Goal: Information Seeking & Learning: Learn about a topic

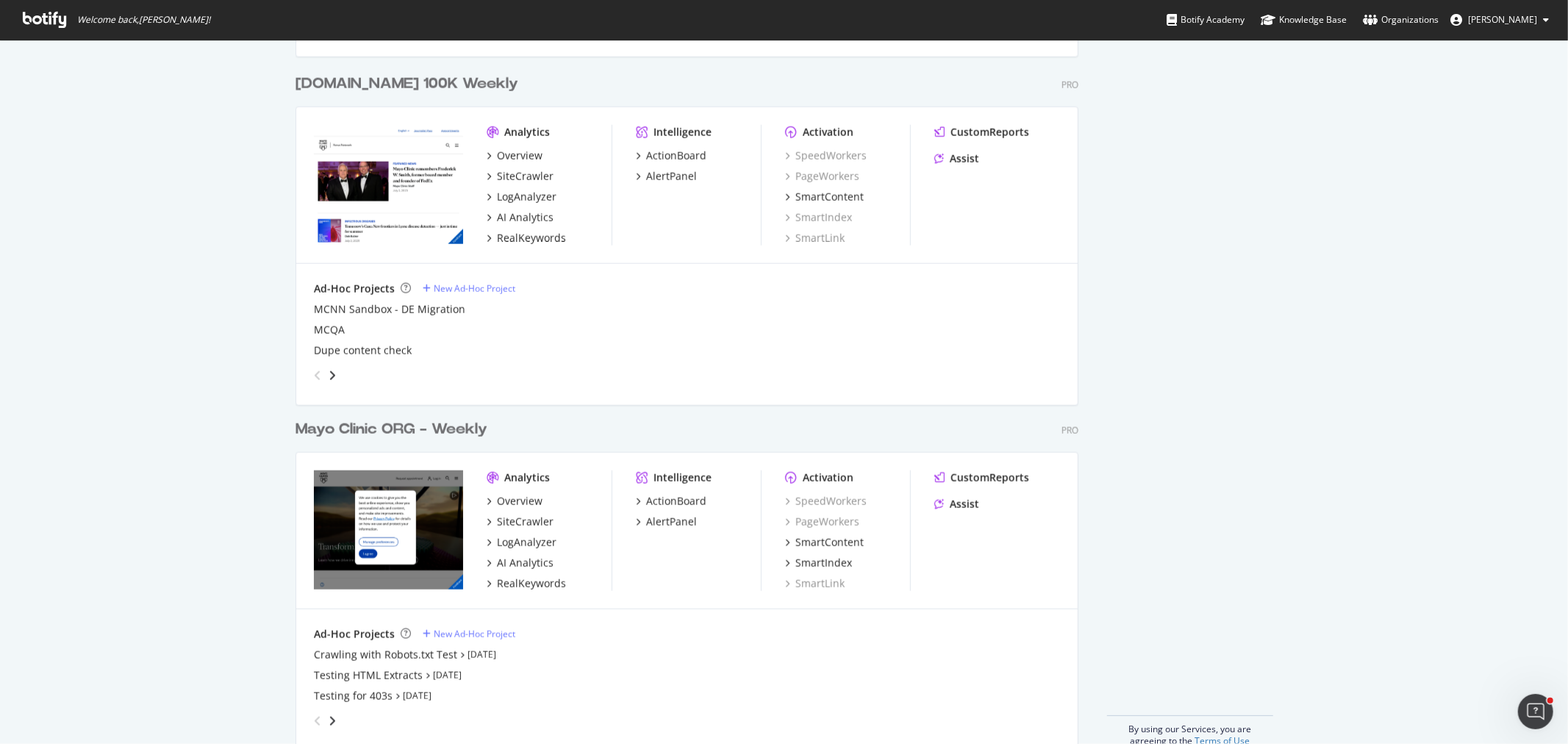
scroll to position [1472, 0]
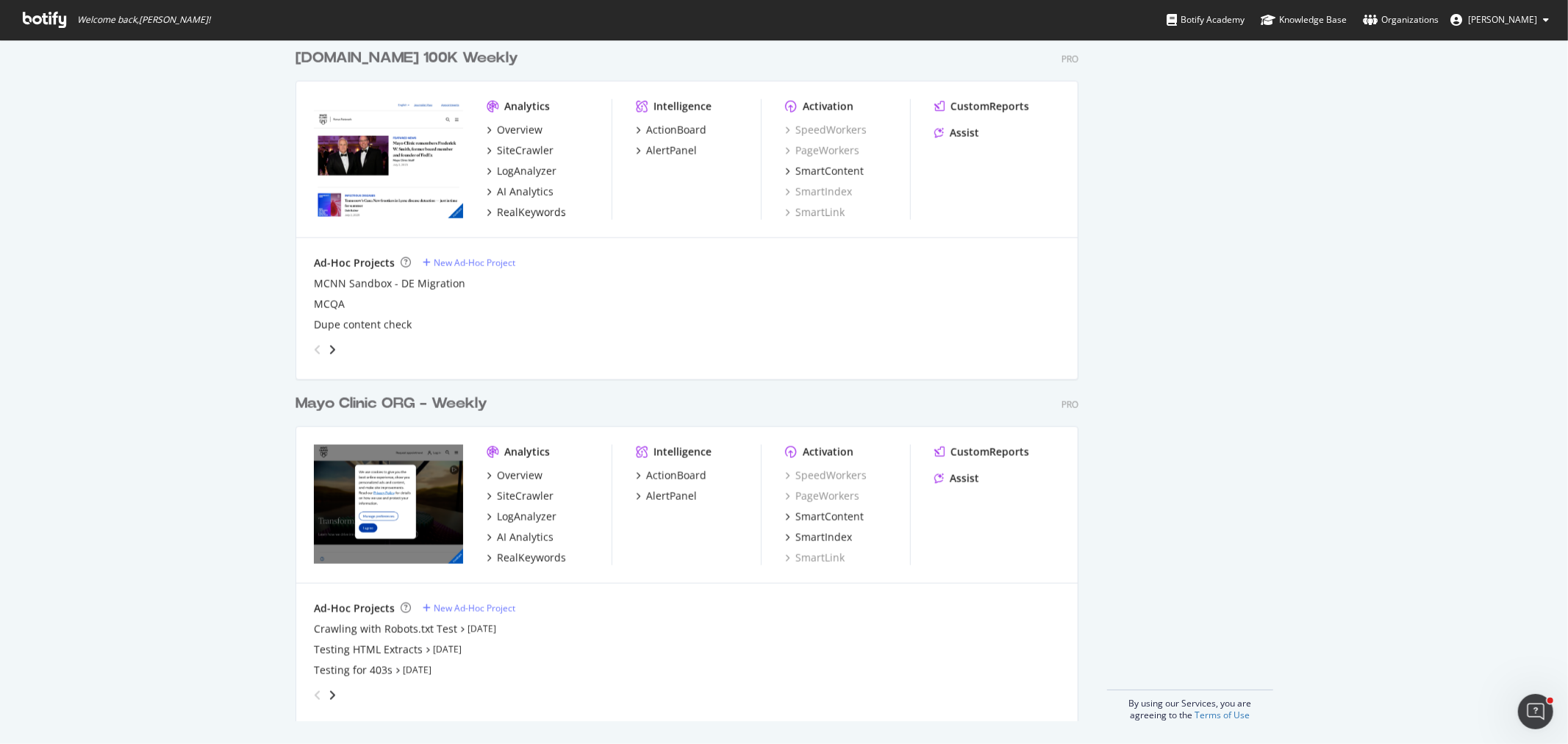
click at [402, 405] on div "Mayo Clinic ORG - Weekly" at bounding box center [391, 404] width 191 height 22
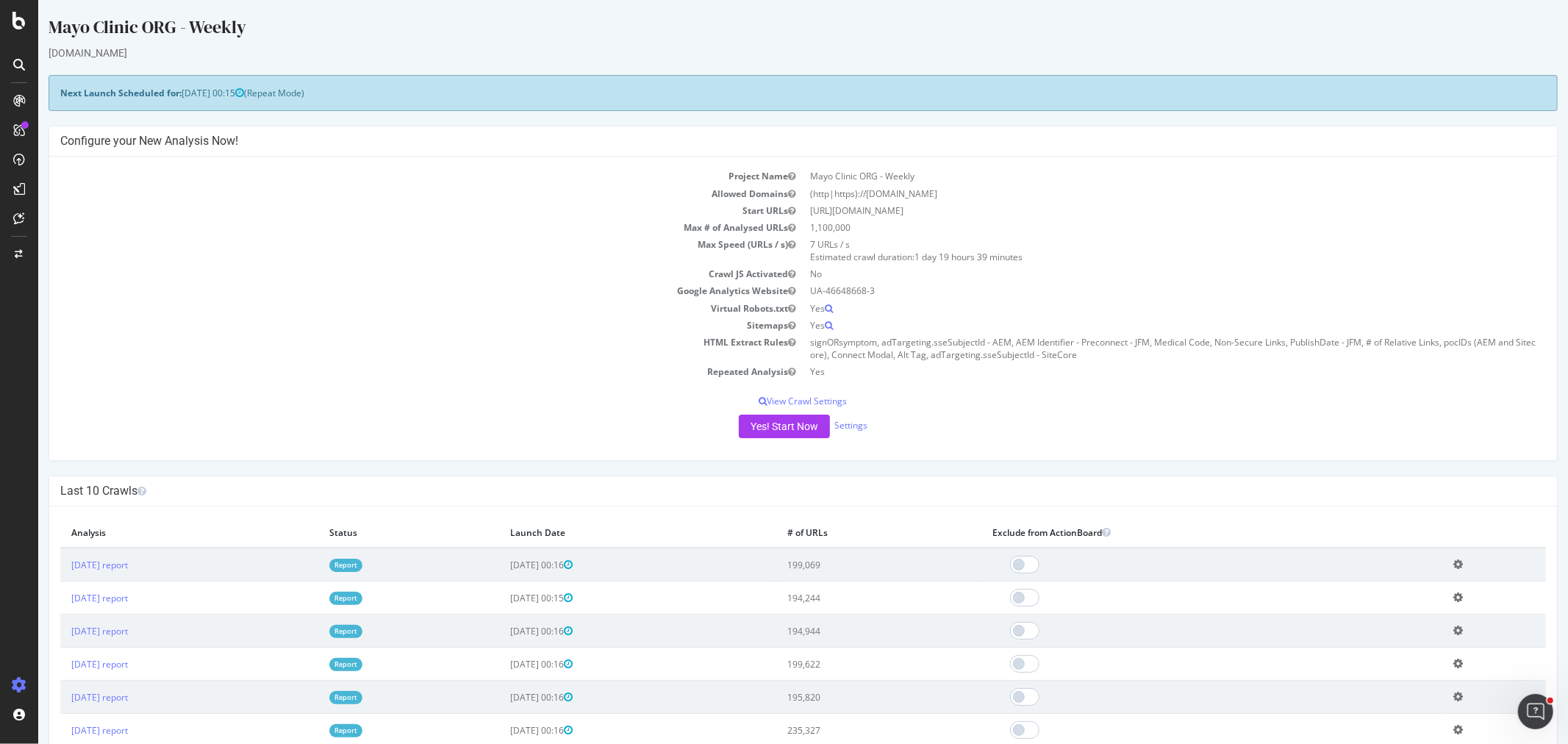
click at [361, 562] on link "Report" at bounding box center [345, 565] width 33 height 13
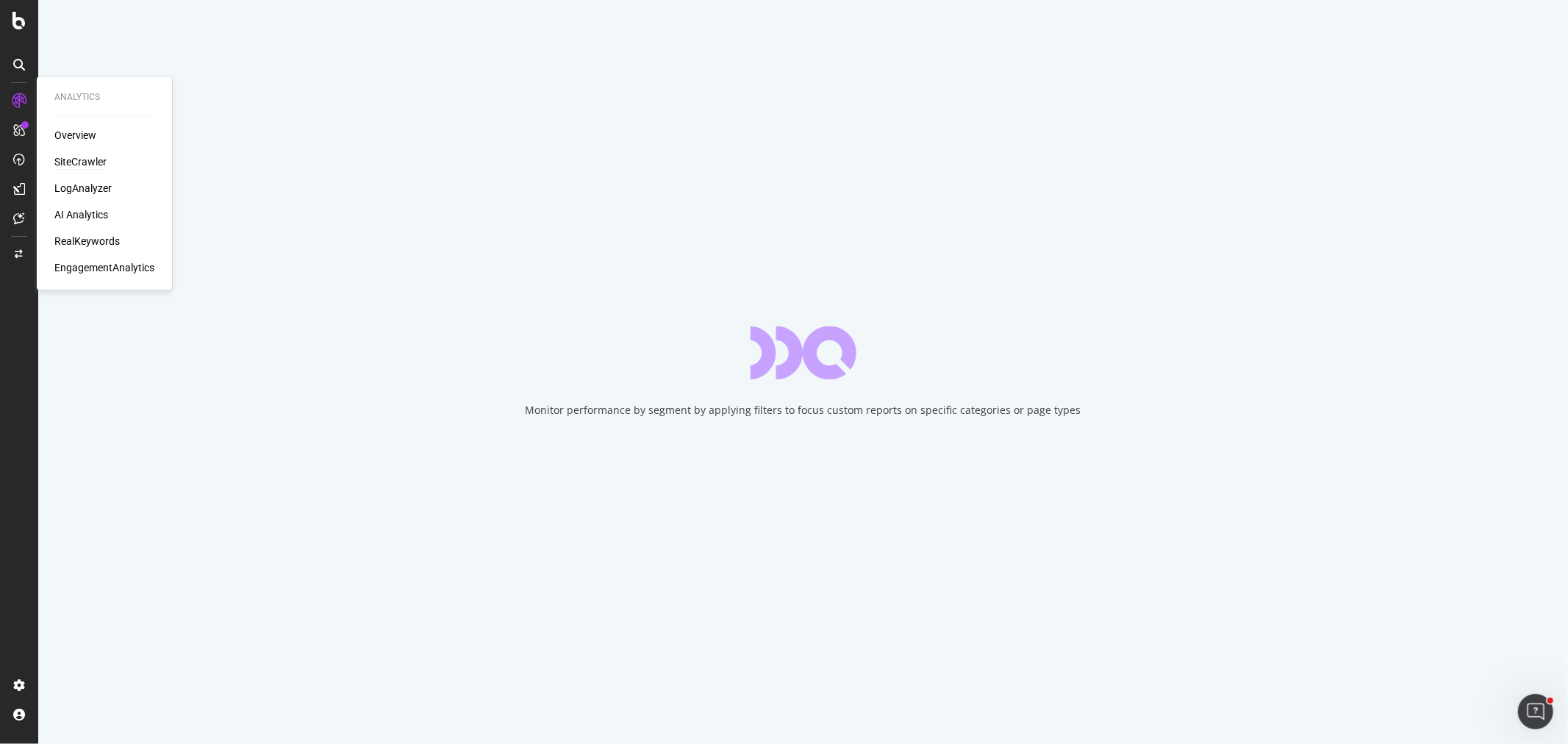
click at [83, 159] on div "SiteCrawler" at bounding box center [80, 163] width 52 height 14
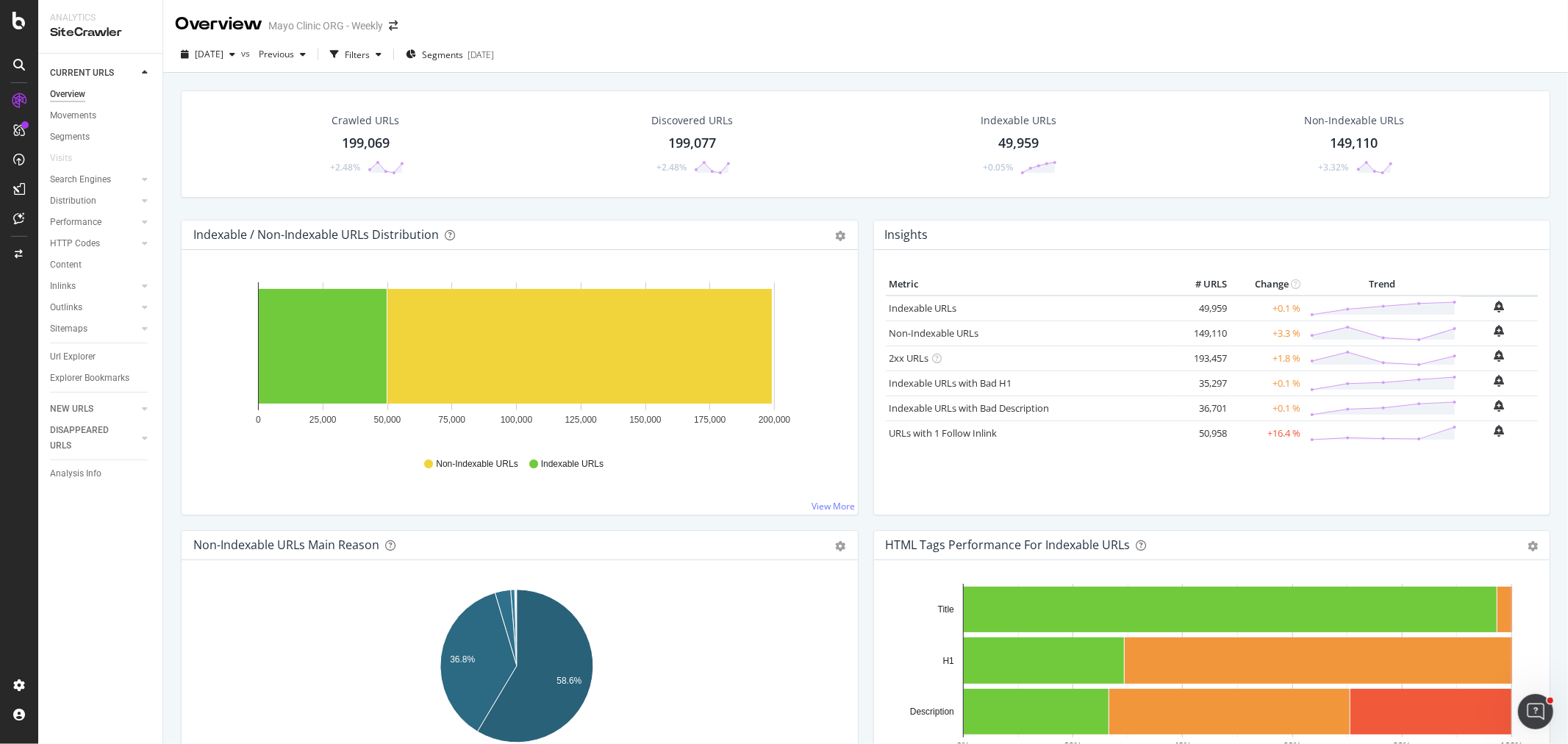
click at [360, 130] on div "Crawled URLs 199,069 +2.48%" at bounding box center [366, 144] width 107 height 77
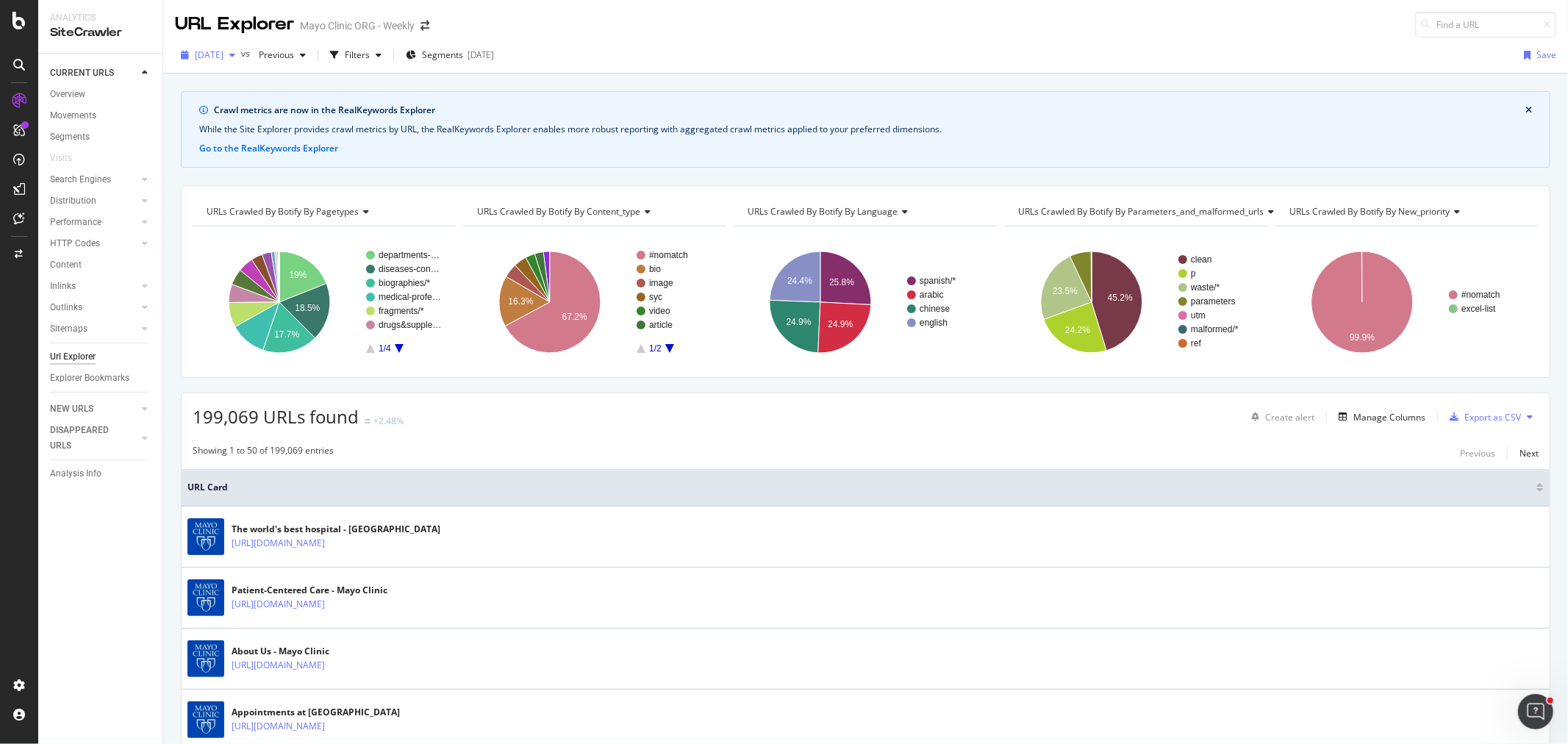
click at [223, 55] on span "[DATE]" at bounding box center [210, 55] width 29 height 13
click at [228, 134] on div "2025 Sep. 10th" at bounding box center [235, 135] width 79 height 14
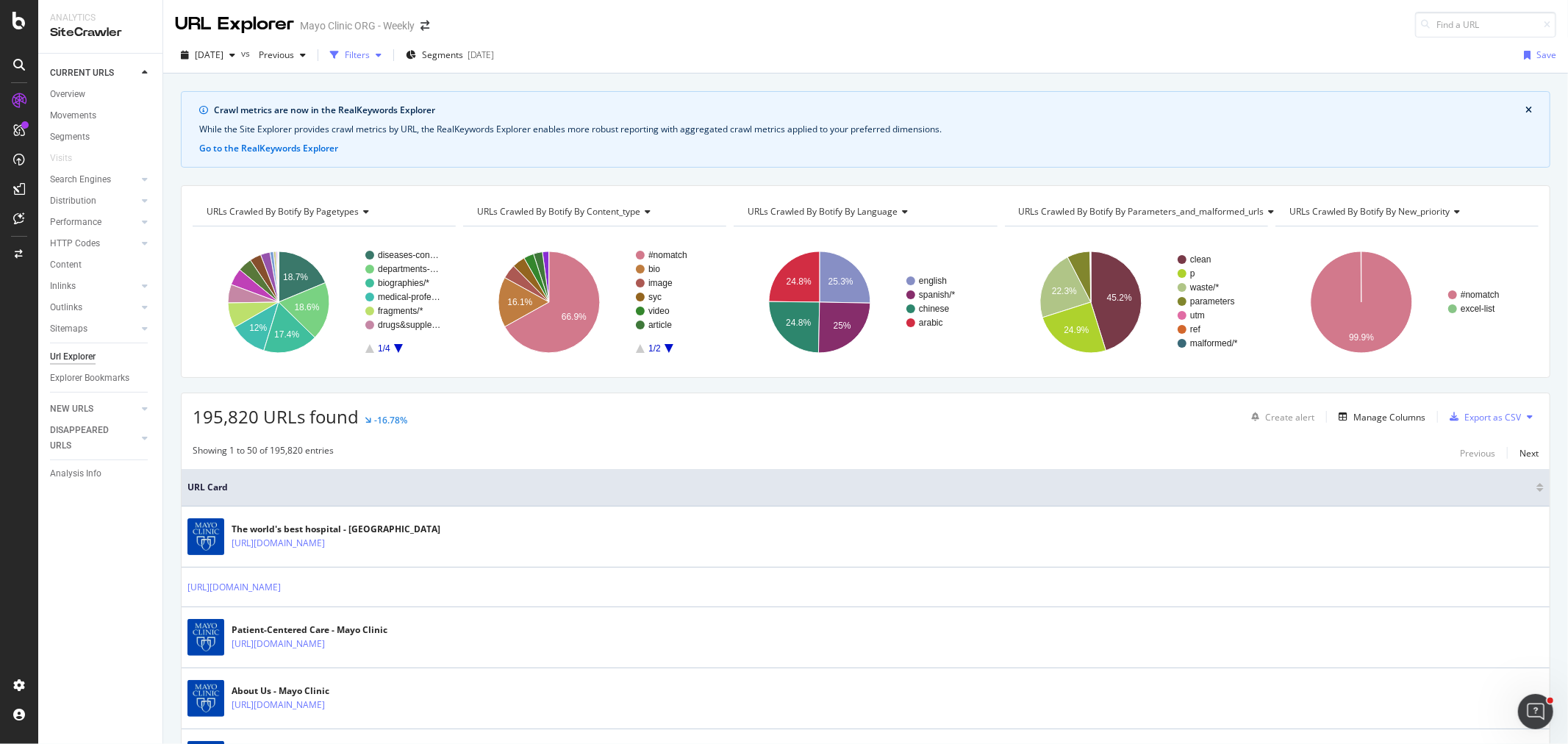
click at [369, 51] on div "Filters" at bounding box center [358, 55] width 25 height 13
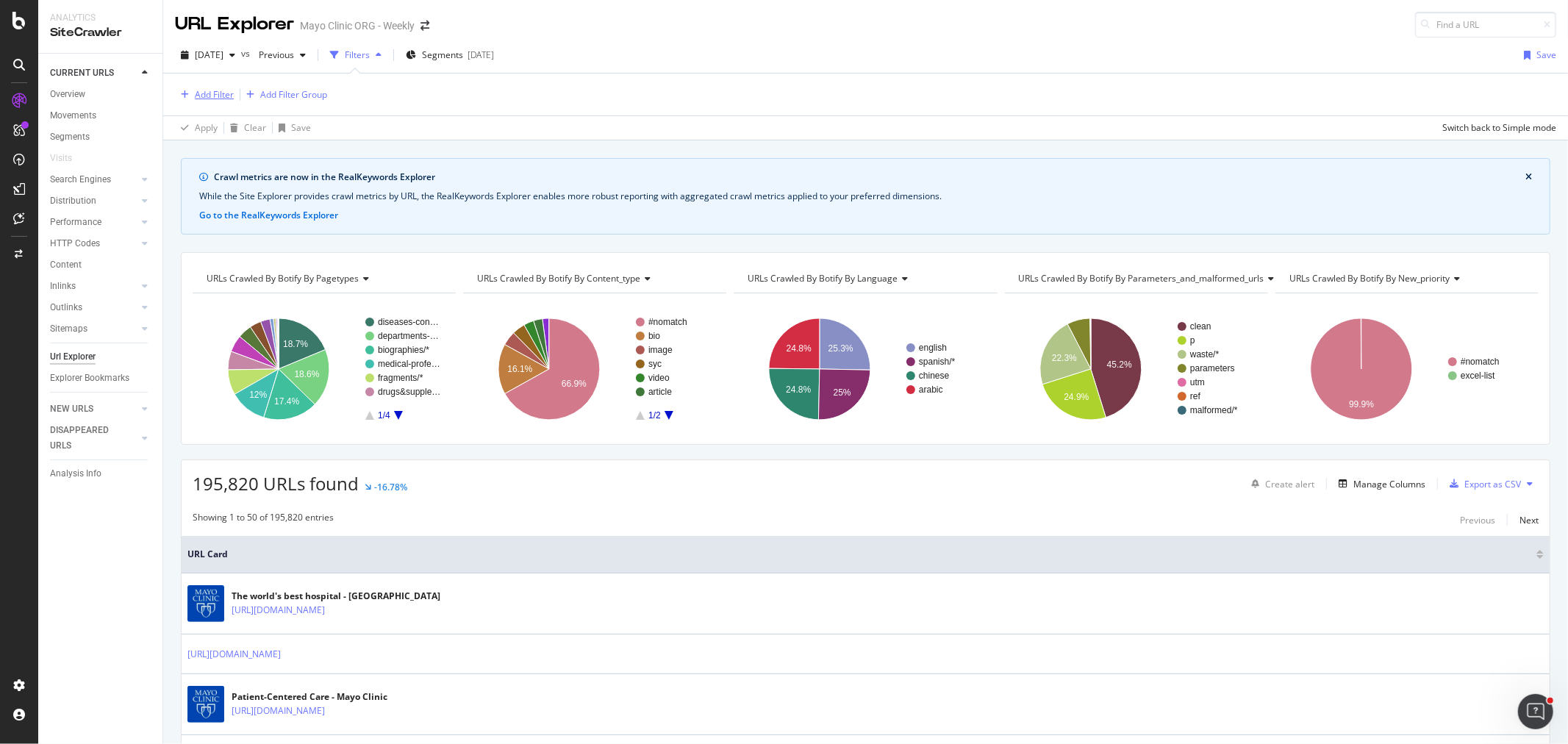
click at [211, 93] on div "Add Filter" at bounding box center [214, 95] width 39 height 13
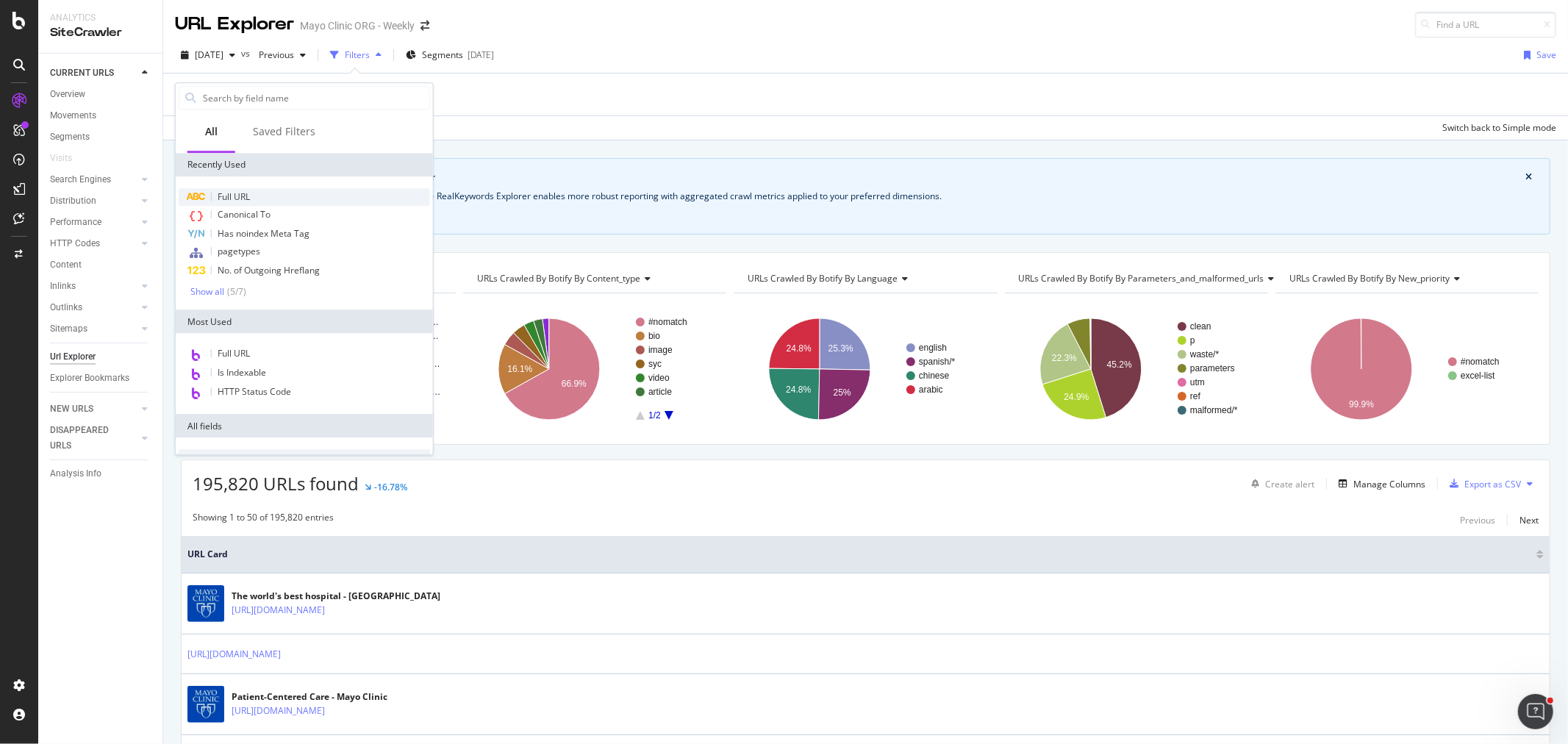
click at [234, 201] on span "Full URL" at bounding box center [234, 197] width 33 height 13
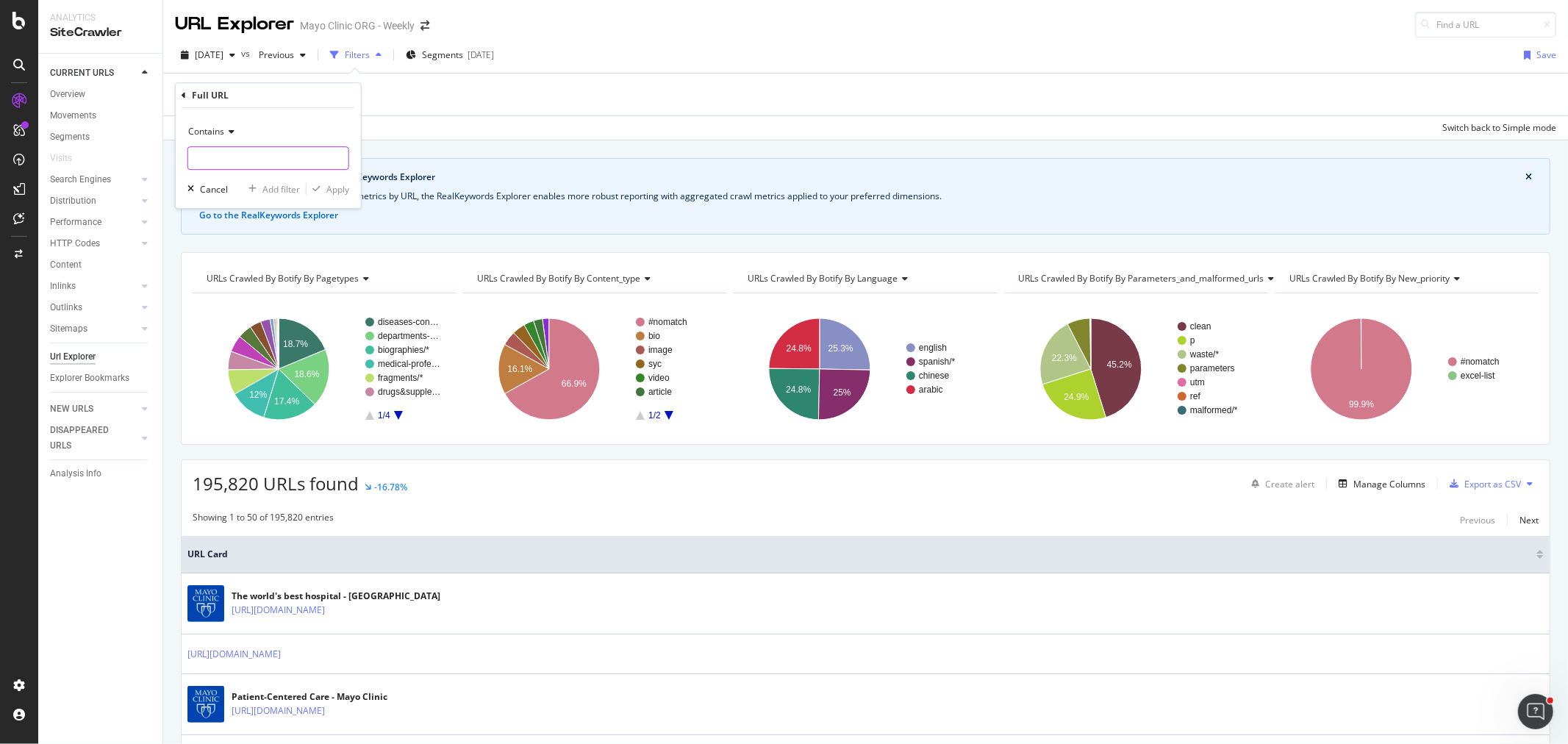
click at [229, 159] on input "text" at bounding box center [267, 158] width 160 height 23
paste input "/merkel-cell-carcinoma/symptoms-causes/syc-20351030"
type input "/merkel-cell-carcinoma/symptoms-causes/syc-20351030"
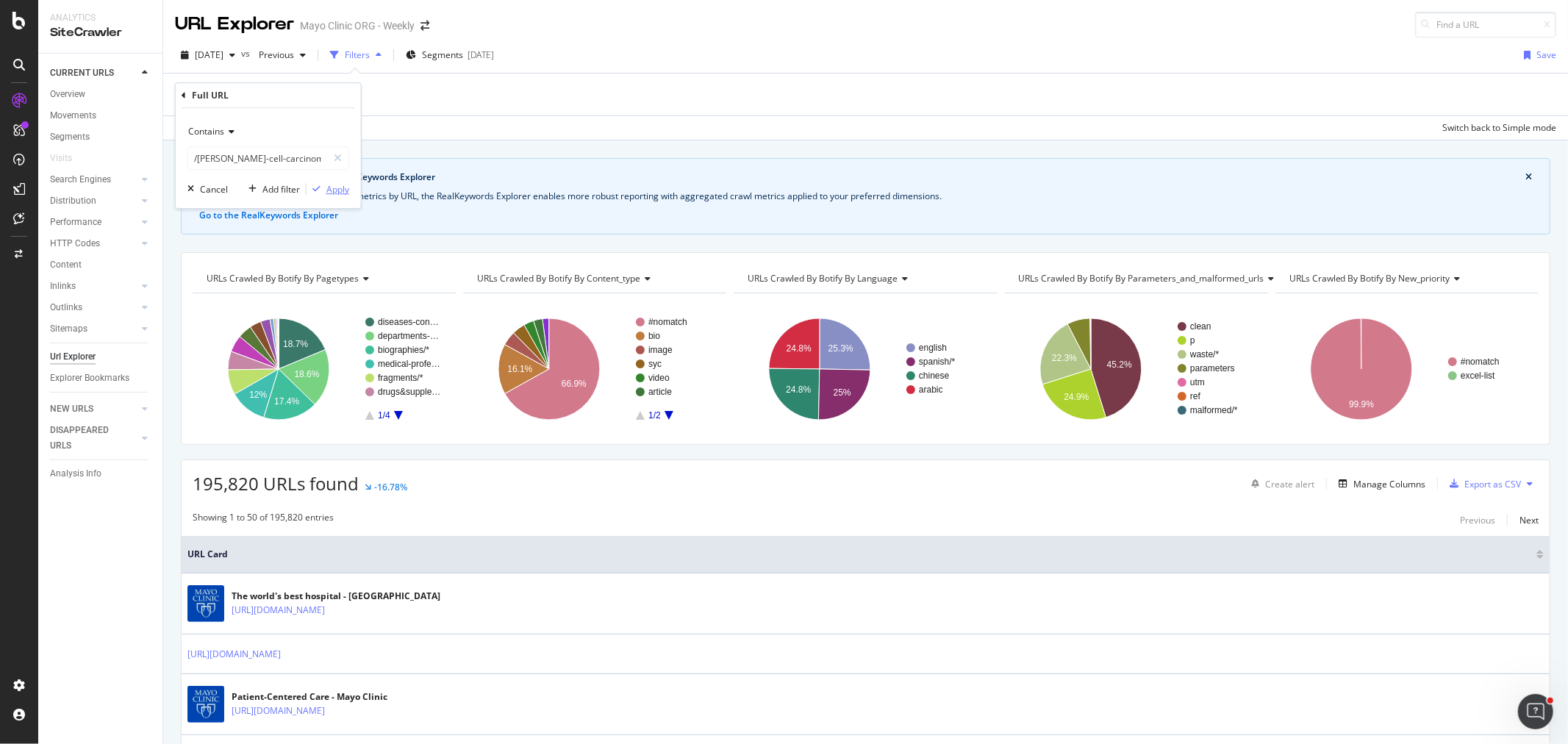
click at [341, 188] on div "Apply" at bounding box center [337, 190] width 23 height 13
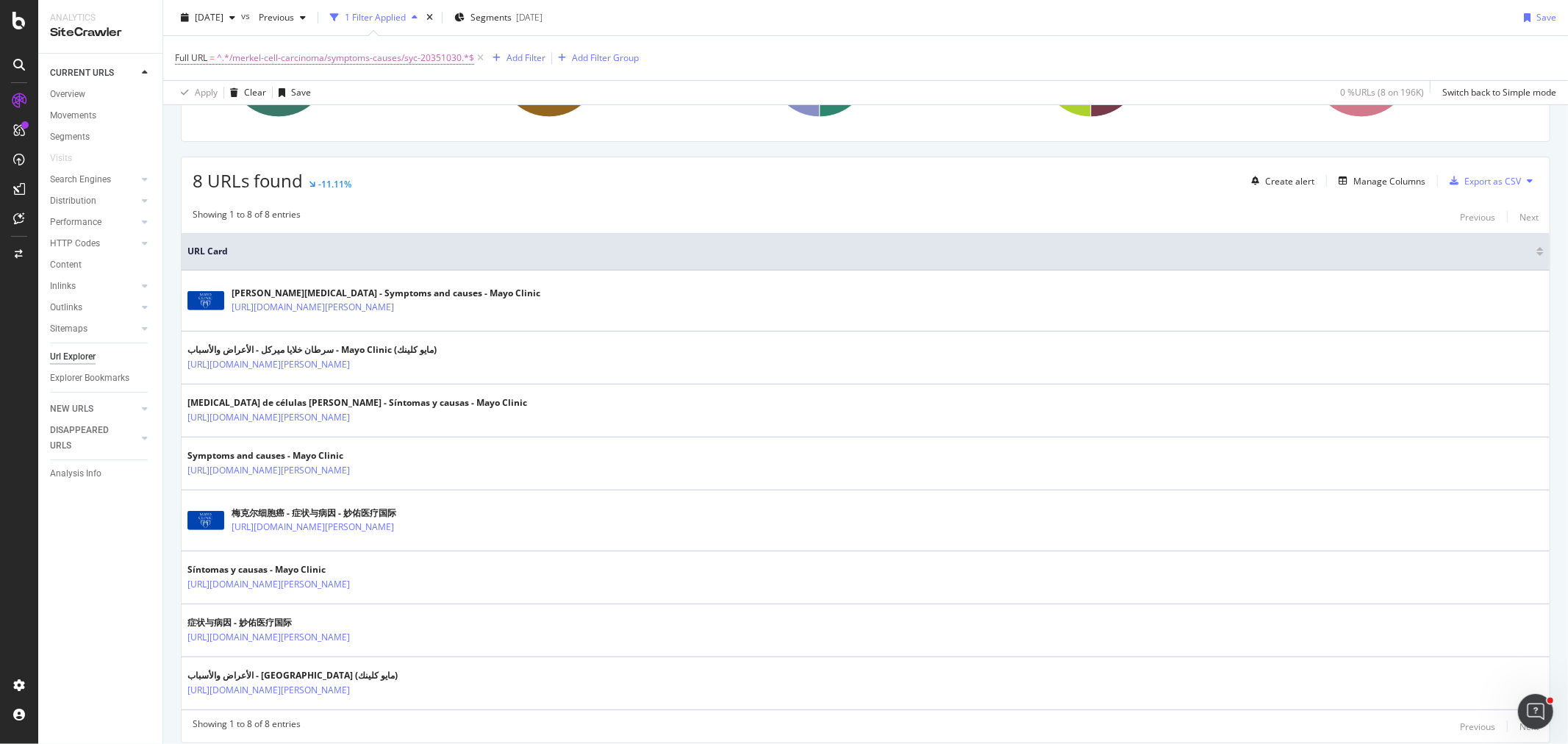
scroll to position [326, 0]
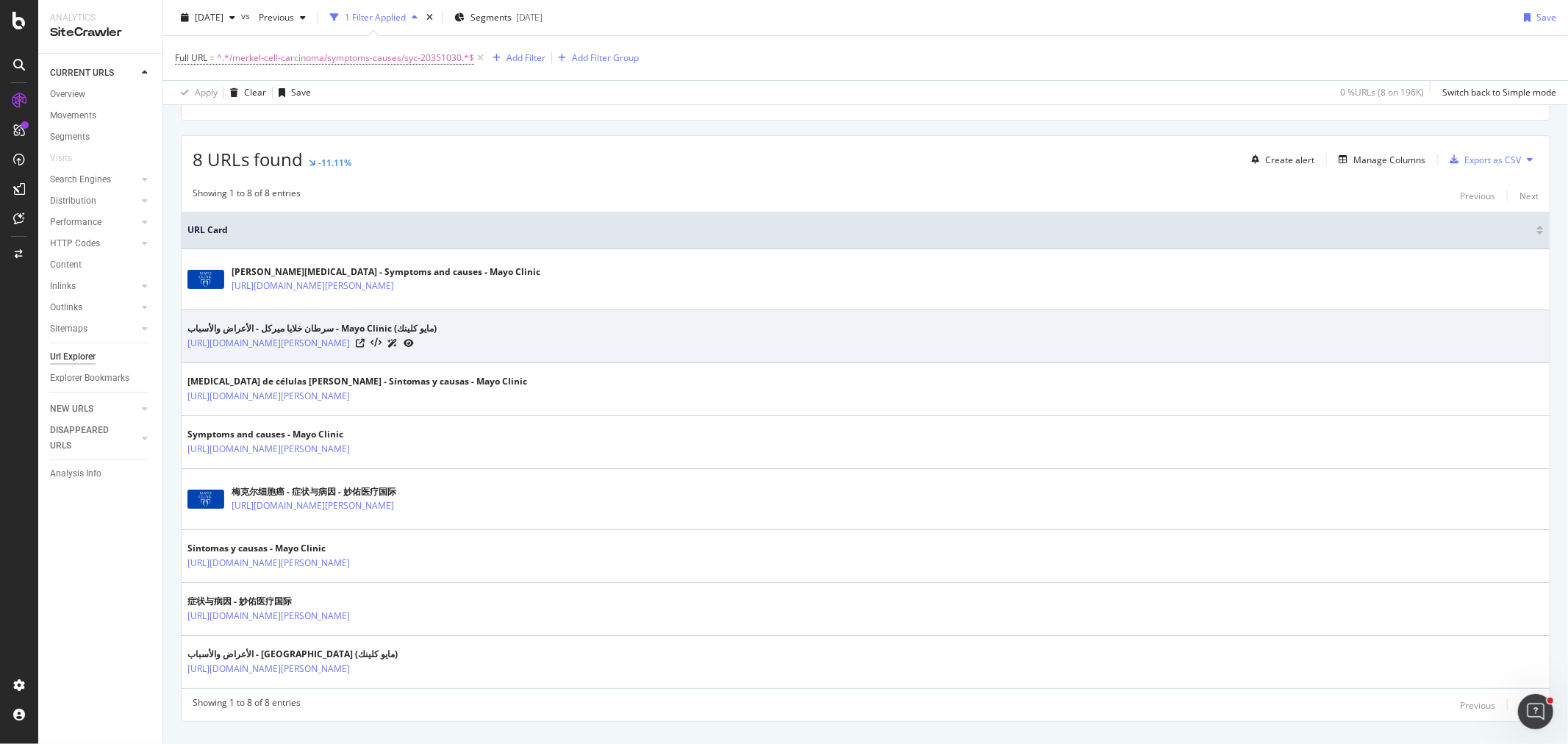
click at [414, 338] on div at bounding box center [385, 342] width 58 height 15
click at [350, 348] on link "https://www.mayoclinic.org/ar/diseases-conditions/merkel-cell-carcinoma/symptom…" at bounding box center [269, 343] width 163 height 14
click at [381, 343] on icon at bounding box center [376, 342] width 11 height 10
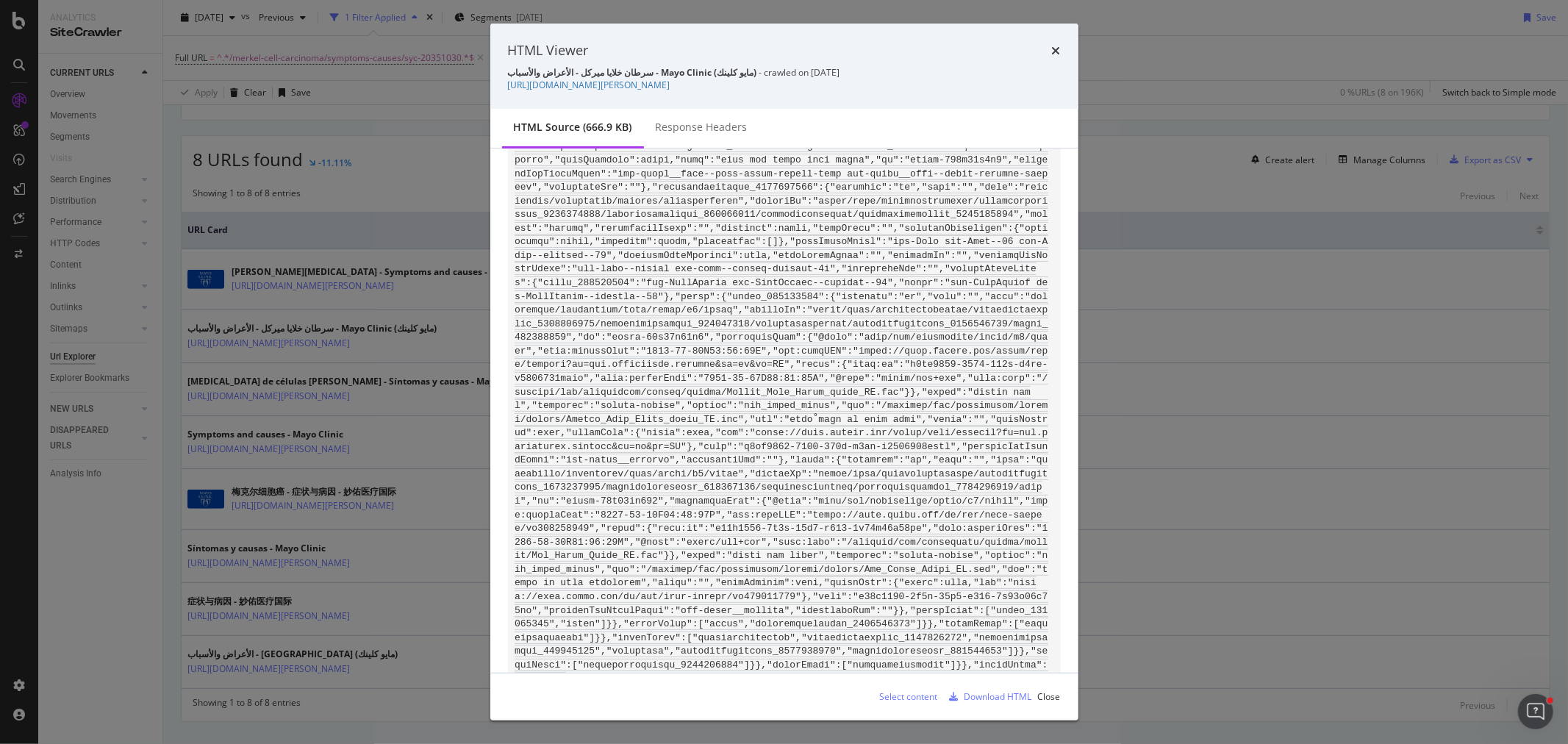
scroll to position [99284, 0]
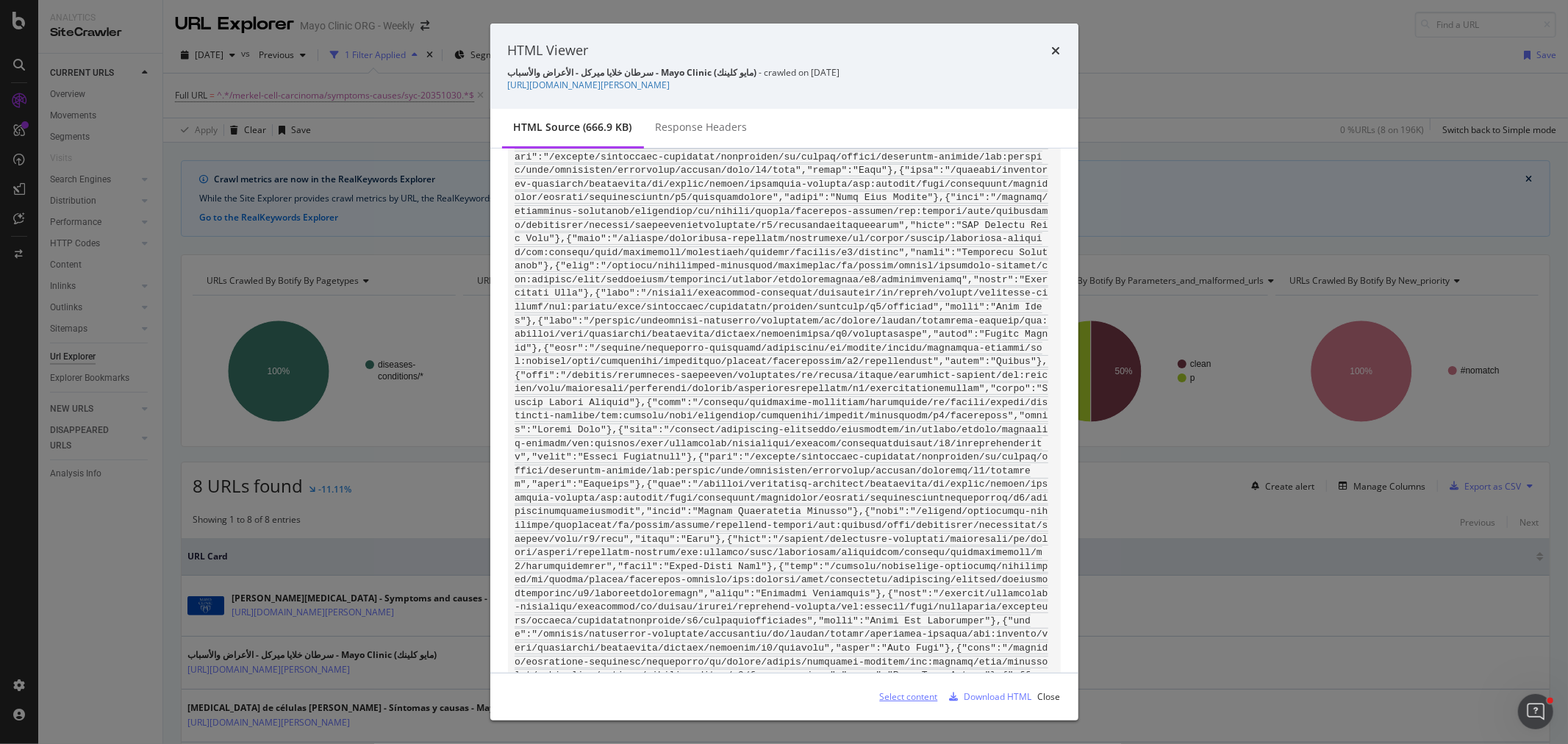
click at [898, 700] on div "Select content" at bounding box center [909, 696] width 58 height 13
click at [915, 136] on div "HTML source (666.9 KB) Response Headers" at bounding box center [784, 128] width 588 height 40
drag, startPoint x: 523, startPoint y: 490, endPoint x: 897, endPoint y: 498, distance: 374.1
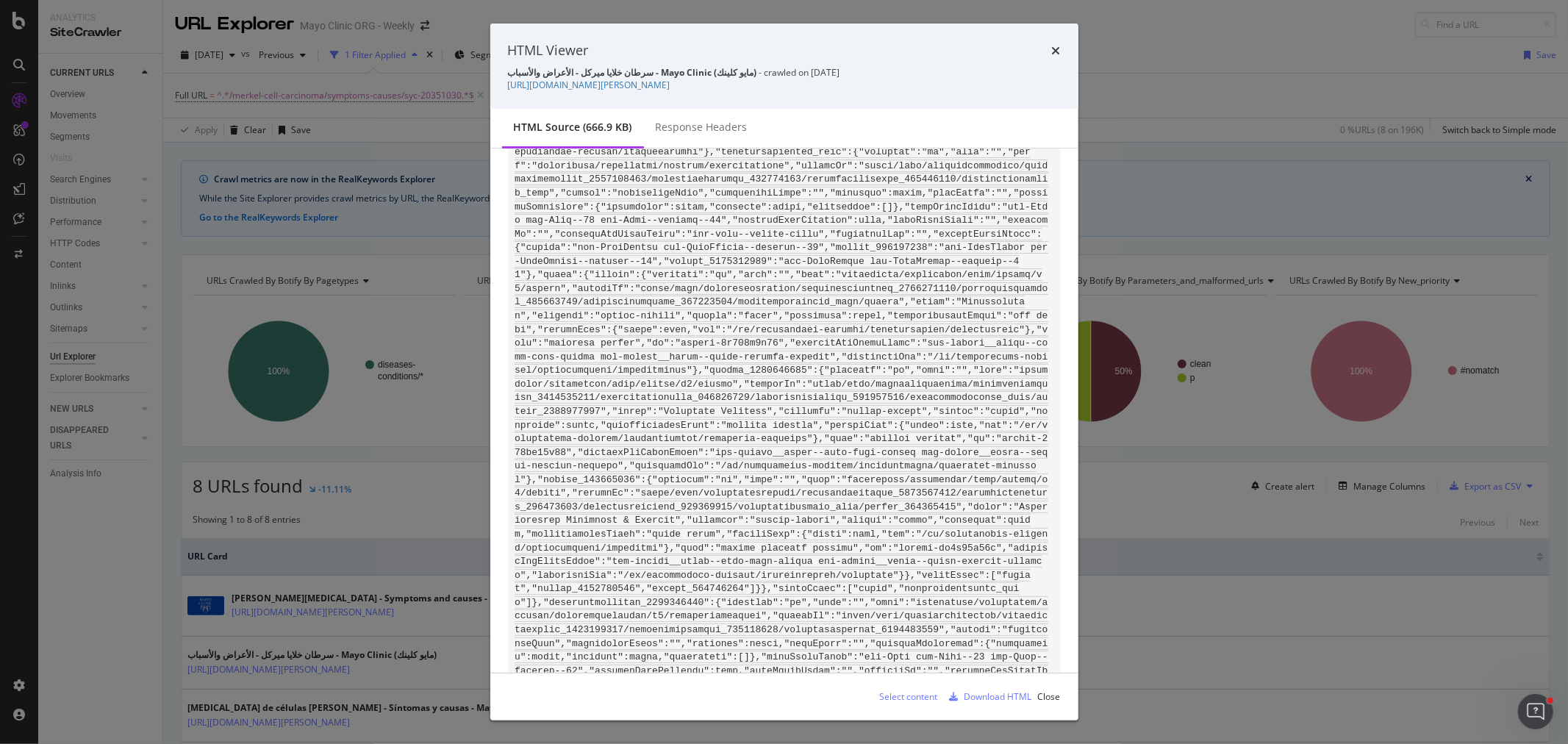
click at [1055, 46] on icon "times" at bounding box center [1057, 51] width 9 height 12
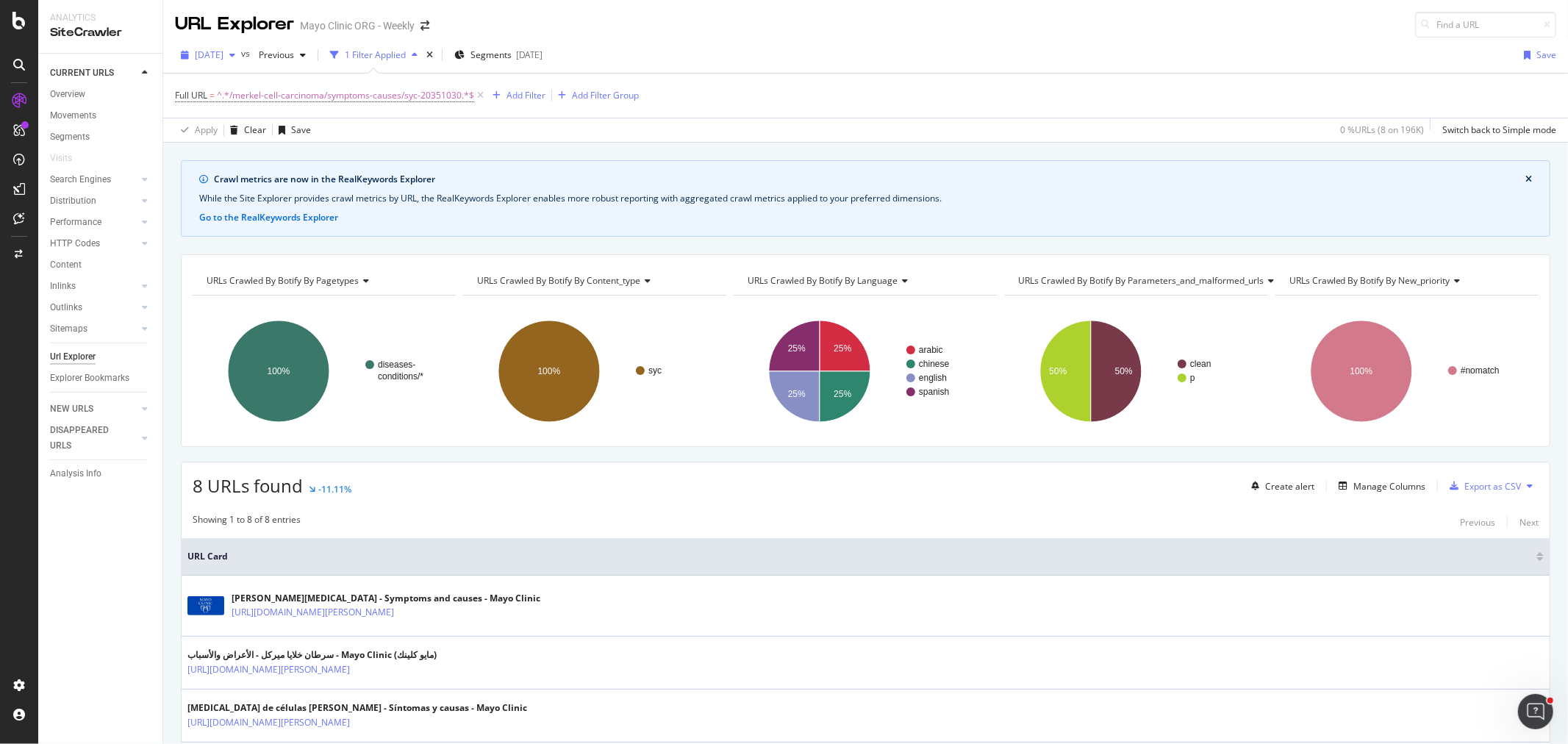
click at [223, 53] on span "2025 Sep. 10th" at bounding box center [210, 55] width 29 height 13
click at [261, 111] on div "2025 Sep. 17th" at bounding box center [235, 107] width 79 height 14
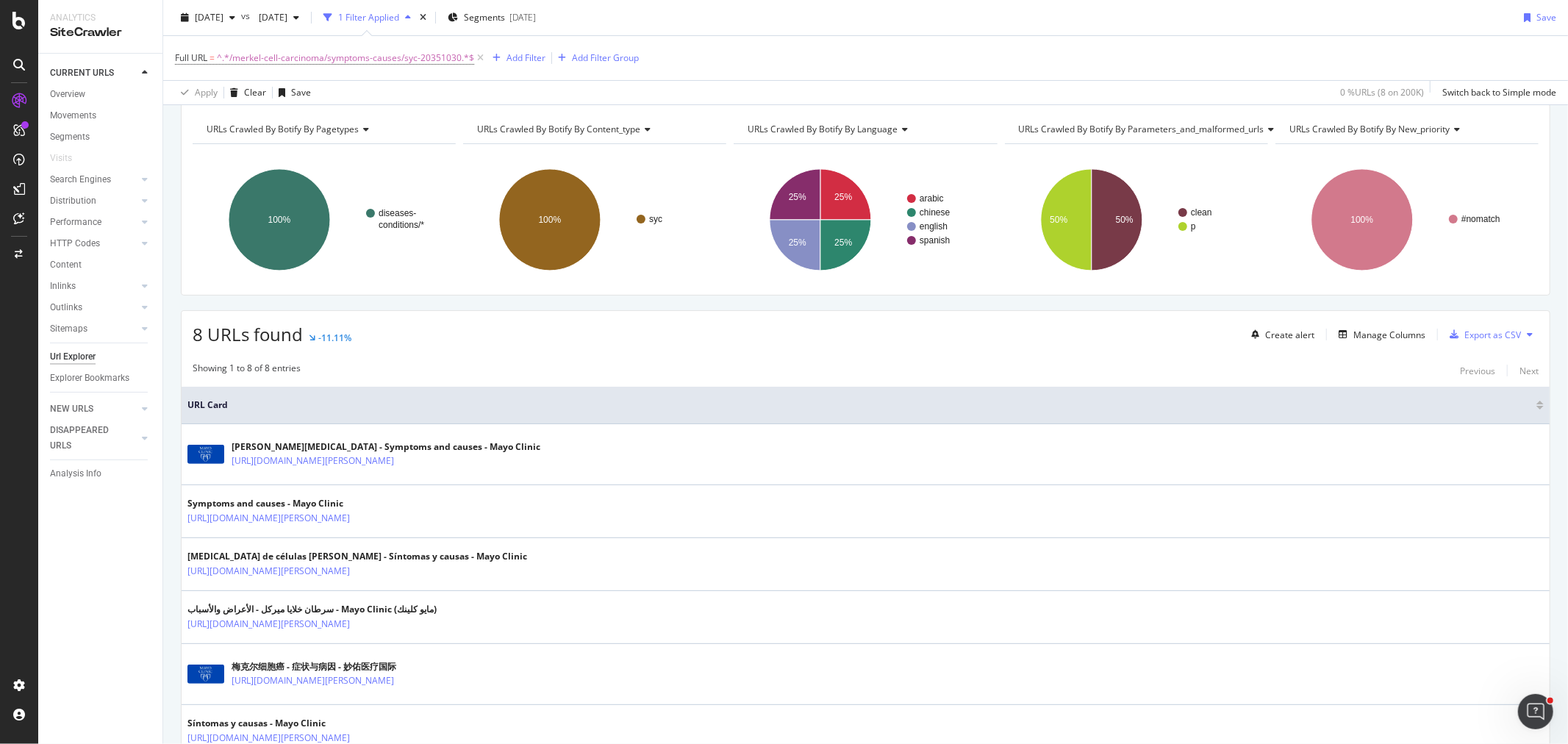
scroll to position [245, 0]
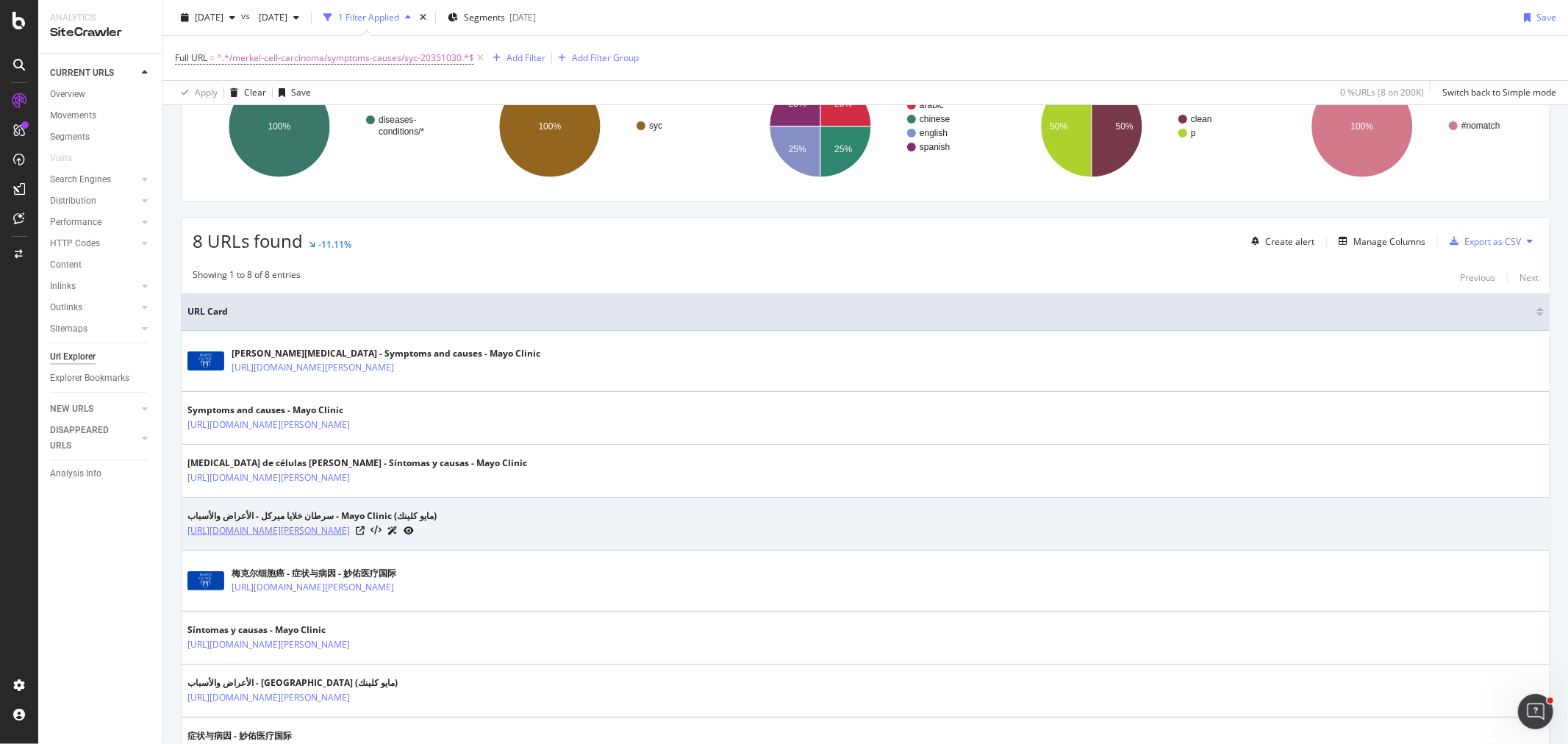
click at [350, 525] on link "https://www.mayoclinic.org/ar/diseases-conditions/merkel-cell-carcinoma/symptom…" at bounding box center [269, 530] width 163 height 14
click at [381, 527] on icon at bounding box center [376, 530] width 11 height 10
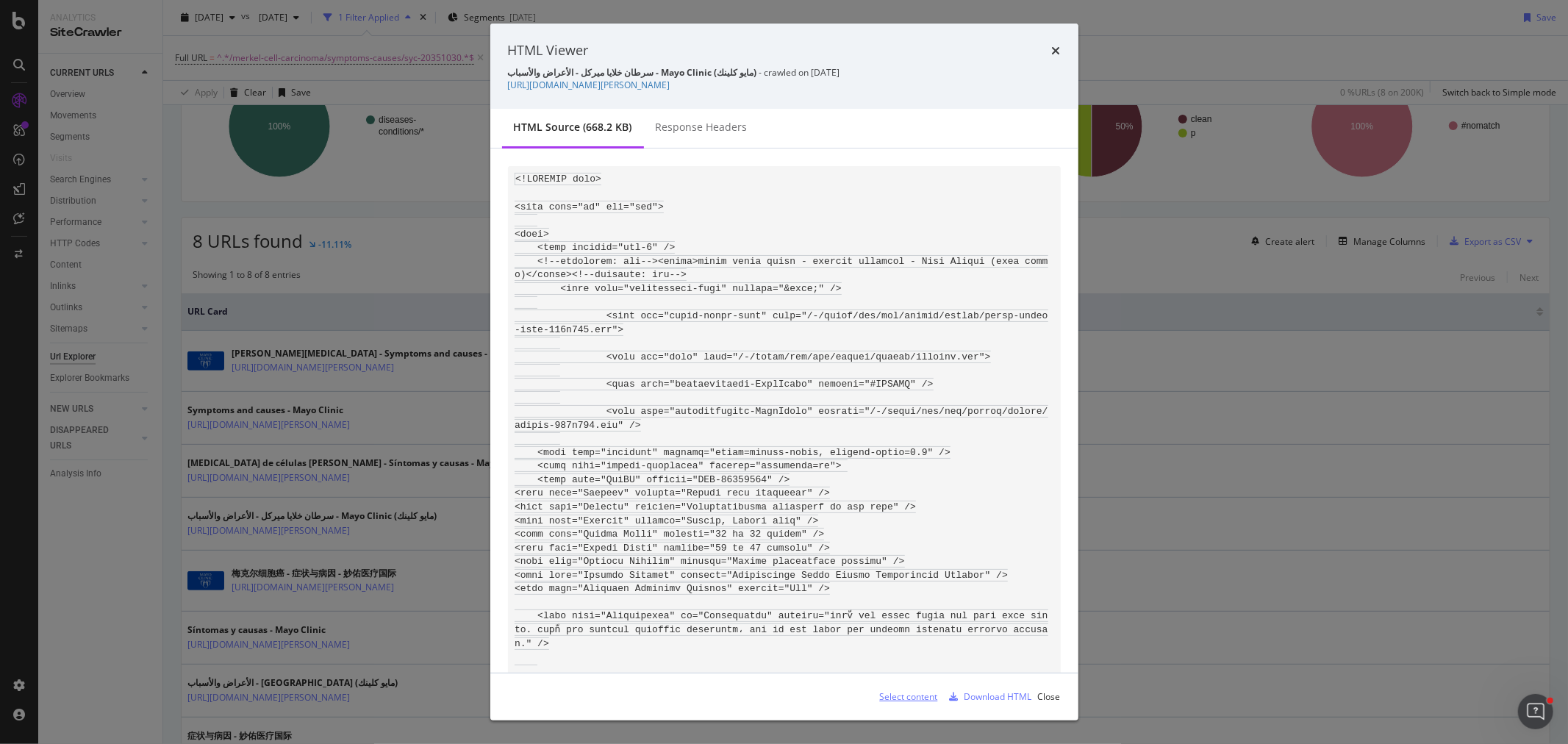
click at [911, 692] on div "Select content" at bounding box center [909, 696] width 58 height 13
click at [868, 685] on button "Select content" at bounding box center [902, 697] width 70 height 23
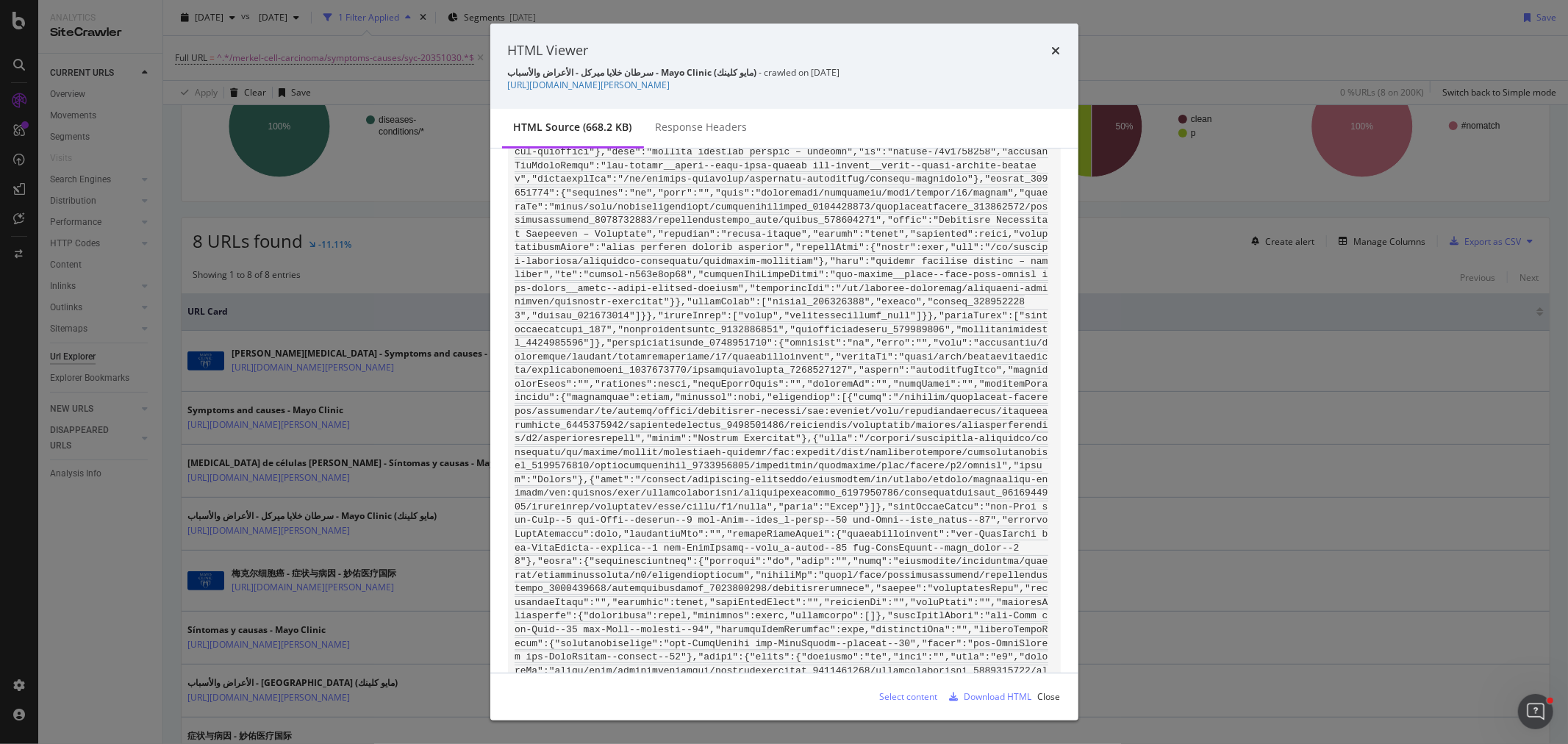
scroll to position [91976, 0]
drag, startPoint x: 673, startPoint y: 220, endPoint x: 1049, endPoint y: 222, distance: 376.0
click at [1049, 222] on div "modal" at bounding box center [784, 410] width 588 height 524
click at [1056, 48] on icon "times" at bounding box center [1057, 51] width 9 height 12
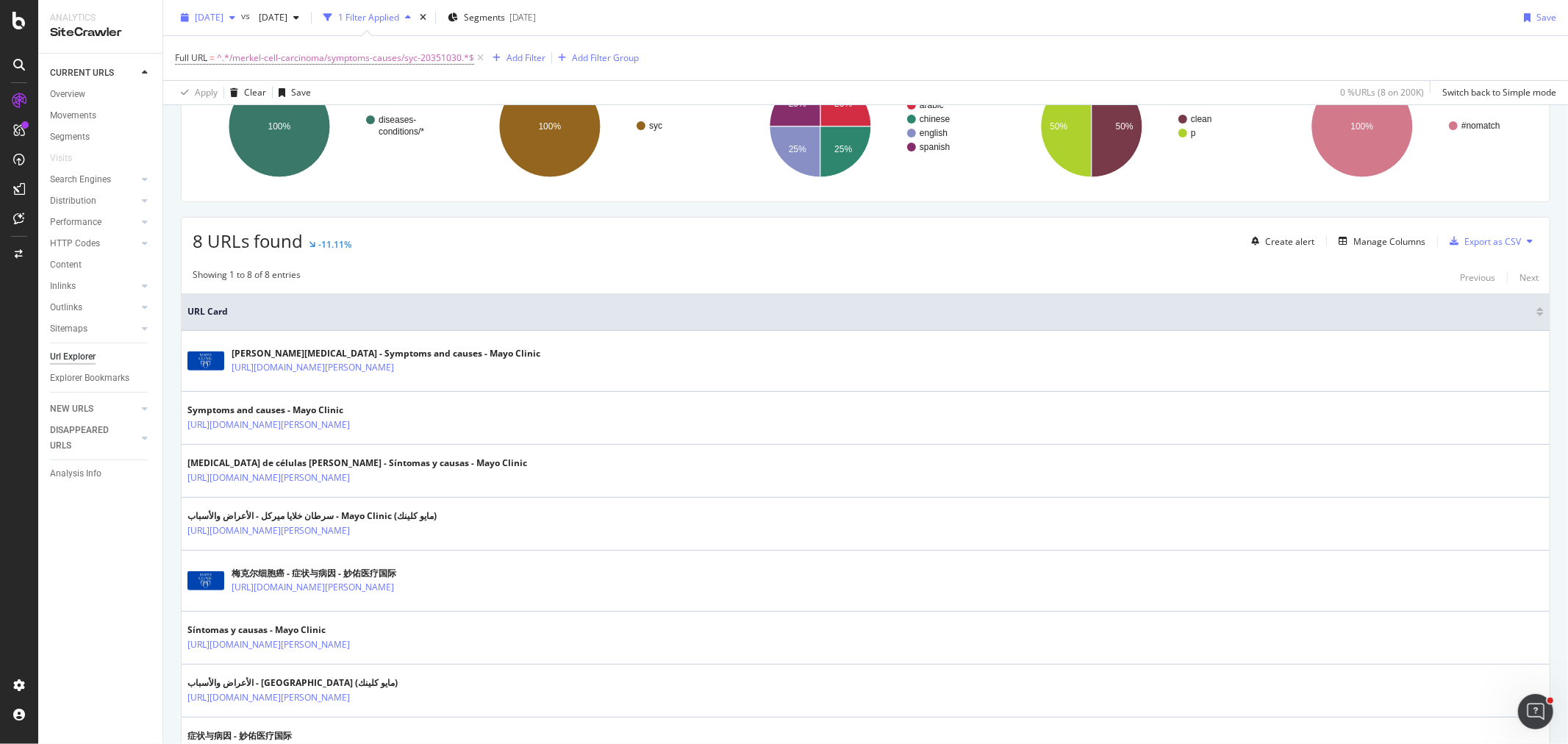
click at [219, 20] on span "2025 Sep. 17th" at bounding box center [210, 17] width 29 height 13
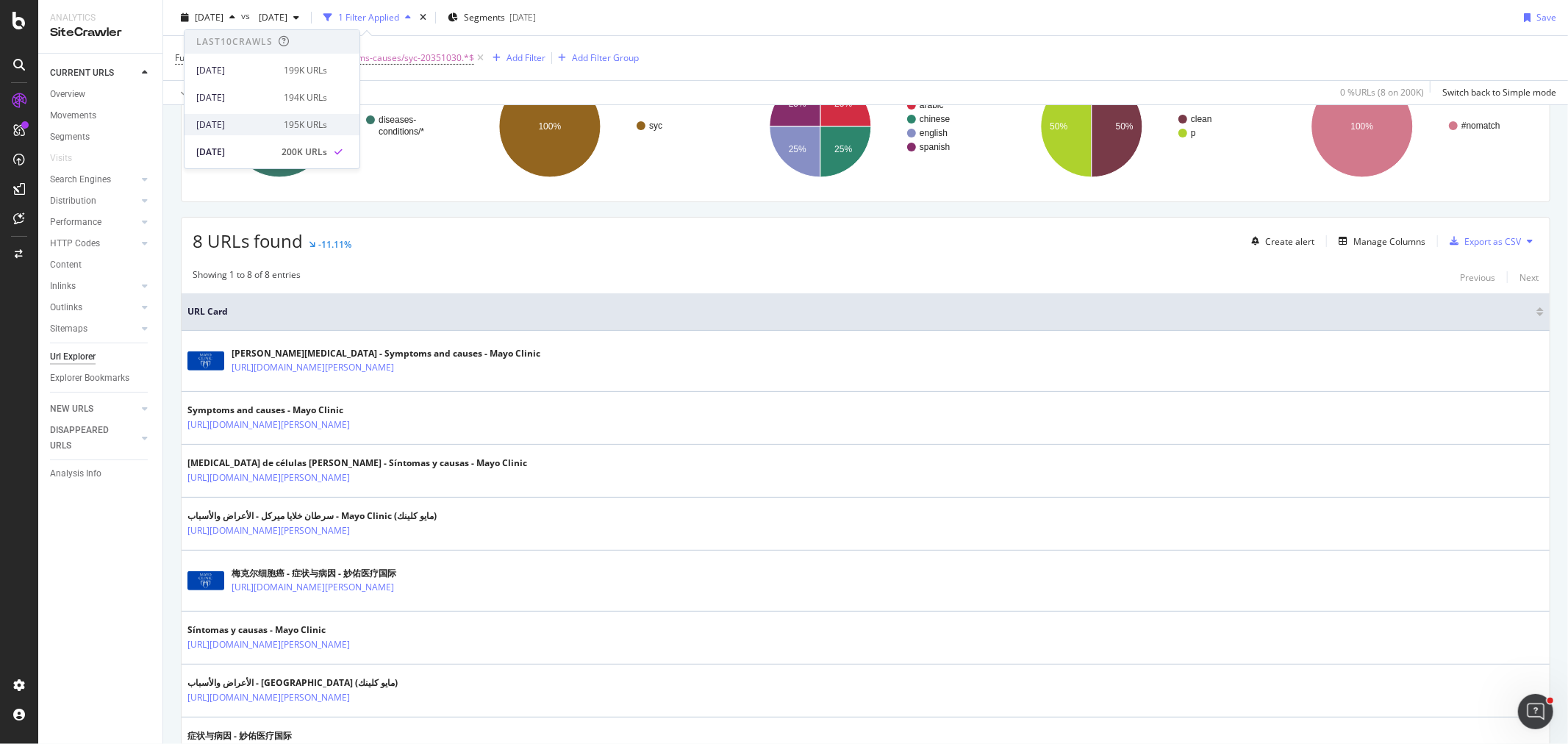
click at [225, 127] on div "2025 Sep. 24th" at bounding box center [235, 125] width 79 height 14
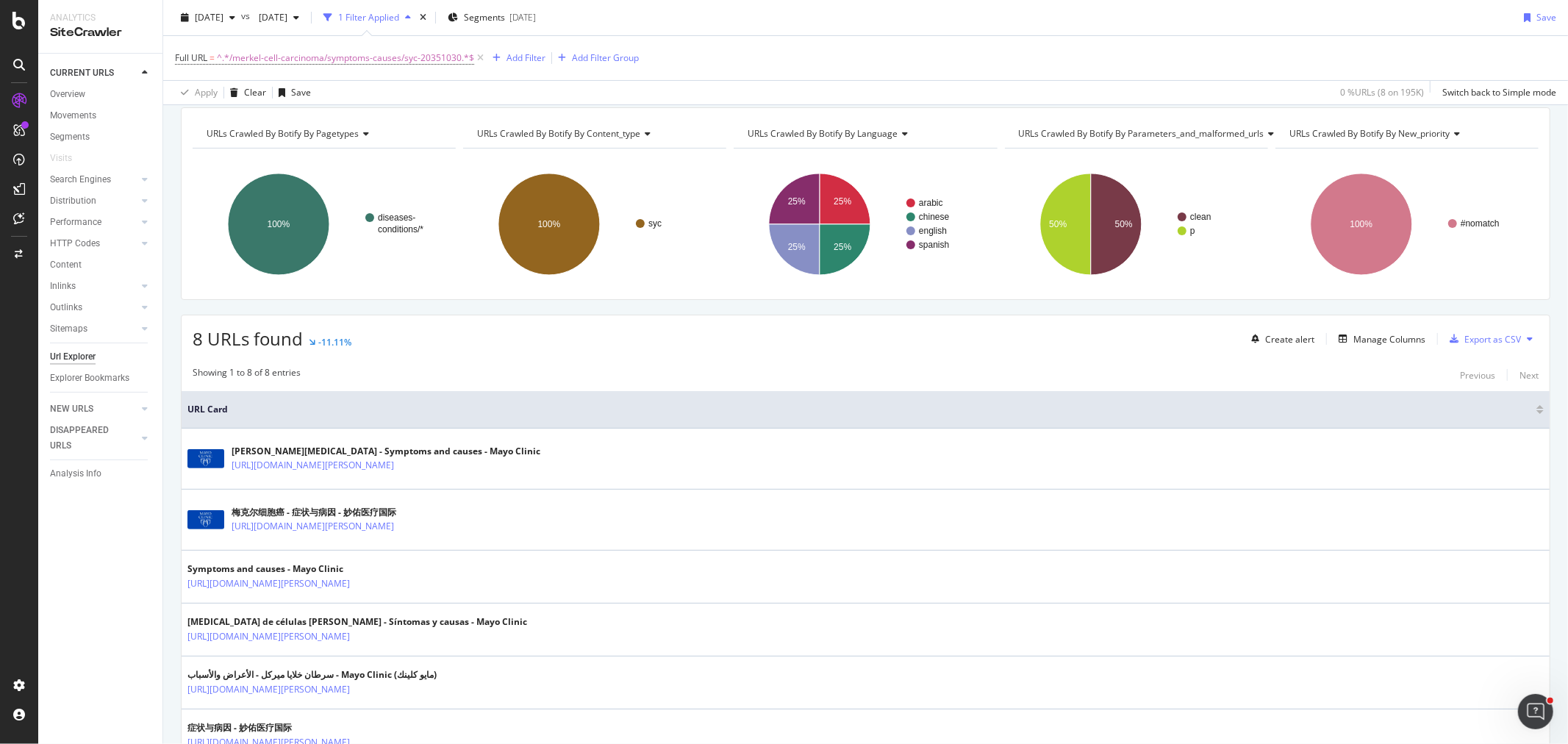
scroll to position [163, 0]
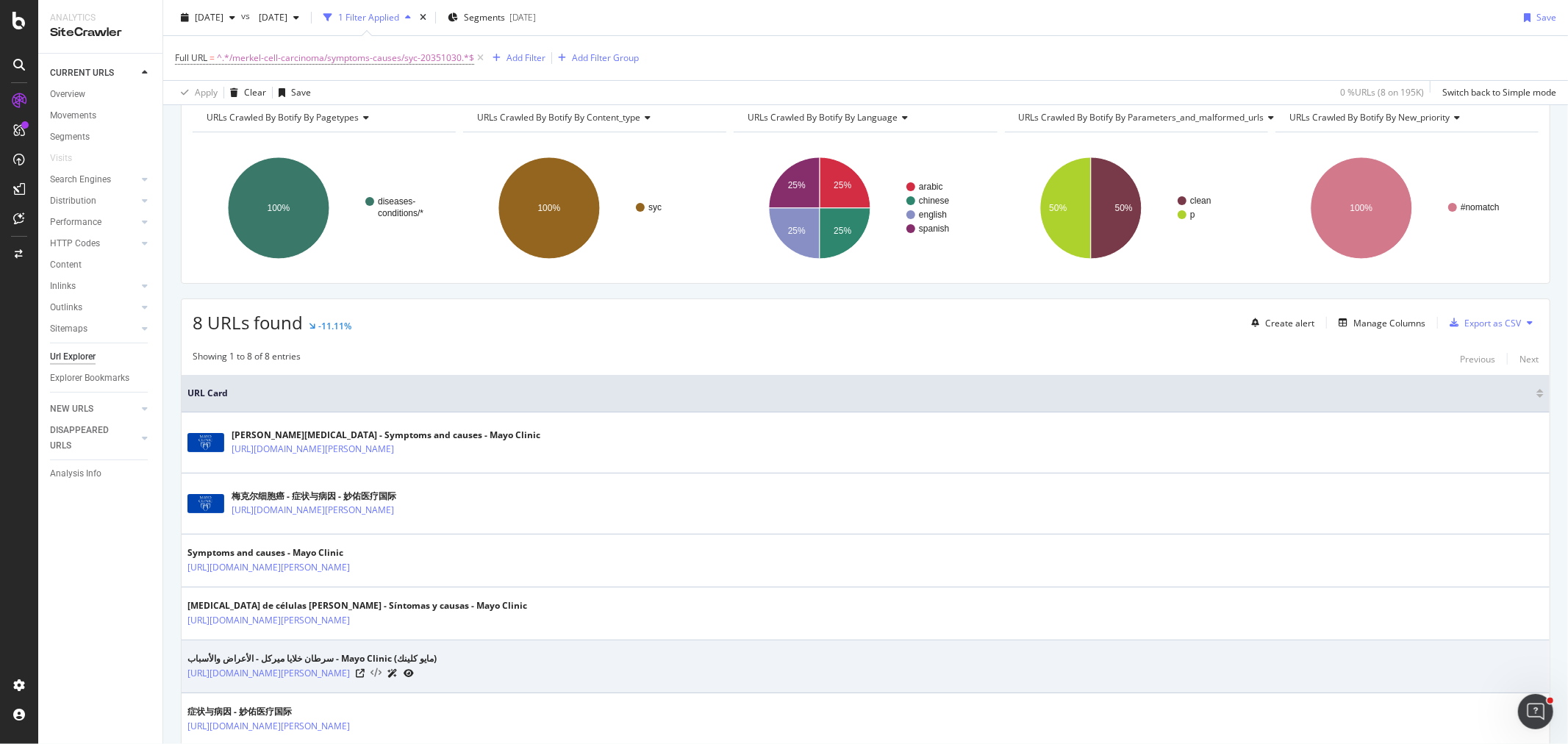
click at [381, 672] on icon at bounding box center [376, 673] width 11 height 10
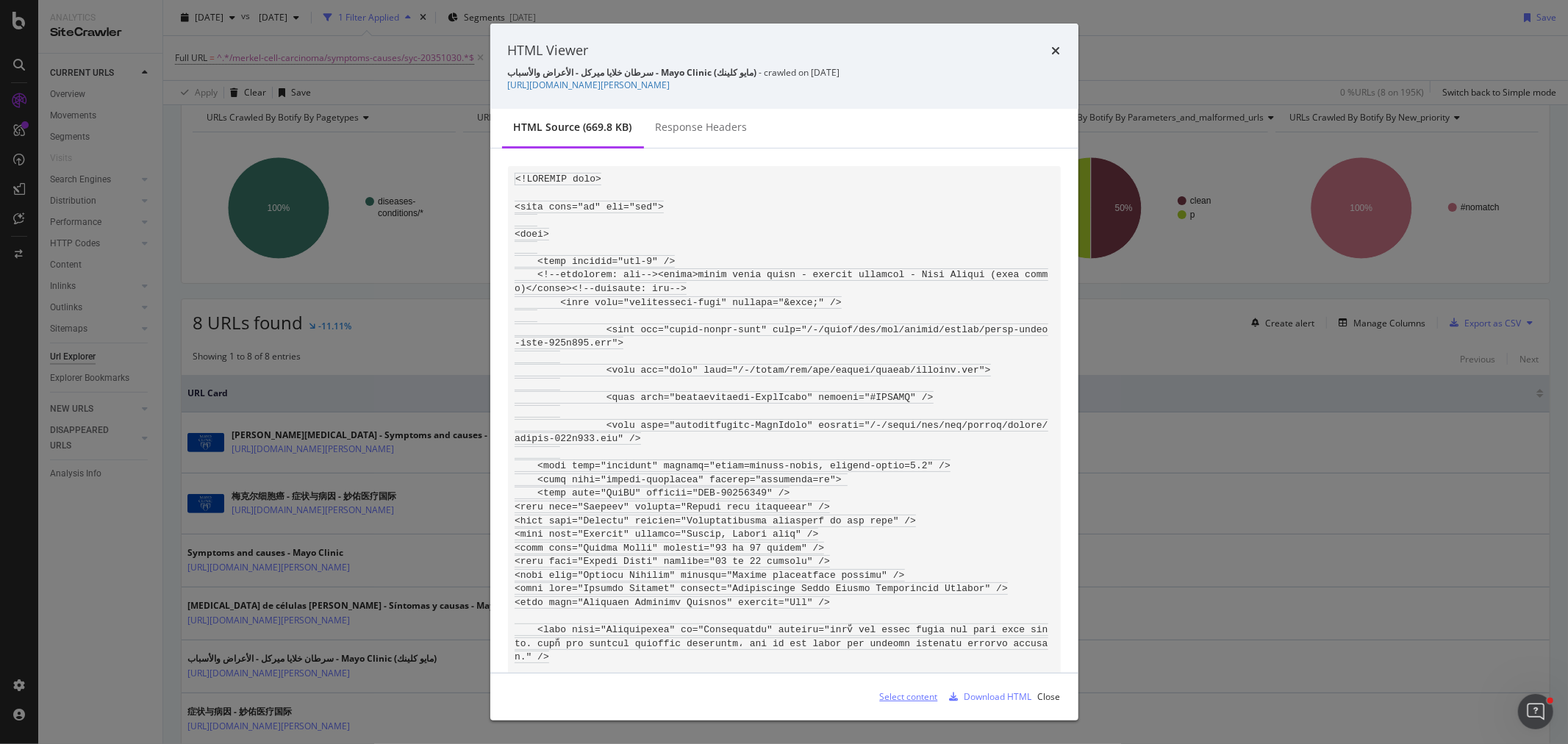
click at [912, 693] on div "Select content" at bounding box center [909, 696] width 58 height 13
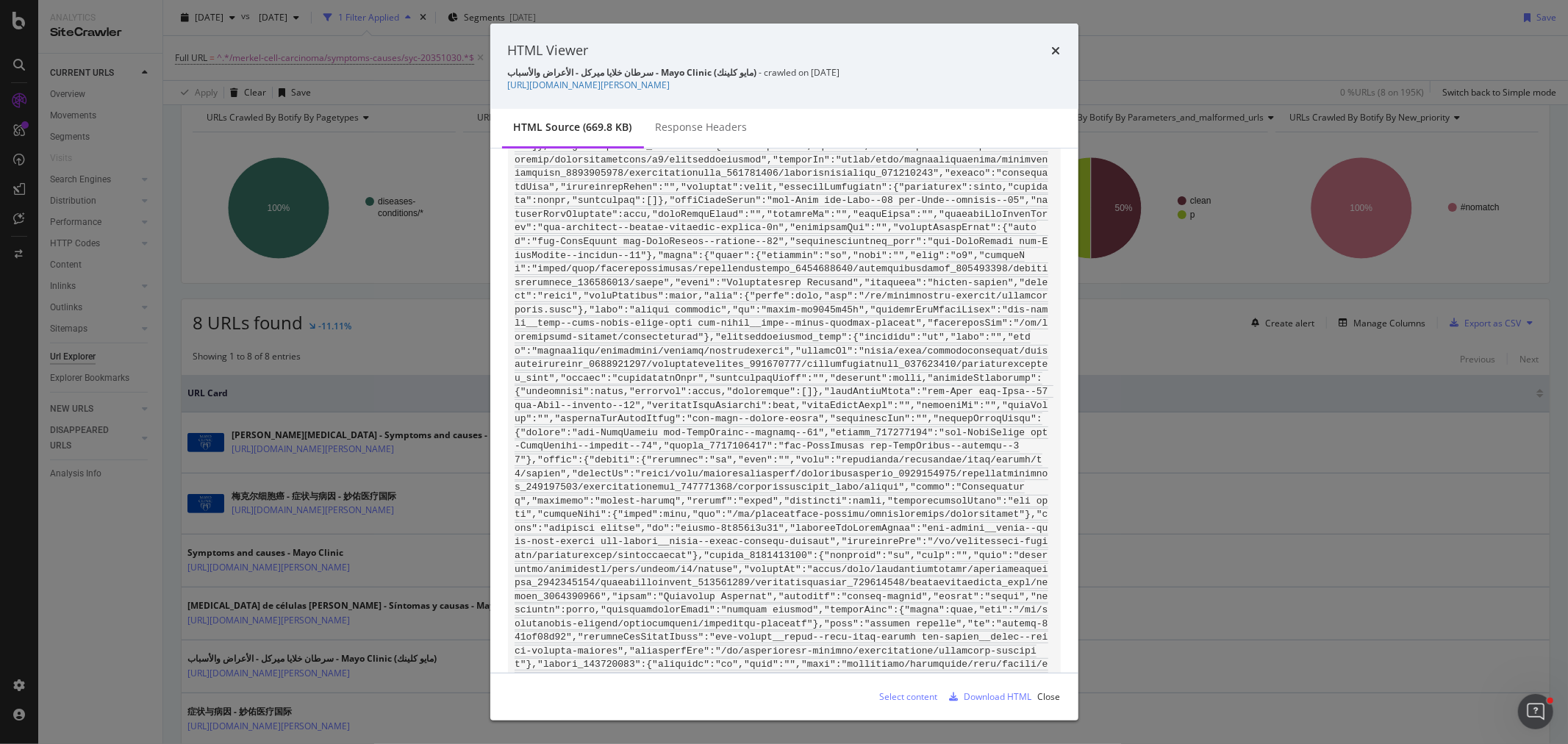
scroll to position [90778, 0]
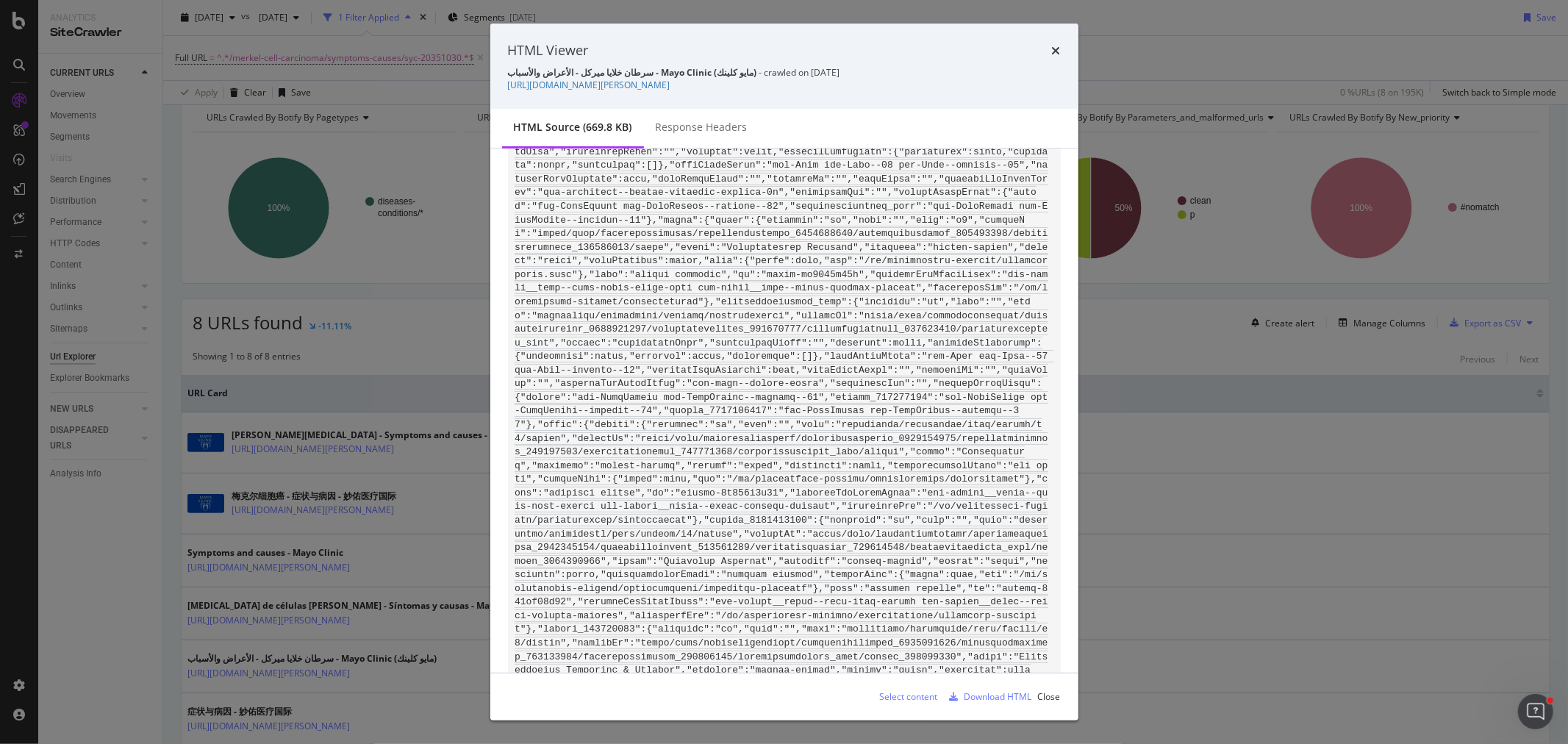
drag, startPoint x: 902, startPoint y: 571, endPoint x: 508, endPoint y: 575, distance: 394.0
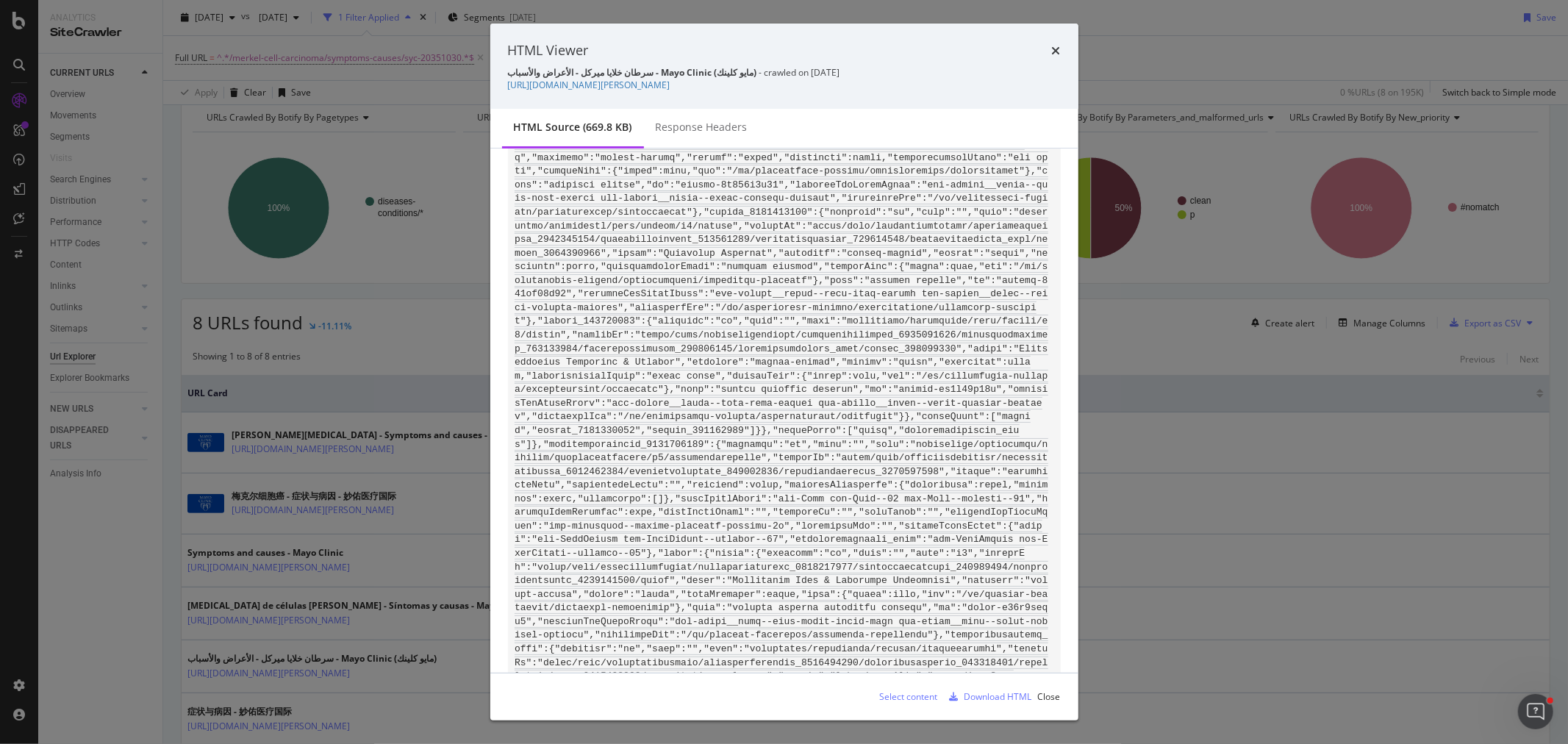
scroll to position [91104, 0]
click at [1052, 52] on icon "times" at bounding box center [1057, 51] width 9 height 12
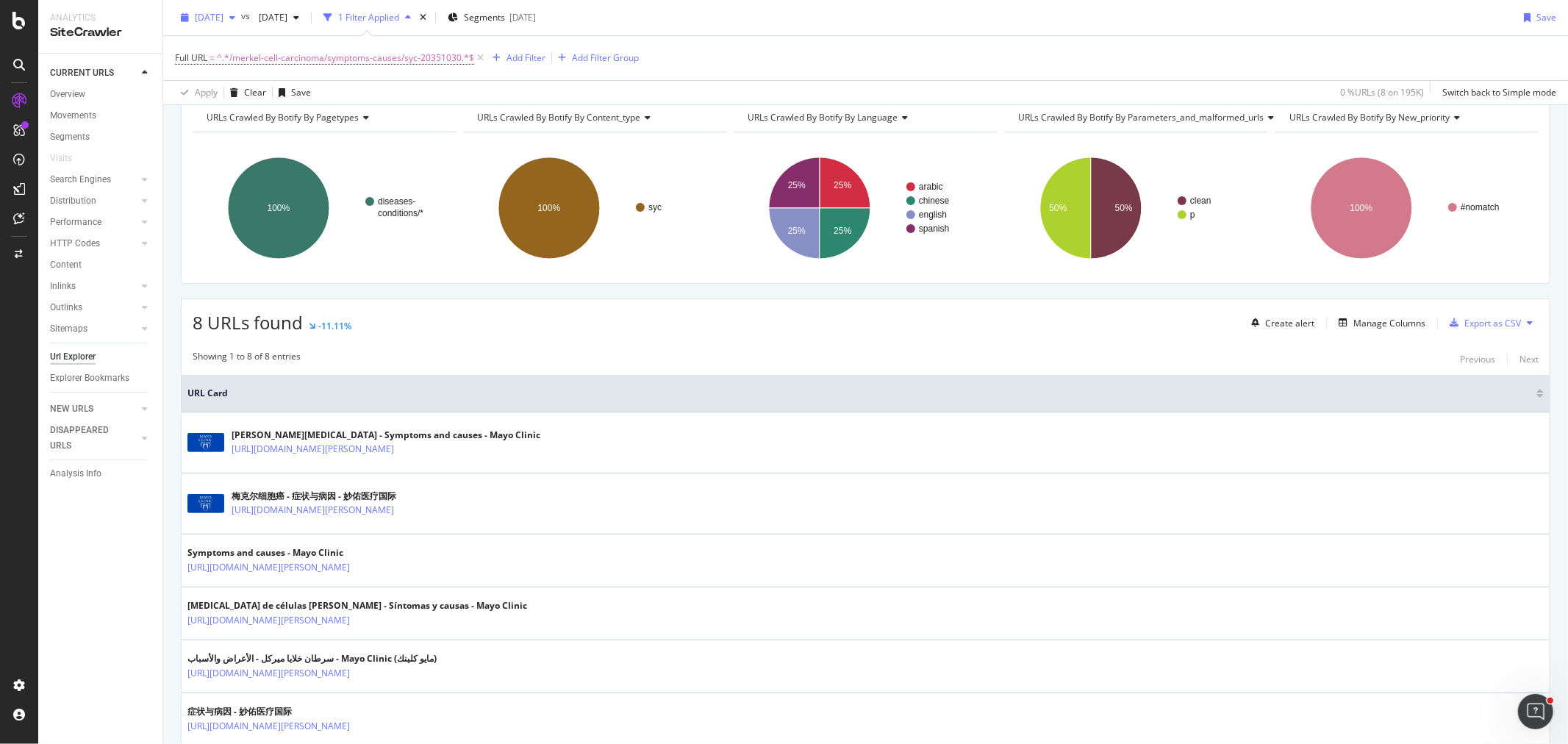
click at [210, 11] on span "2025 Sep. 24th" at bounding box center [210, 17] width 29 height 13
click at [235, 70] on div "[DATE]" at bounding box center [235, 70] width 79 height 14
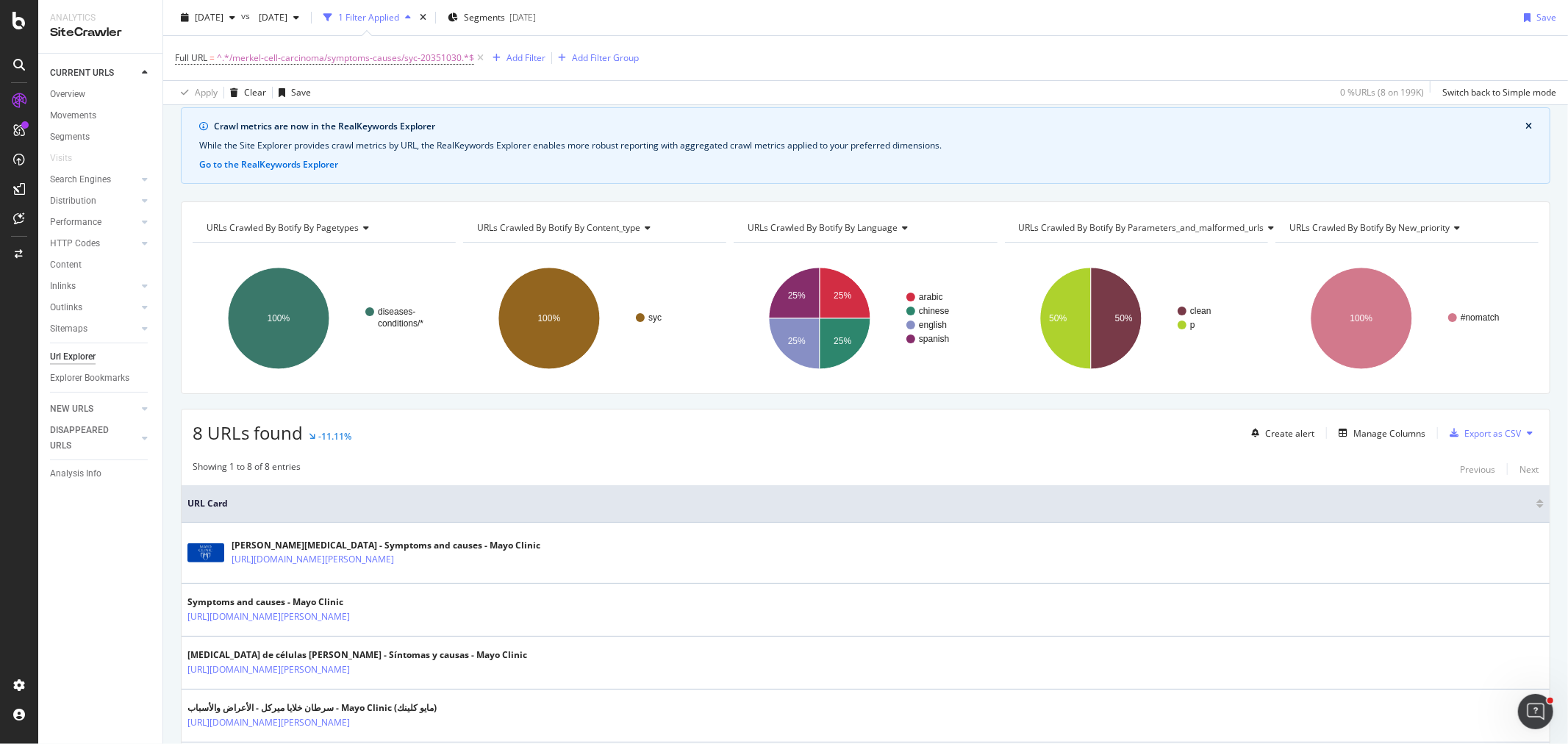
scroll to position [163, 0]
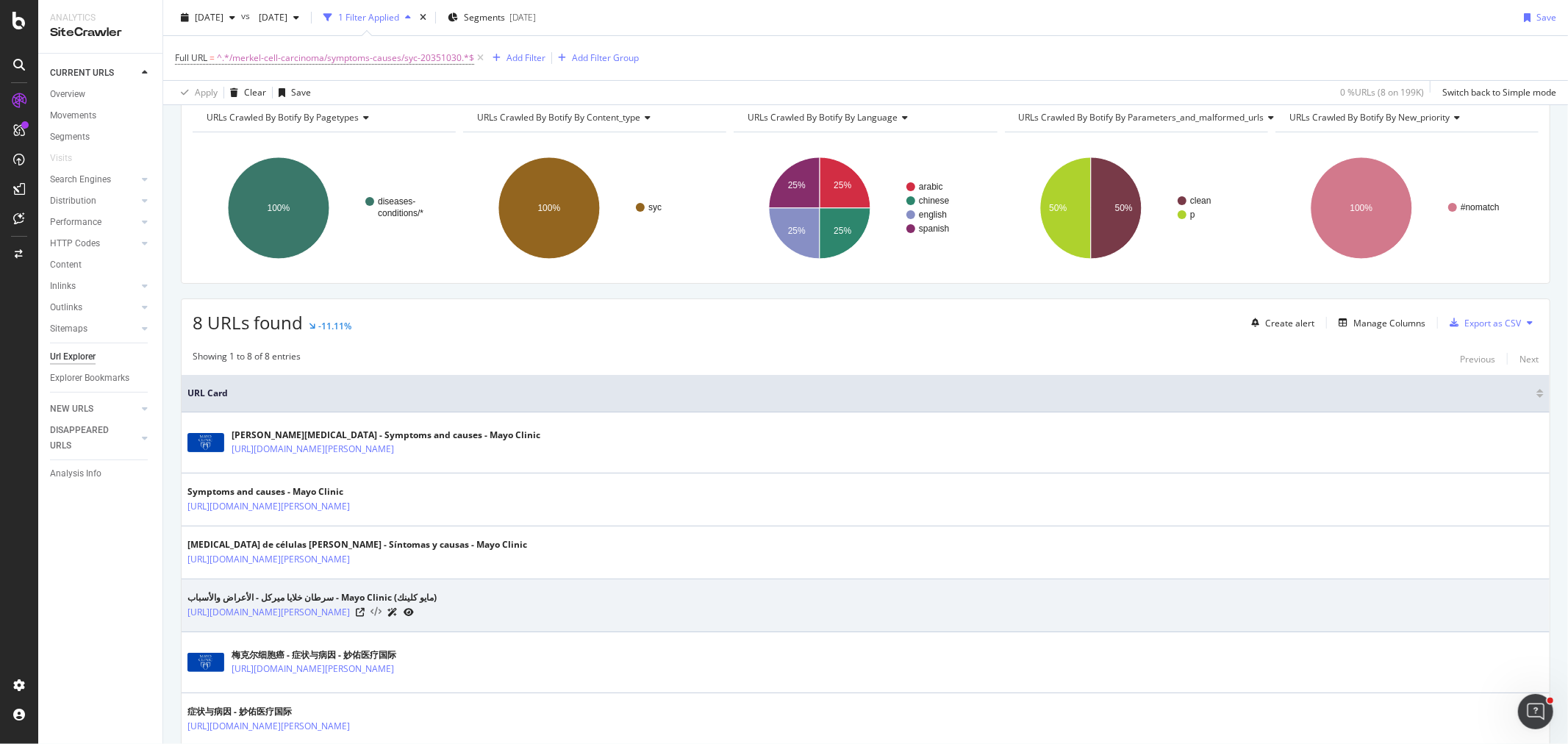
click at [381, 610] on icon at bounding box center [376, 611] width 11 height 10
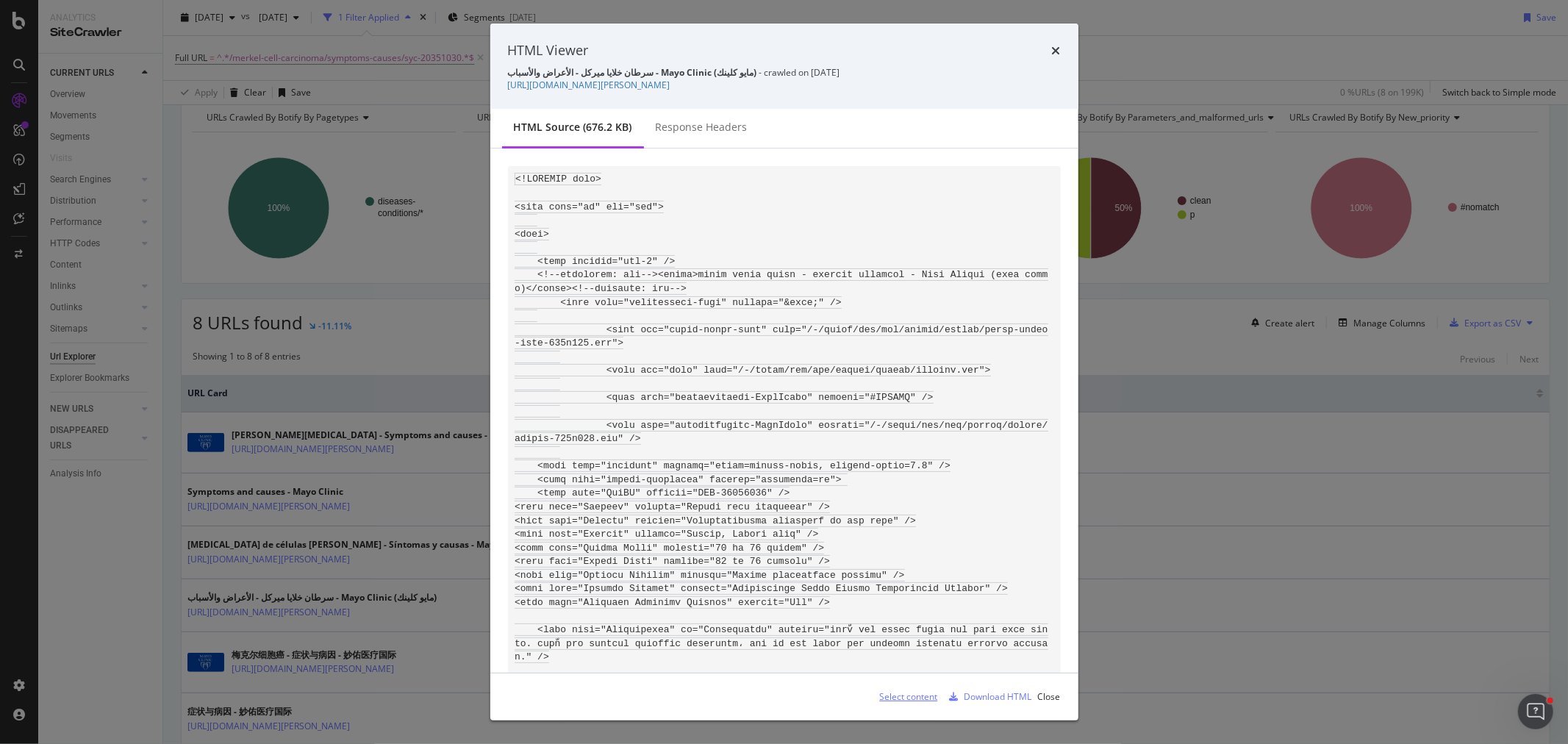
click at [908, 696] on div "Select content" at bounding box center [909, 696] width 58 height 13
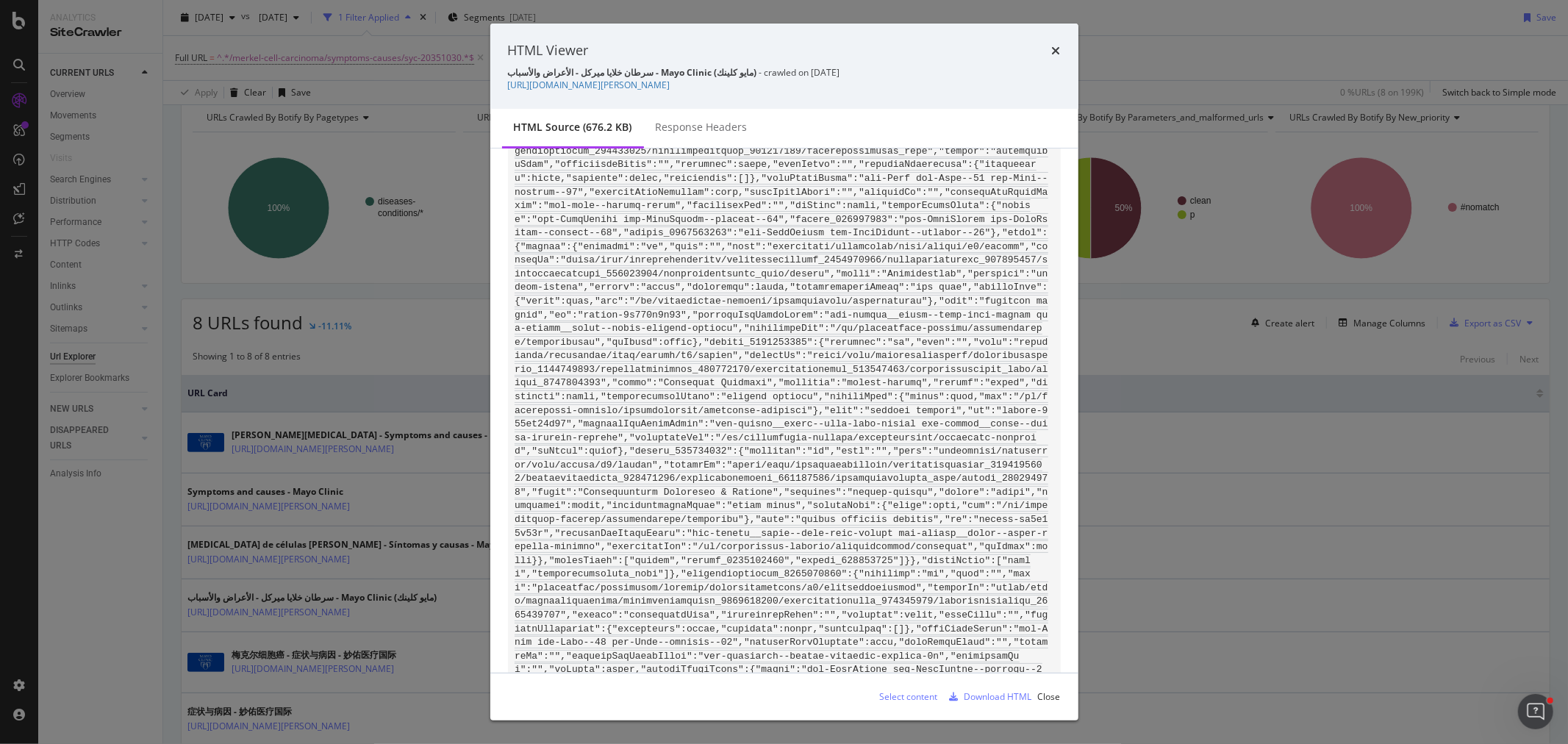
scroll to position [91638, 0]
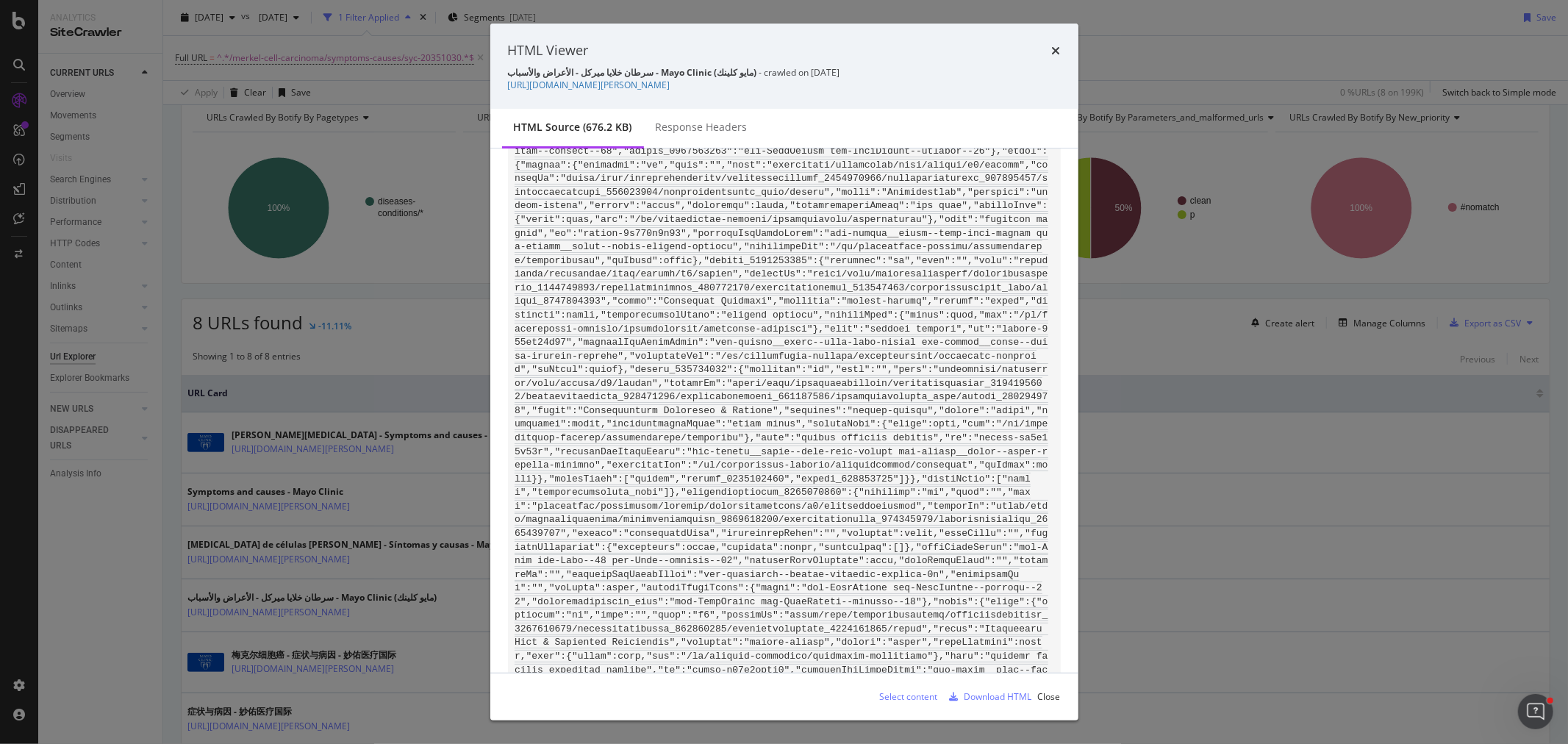
drag, startPoint x: 737, startPoint y: 436, endPoint x: 784, endPoint y: 443, distance: 47.5
click at [1005, 694] on div "Download HTML" at bounding box center [998, 696] width 68 height 13
click at [1060, 50] on div "HTML Viewer سرطان خلايا ميركل - الأعراض والأسباب - Mayo Clinic (مايو كلينك) - c…" at bounding box center [784, 66] width 588 height 85
click at [1045, 42] on div "HTML Viewer" at bounding box center [784, 51] width 553 height 19
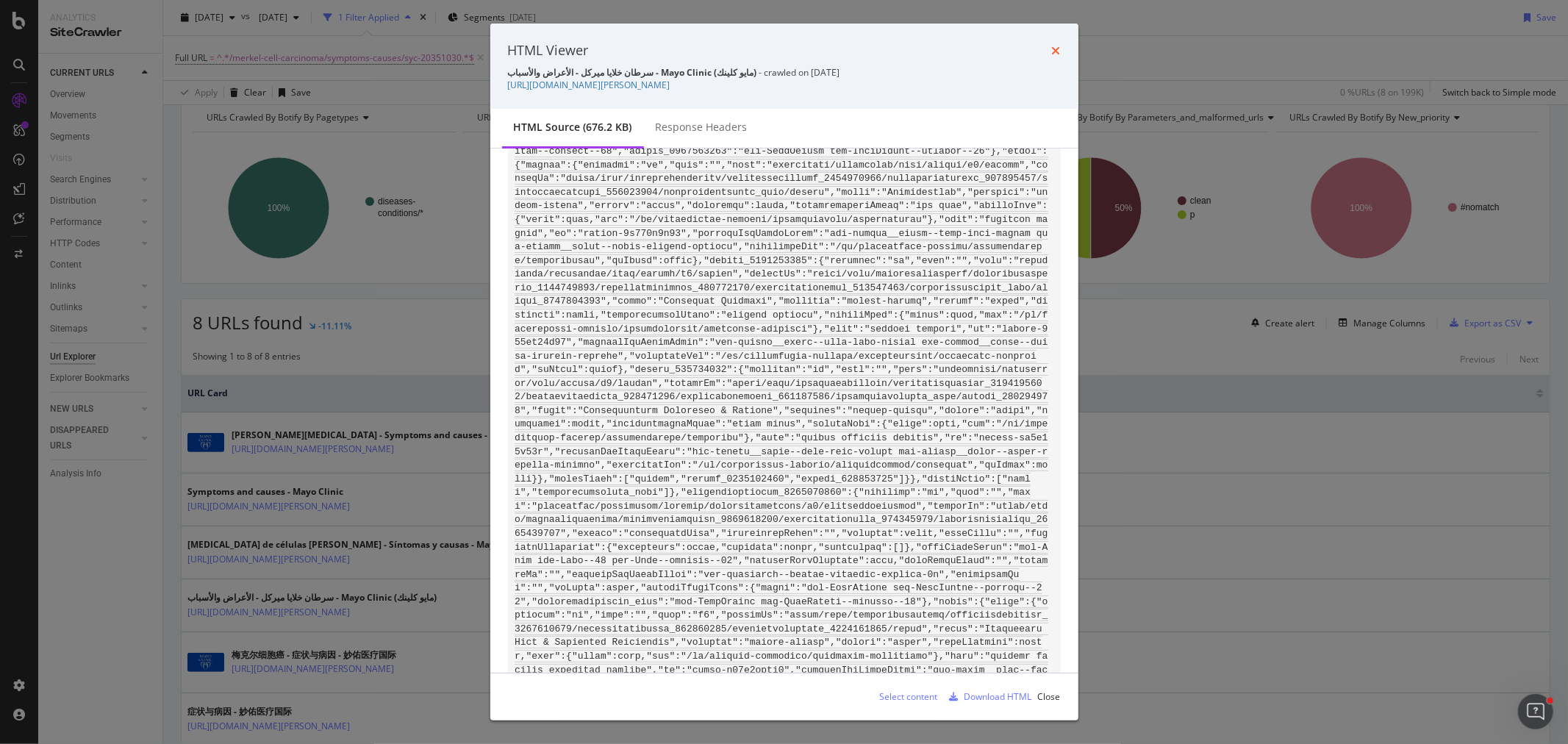
click at [1052, 45] on icon "times" at bounding box center [1057, 51] width 9 height 12
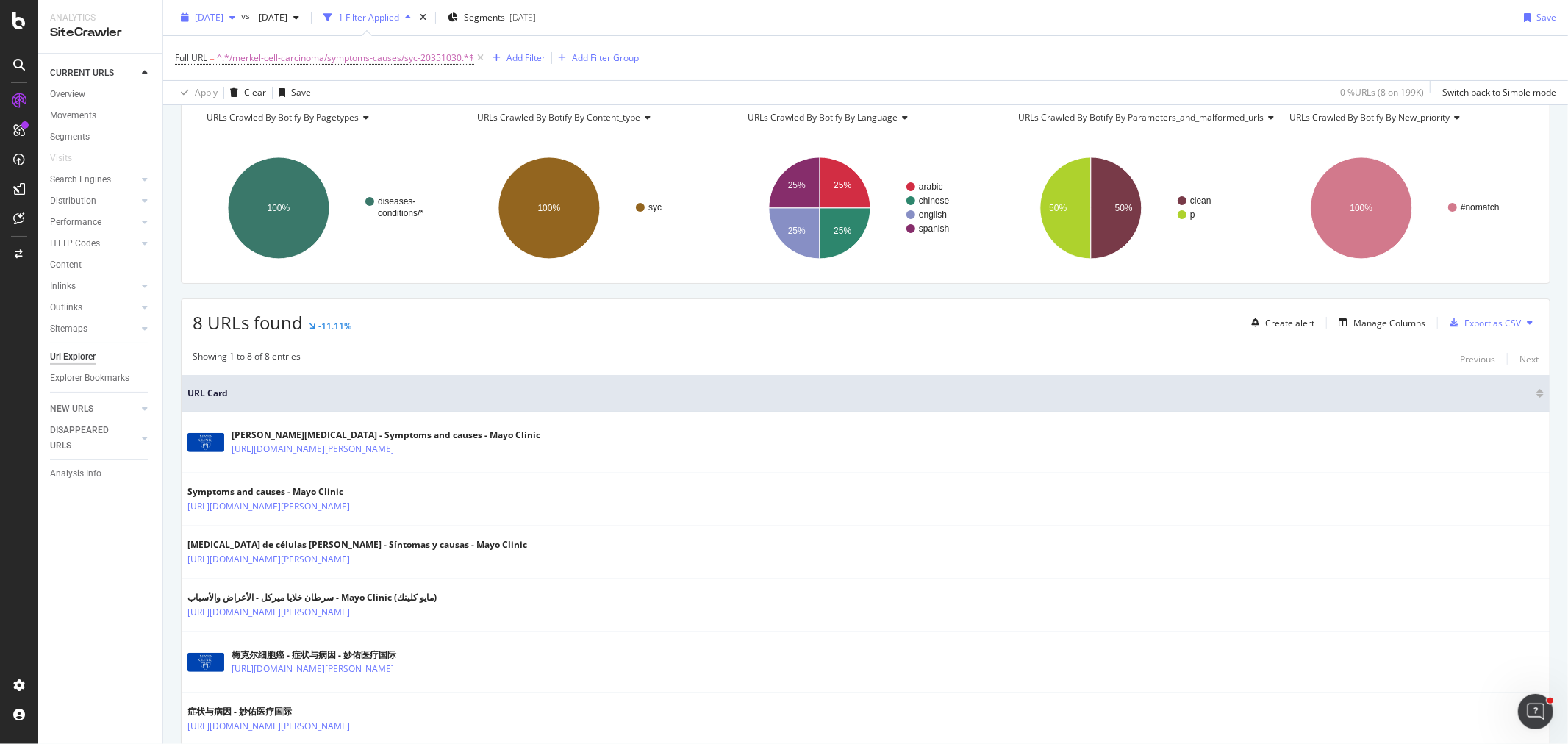
click at [223, 21] on span "[DATE]" at bounding box center [210, 17] width 29 height 13
click at [229, 93] on div "2025 Oct. 1st" at bounding box center [235, 98] width 79 height 14
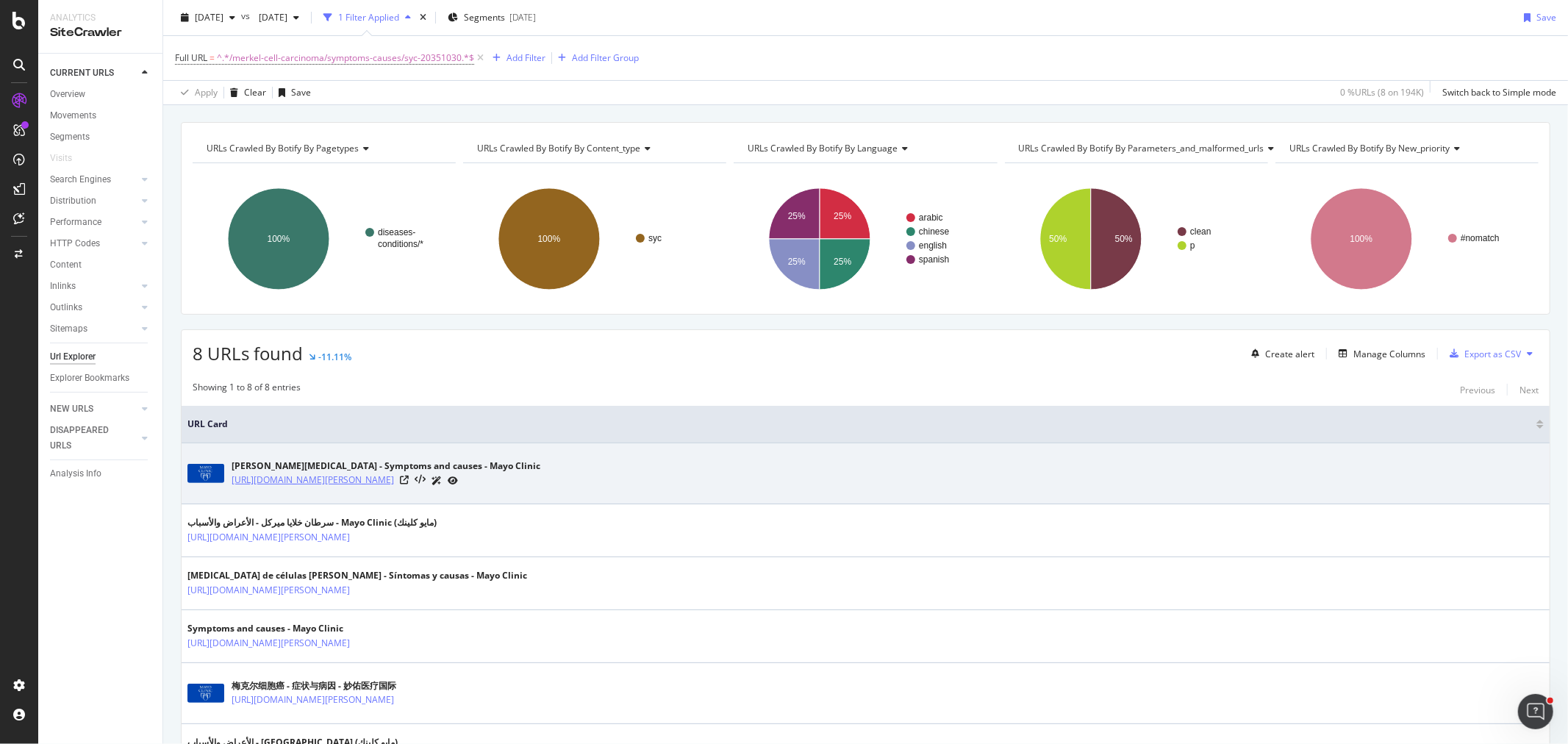
scroll to position [163, 0]
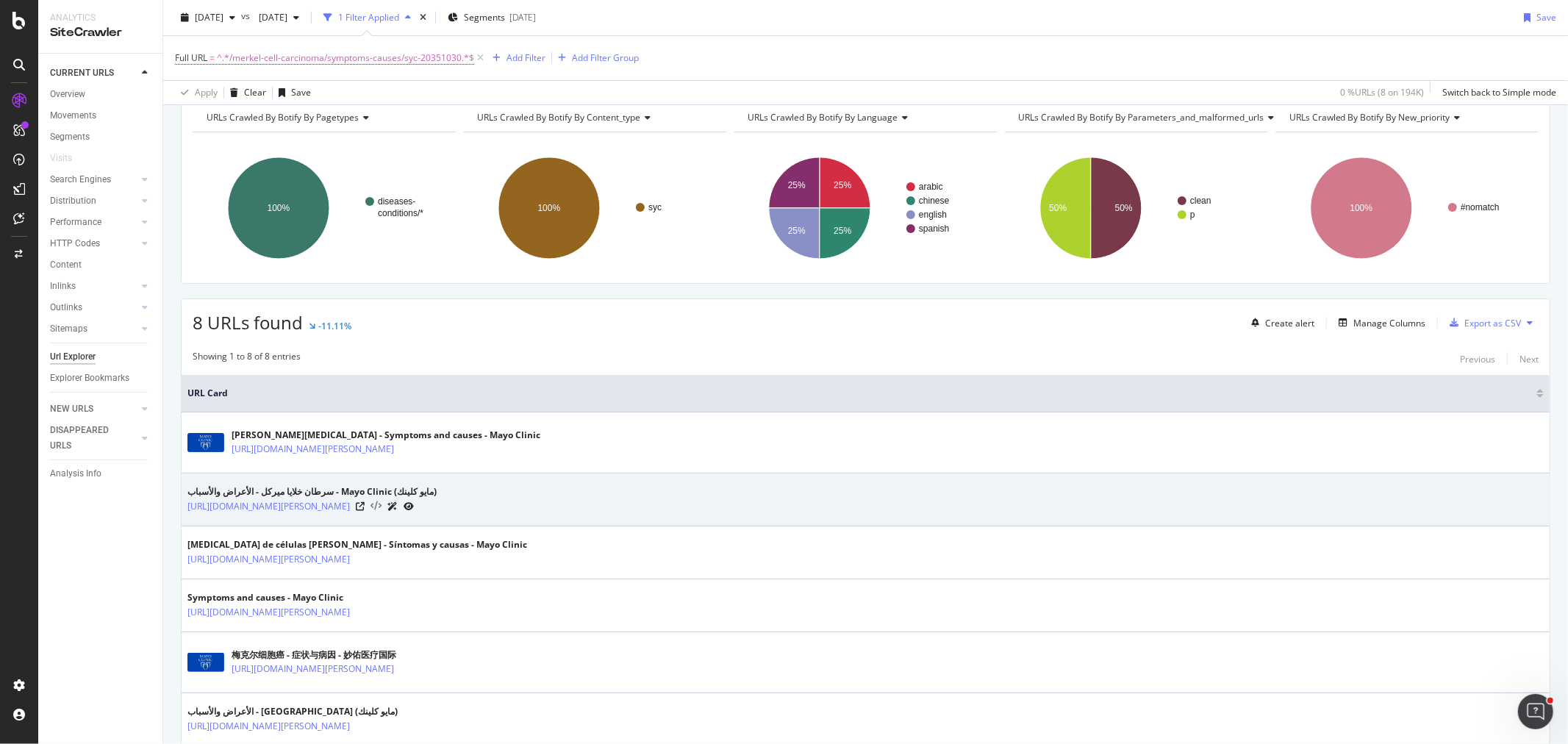
click at [381, 503] on icon at bounding box center [376, 506] width 11 height 10
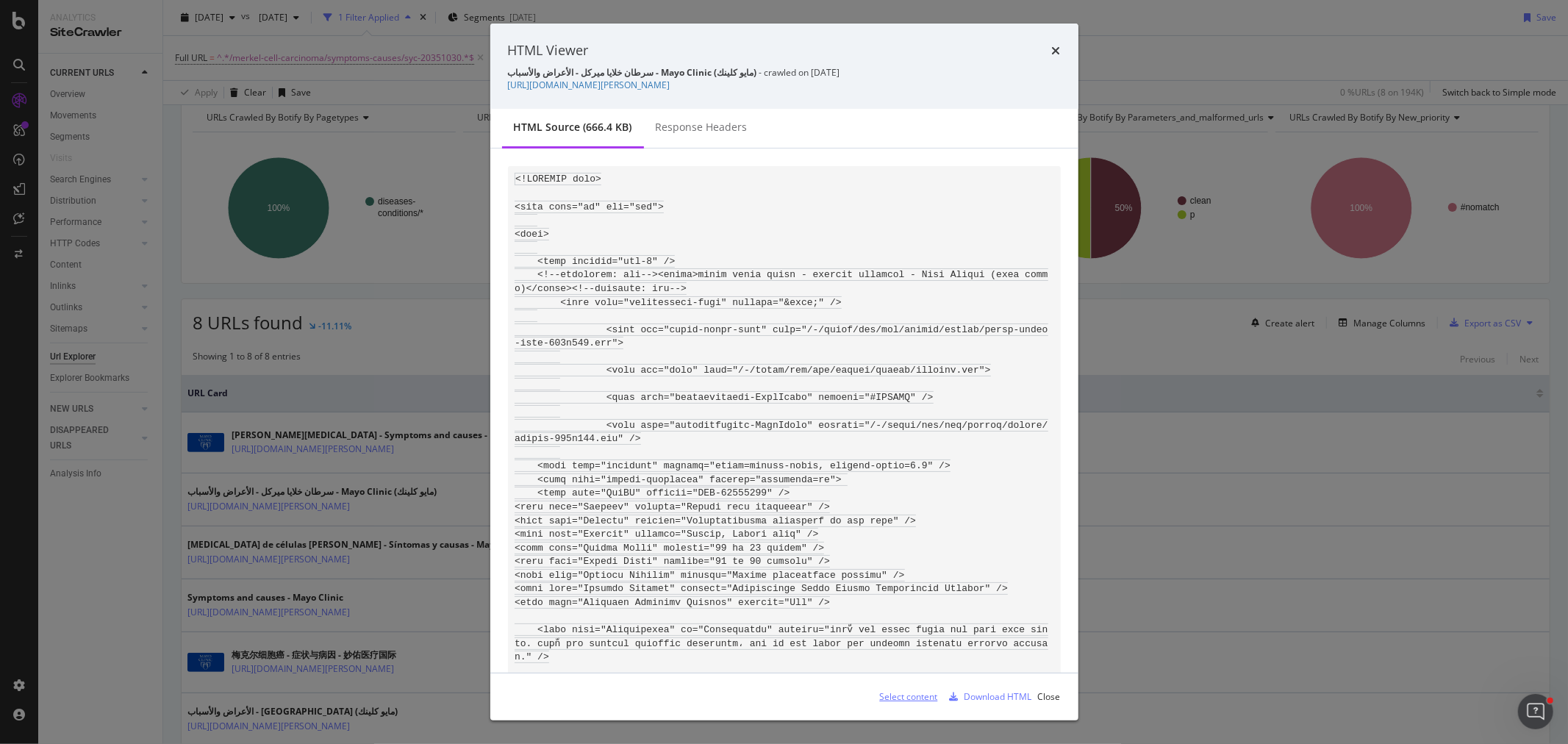
click at [909, 703] on div "Select content" at bounding box center [902, 696] width 70 height 22
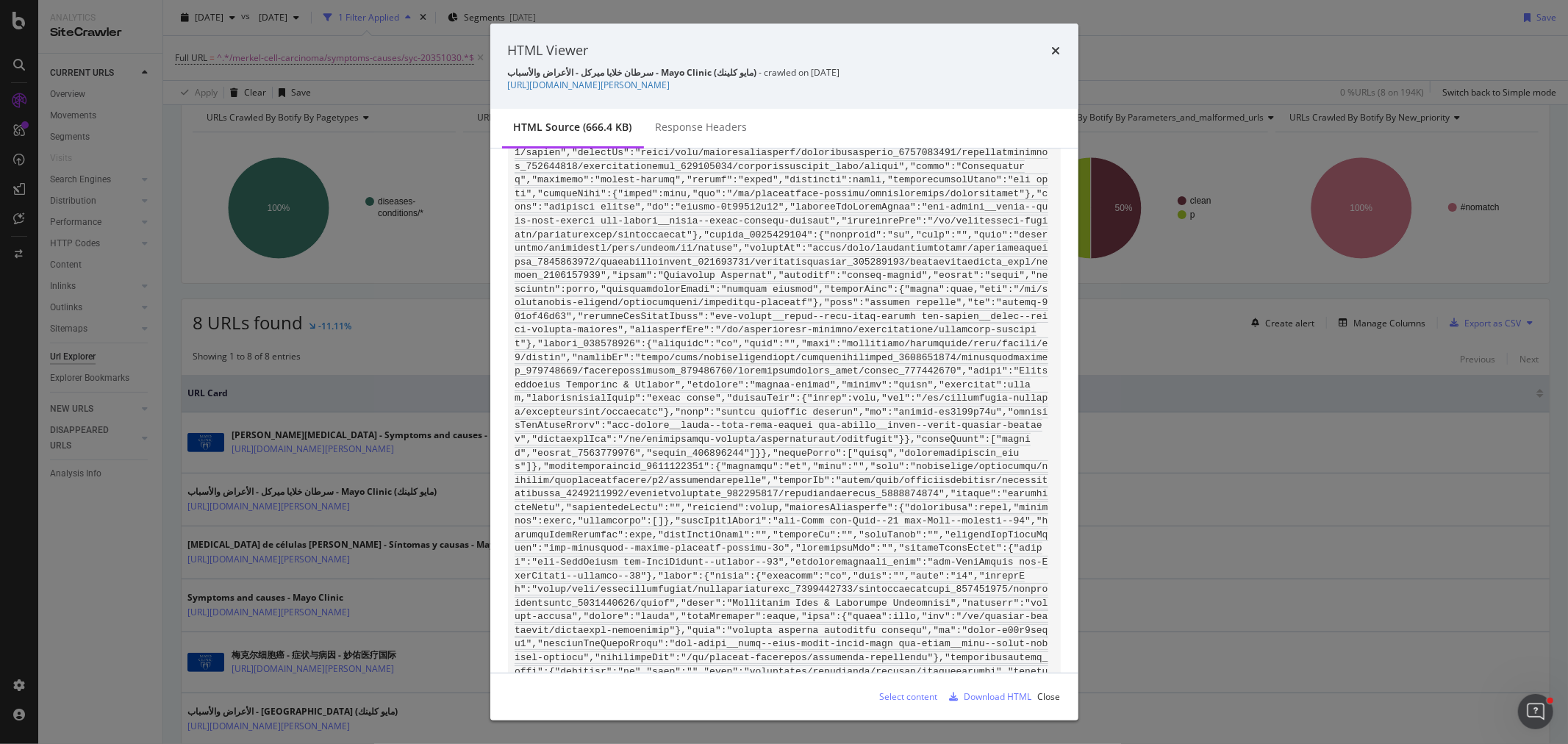
scroll to position [90067, 0]
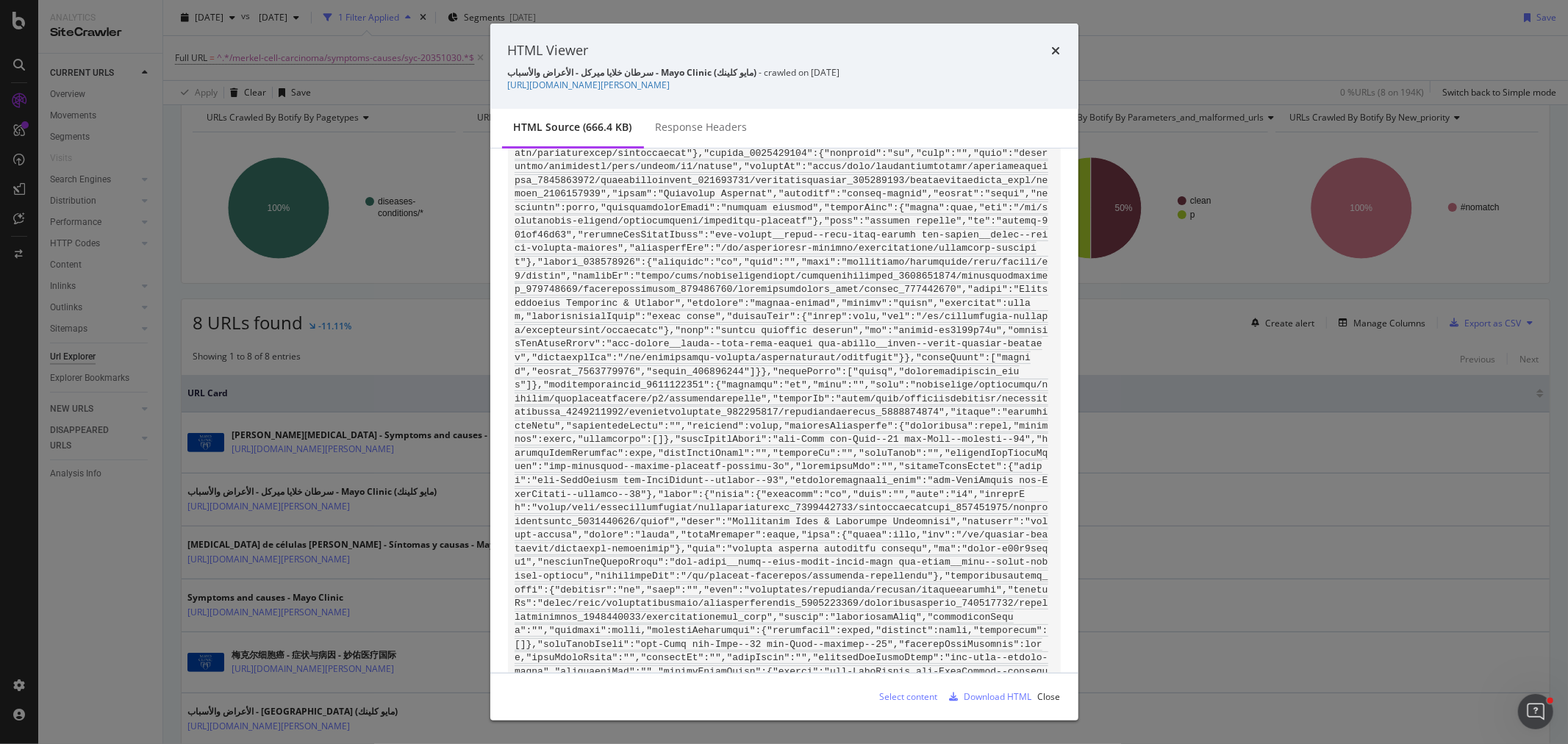
drag, startPoint x: 420, startPoint y: 250, endPoint x: 412, endPoint y: 215, distance: 35.9
click at [420, 250] on div "HTML Viewer سرطان خلايا ميركل - الأعراض والأسباب - Mayo Clinic (مايو كلينك) - c…" at bounding box center [784, 372] width 1568 height 744
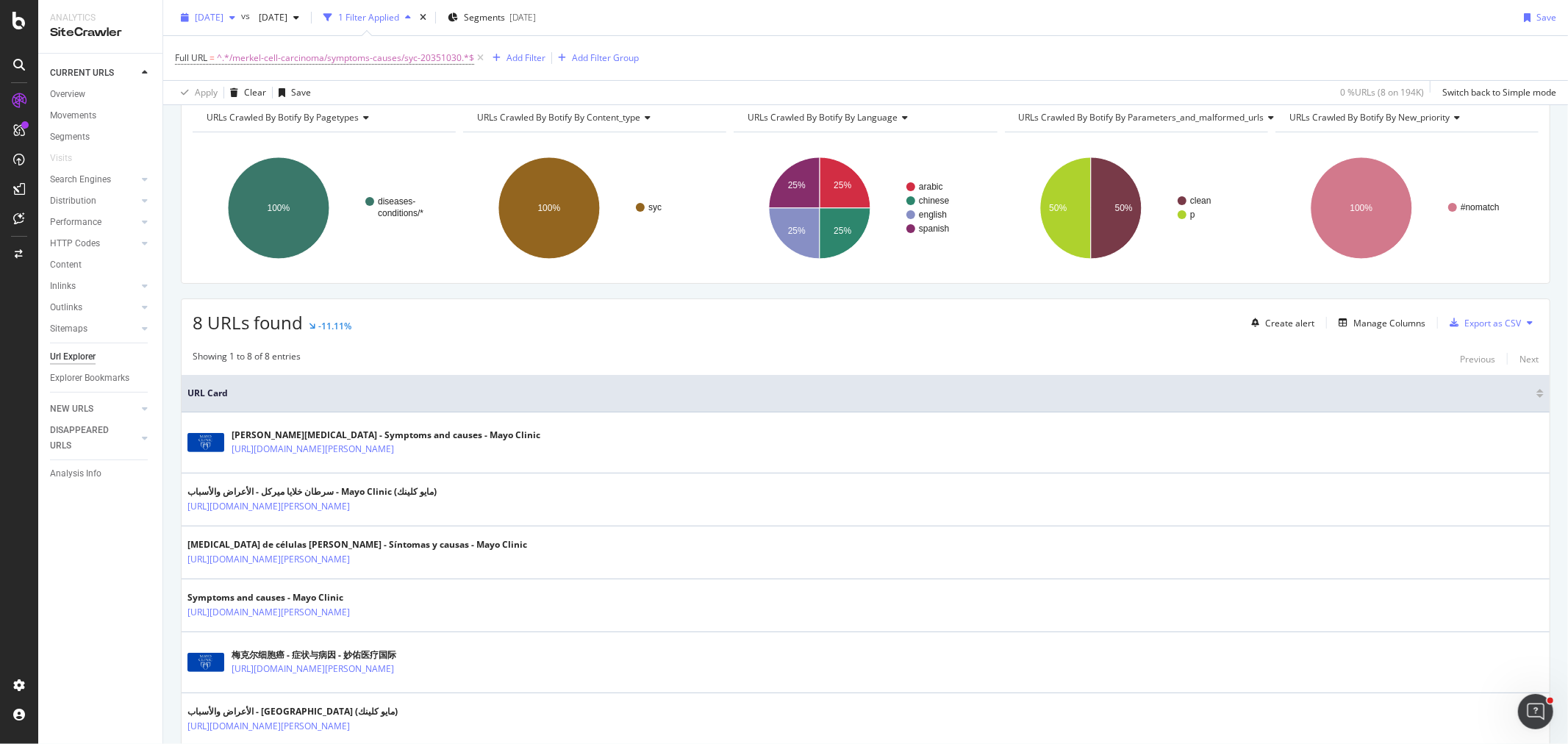
click at [201, 12] on span "2025 Oct. 1st" at bounding box center [210, 17] width 29 height 13
click at [219, 78] on div "2025 Oct. 8th 199K URLs" at bounding box center [272, 70] width 175 height 22
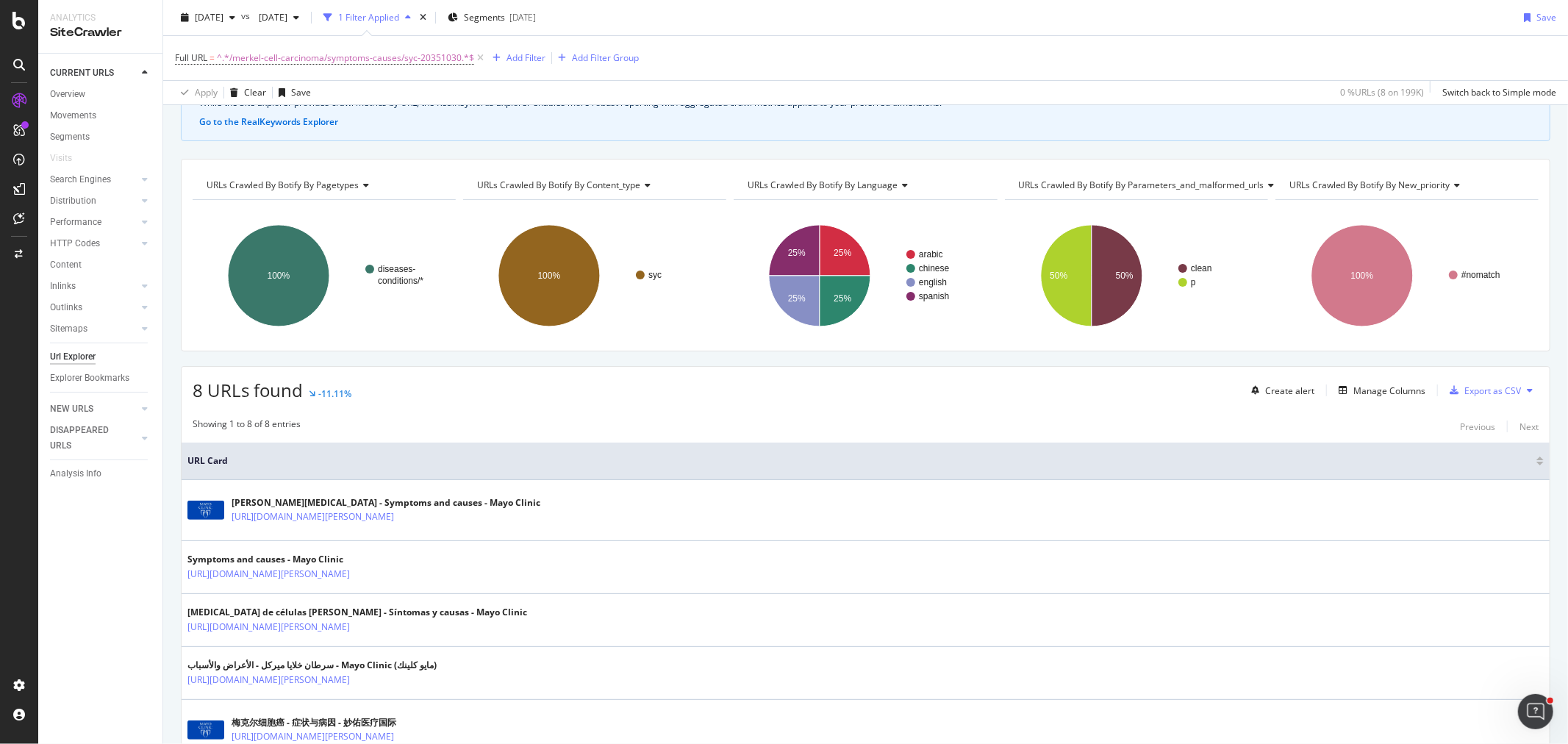
scroll to position [245, 0]
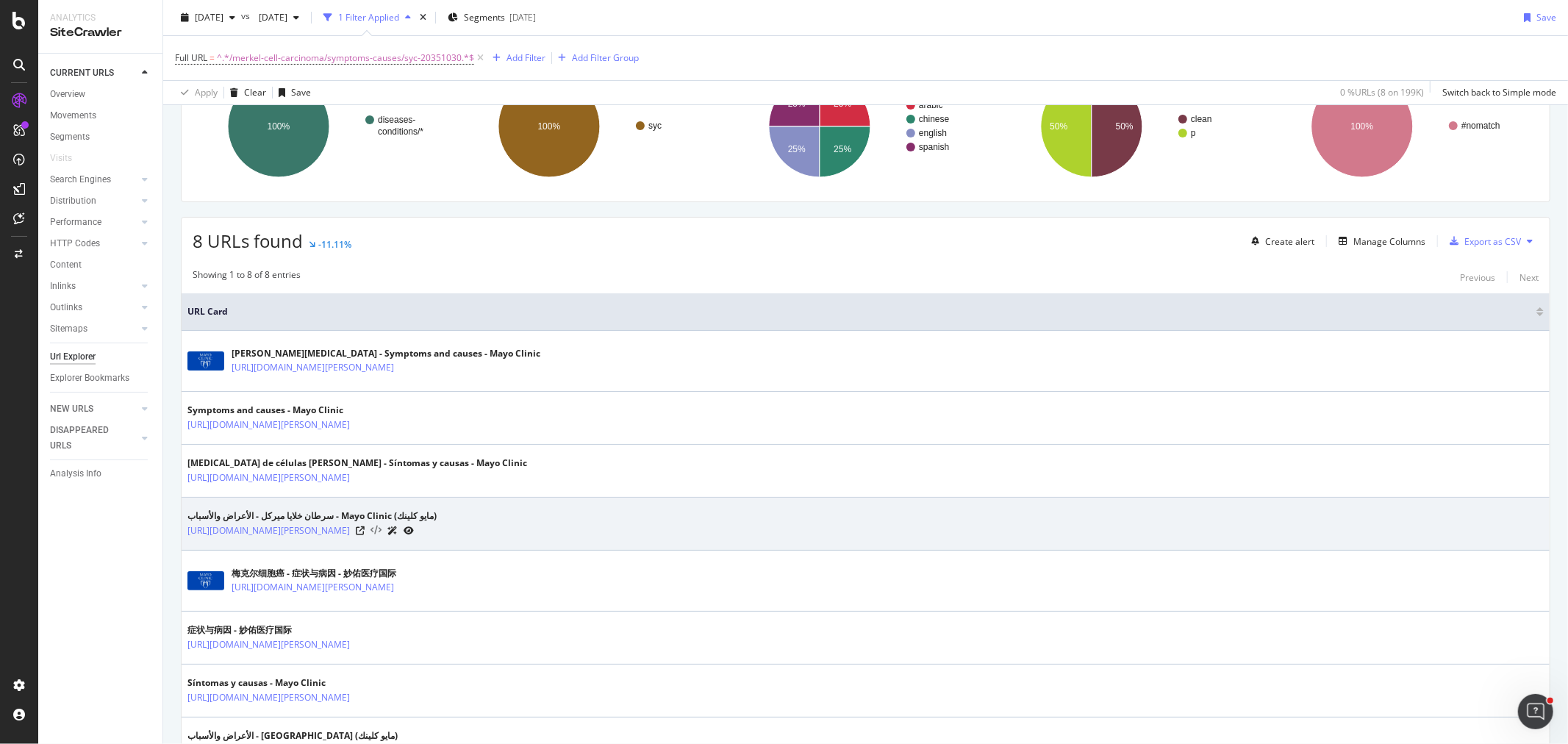
click at [381, 532] on icon at bounding box center [376, 530] width 11 height 10
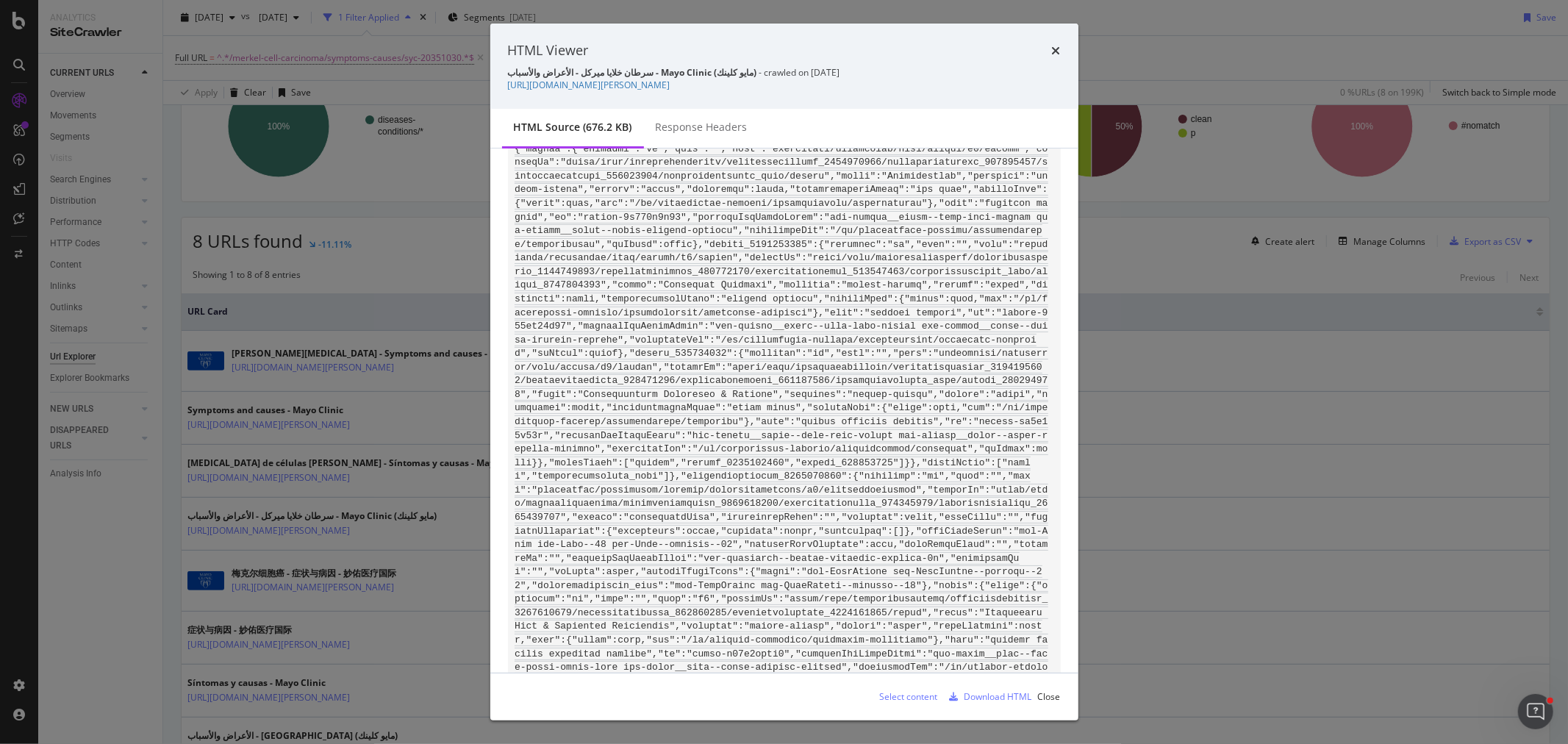
scroll to position [91720, 0]
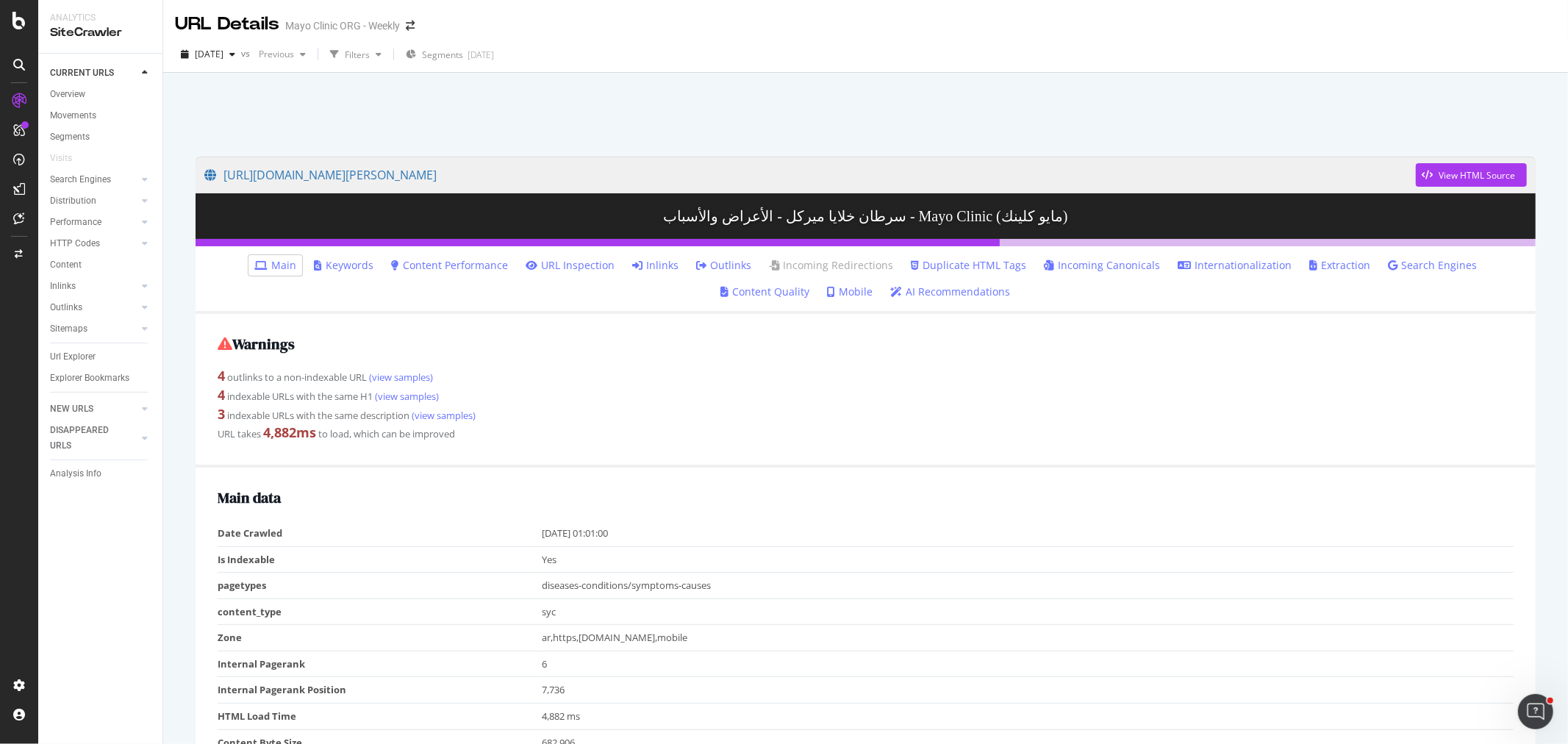
click at [696, 259] on link "Outlinks" at bounding box center [723, 265] width 55 height 14
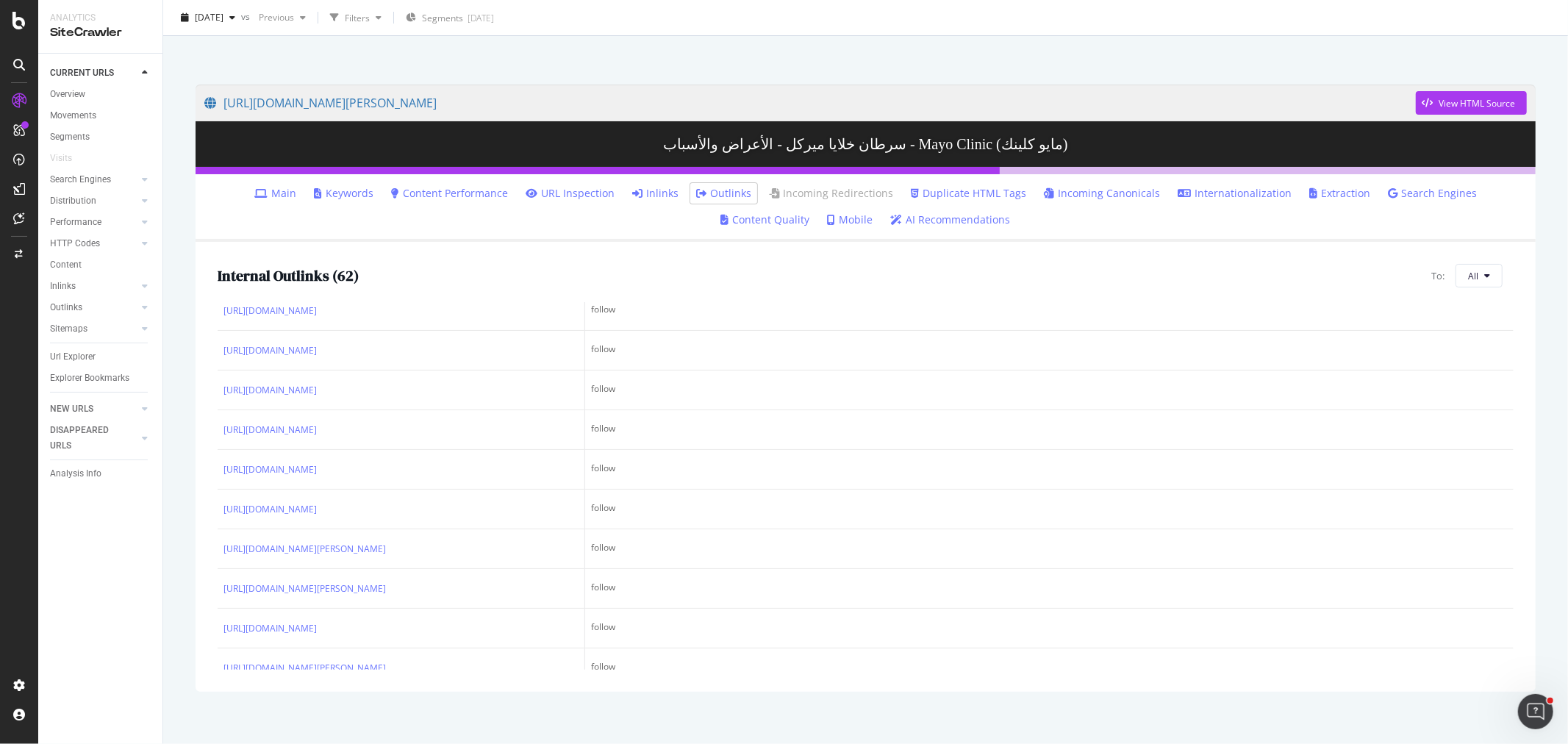
scroll to position [1929, 0]
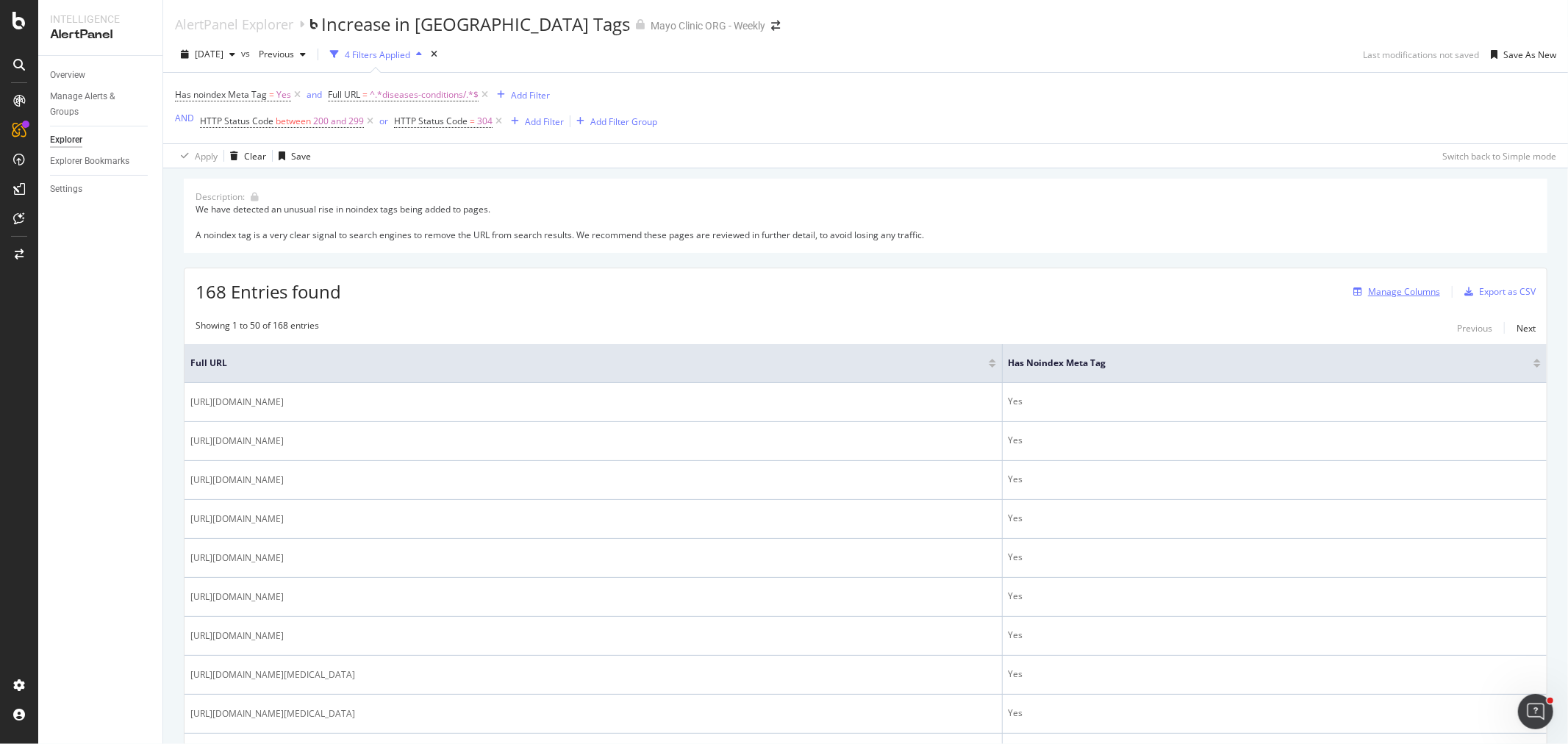
click at [1372, 292] on div "Manage Columns" at bounding box center [1405, 292] width 72 height 13
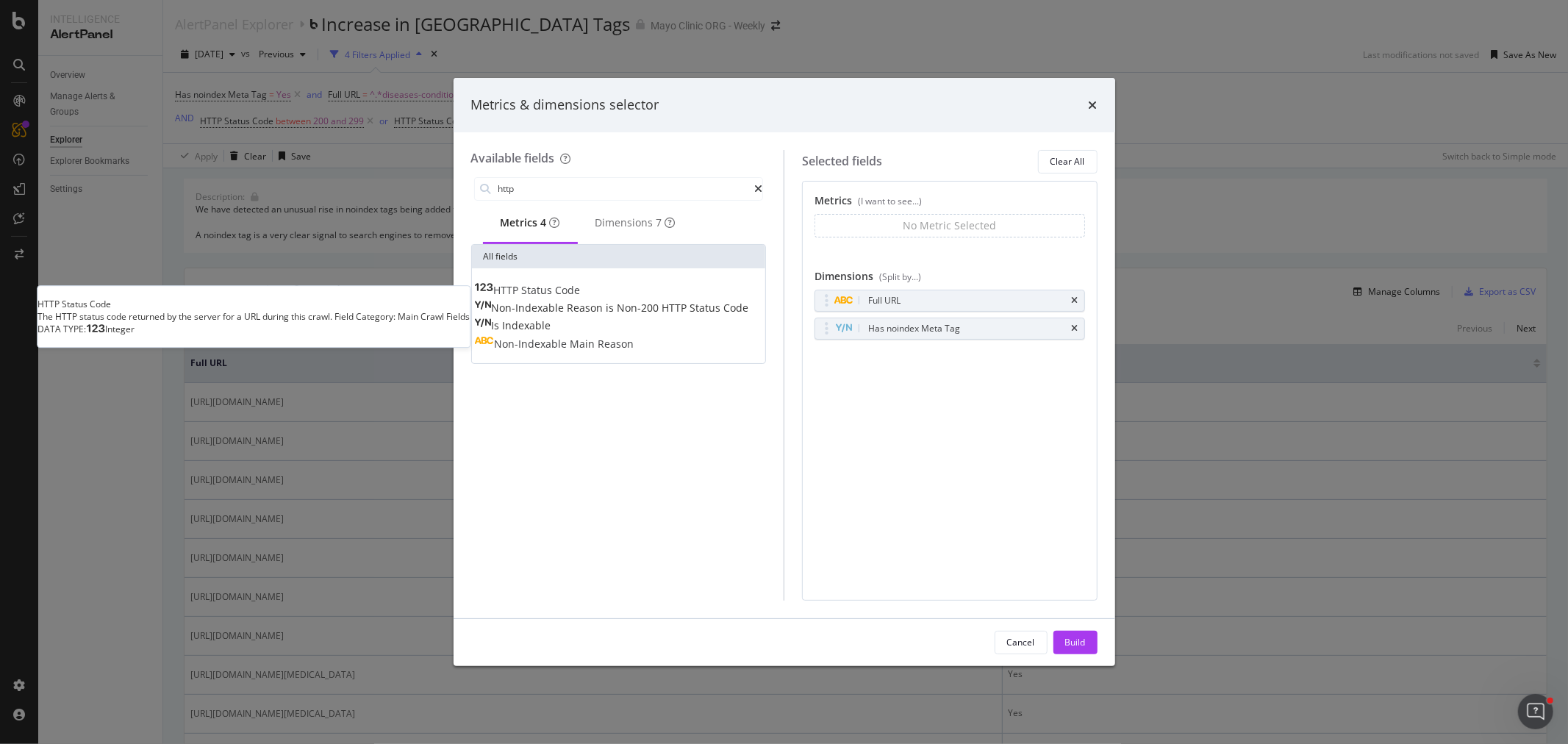
click at [555, 290] on span "Status" at bounding box center [538, 289] width 33 height 14
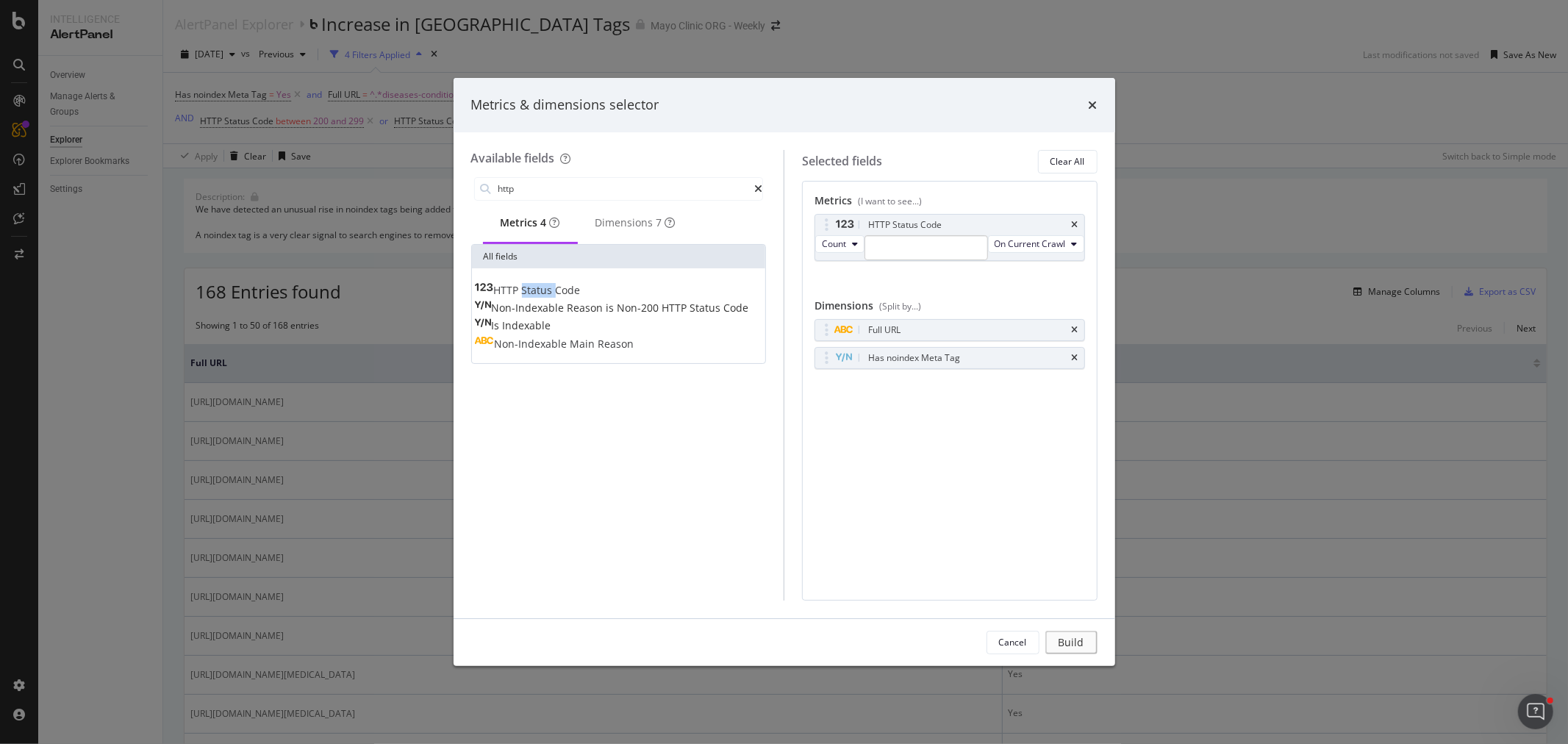
click at [555, 290] on span "Status" at bounding box center [538, 289] width 33 height 14
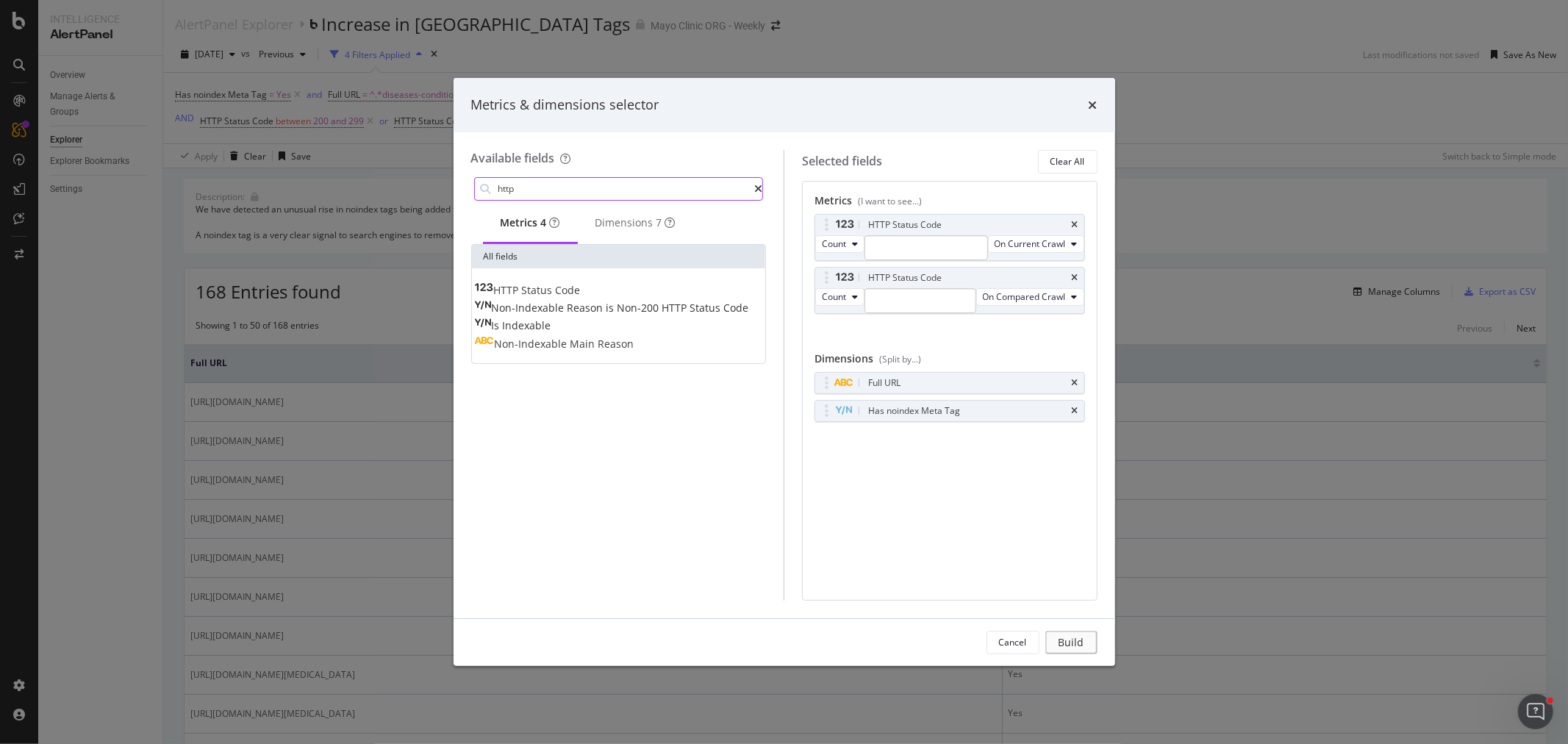
click at [543, 189] on input "http" at bounding box center [626, 189] width 258 height 22
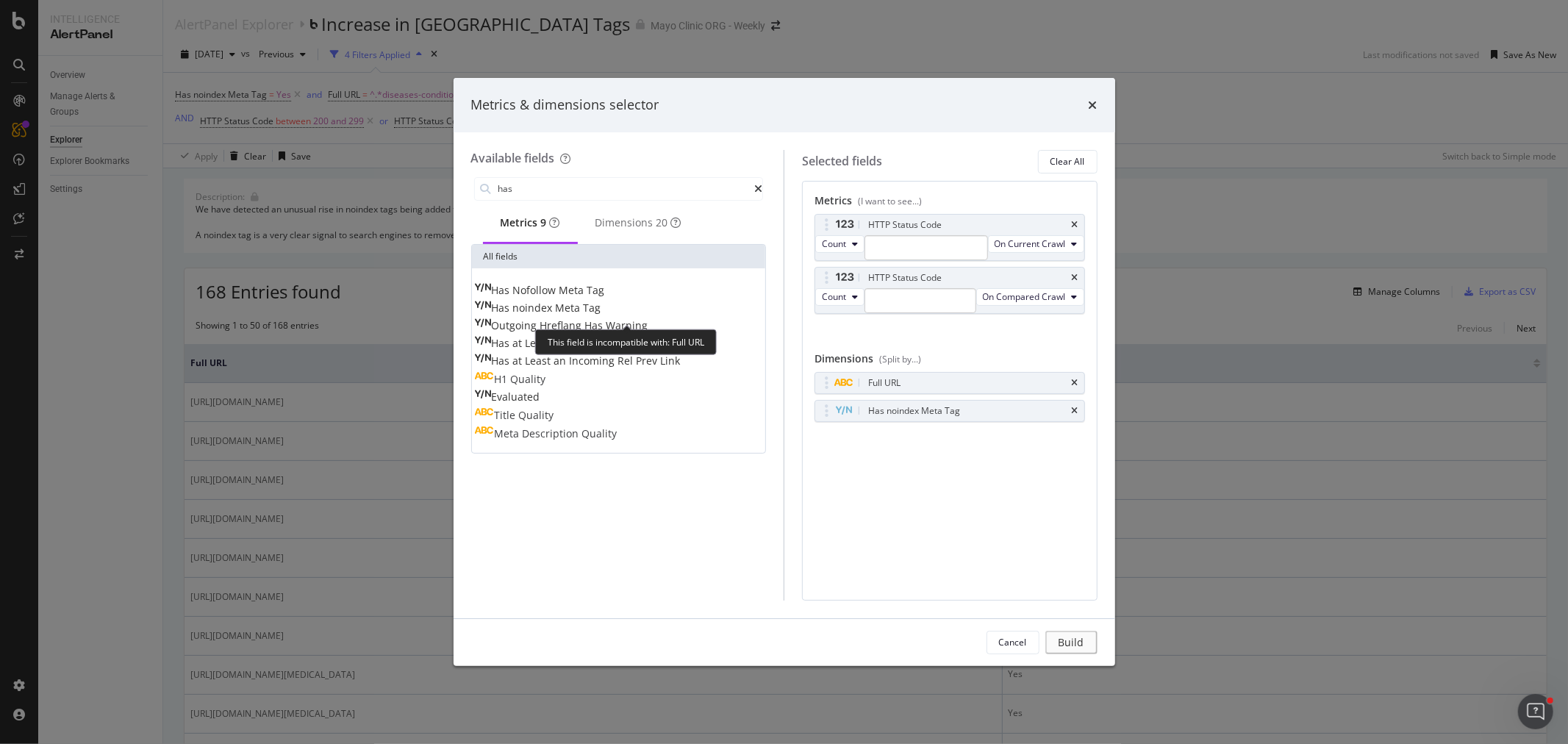
click at [555, 312] on span "noindex" at bounding box center [534, 307] width 42 height 14
click at [555, 188] on input "has" at bounding box center [626, 189] width 258 height 22
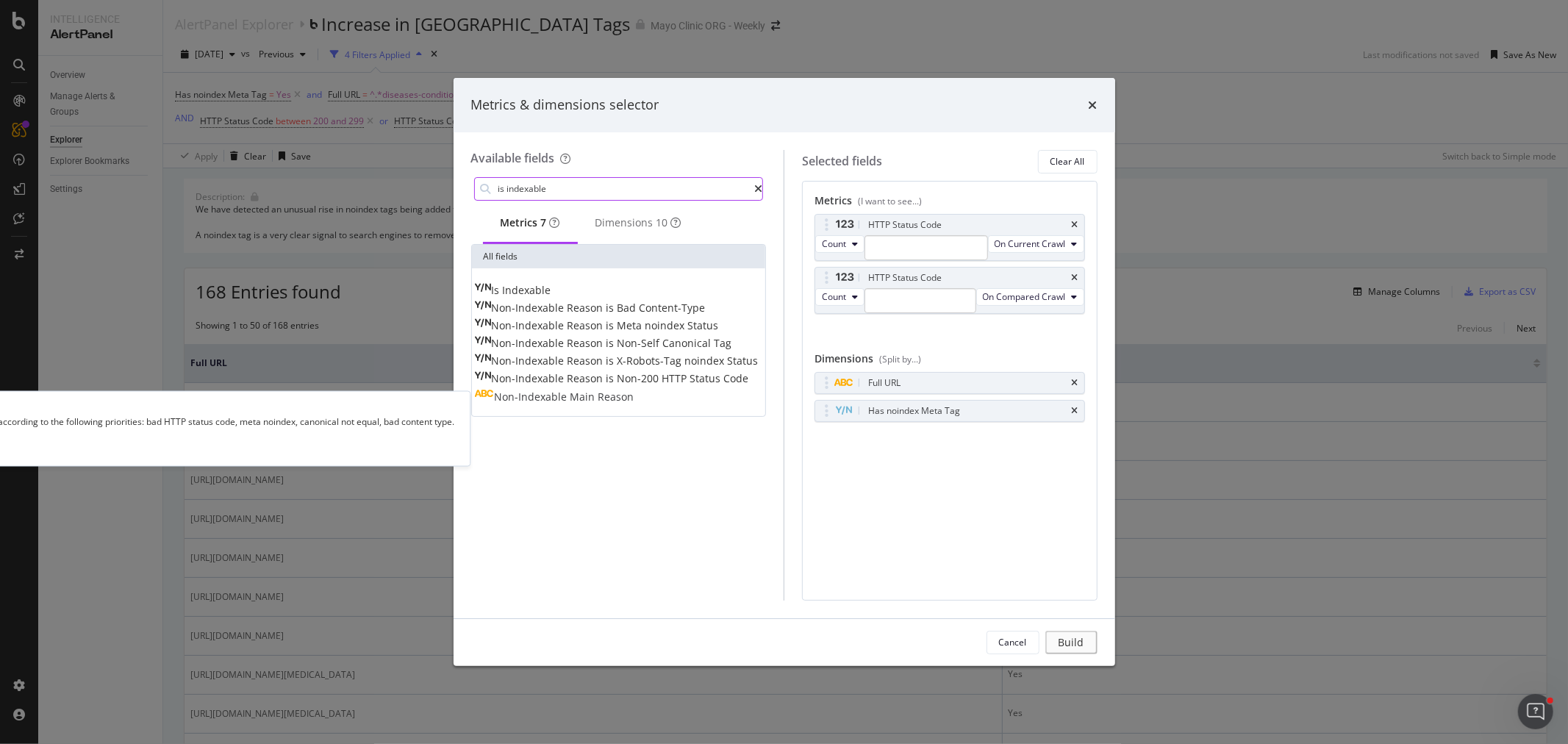
type input "is indexable"
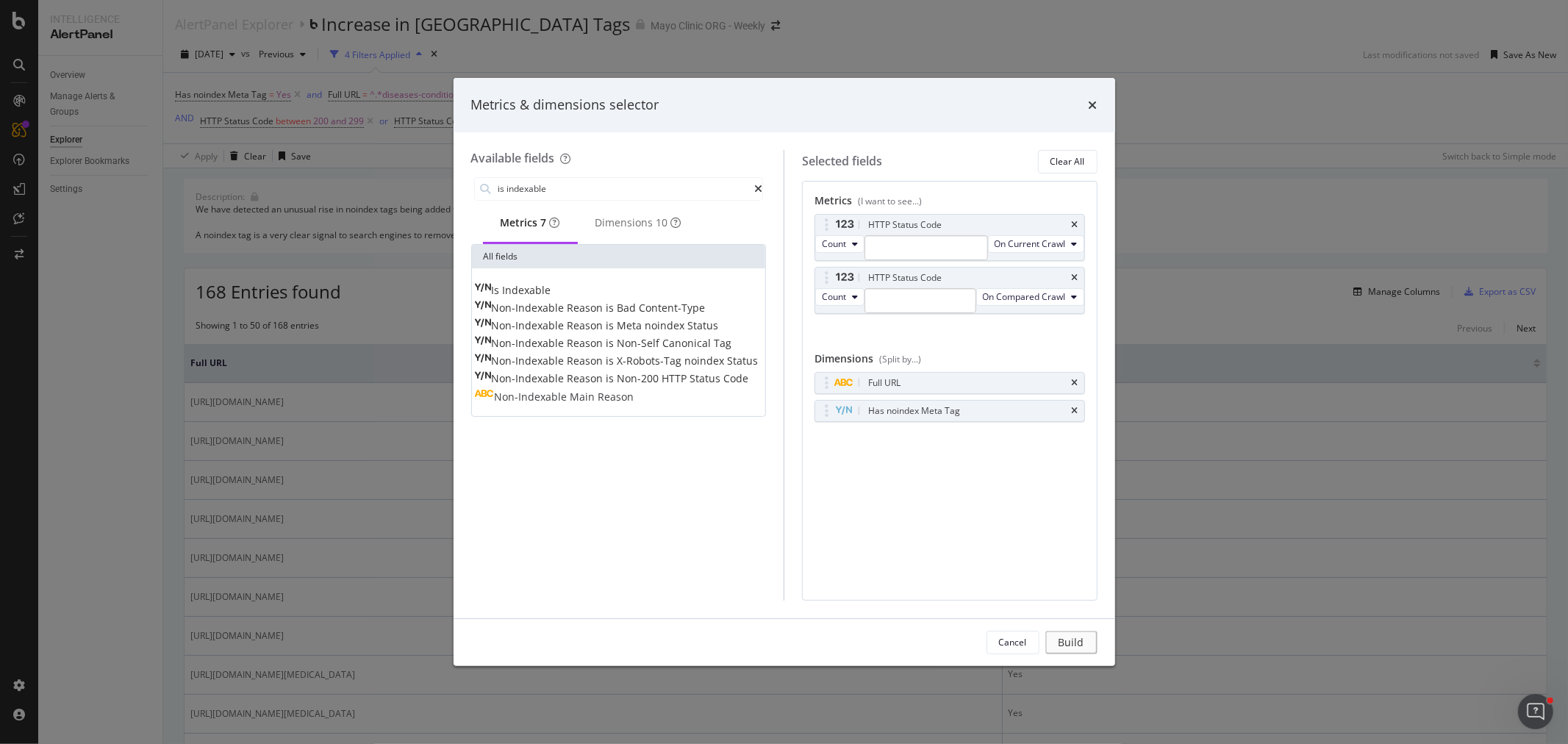
click at [549, 397] on span "Non-Indexable" at bounding box center [533, 395] width 76 height 14
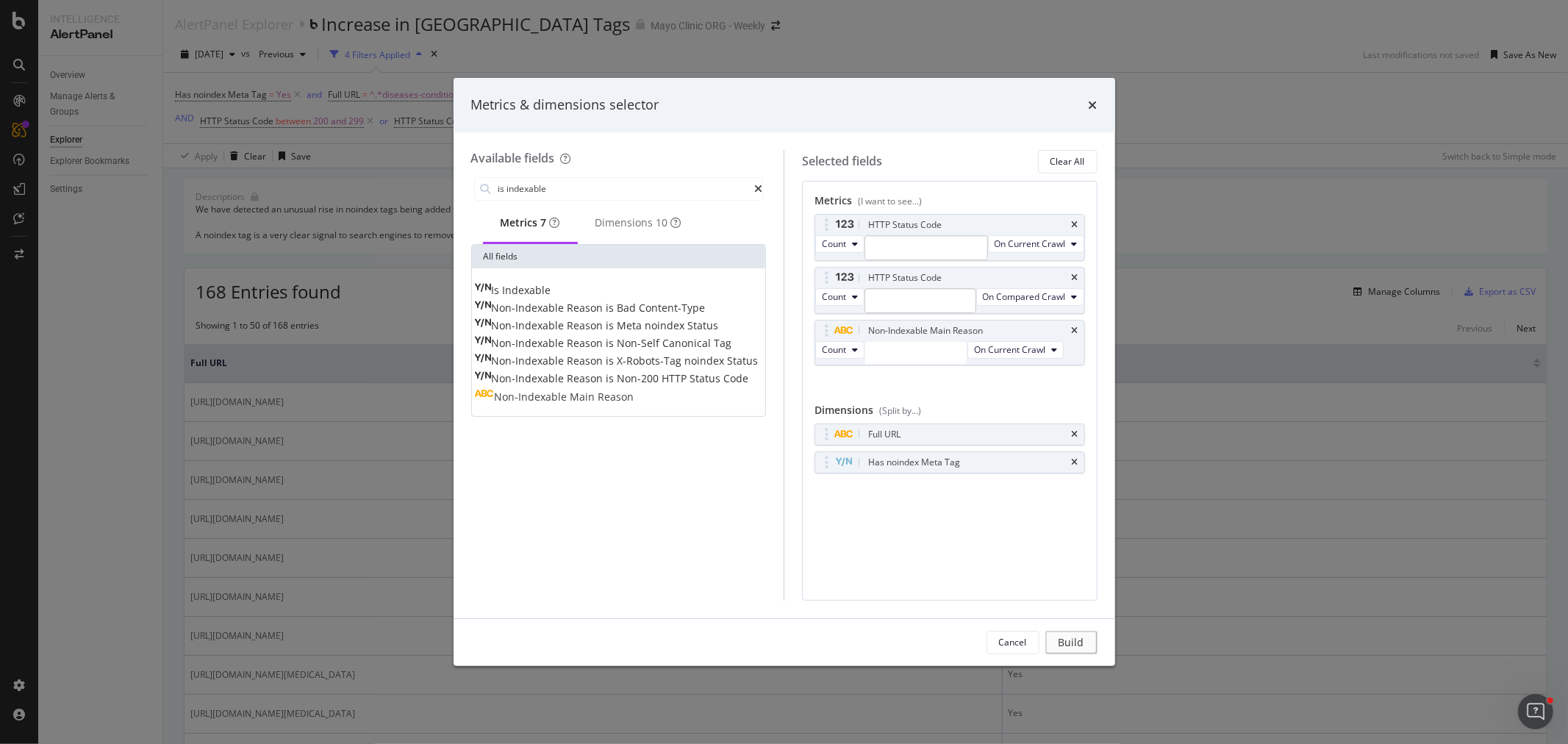
click at [702, 537] on div "is indexable Metrics 7 Dimensions 10 All fields Is Indexable Non-Indexable Reas…" at bounding box center [619, 387] width 295 height 426
click at [929, 578] on div "Metrics (I want to see...) HTTP Status Code Count On Current Crawl HTTP Status …" at bounding box center [949, 390] width 295 height 420
click at [1098, 100] on div "Metrics & dimensions selector" at bounding box center [784, 105] width 661 height 54
click at [1084, 107] on div "Metrics & dimensions selector" at bounding box center [784, 105] width 626 height 19
click at [1096, 105] on icon "times" at bounding box center [1093, 105] width 9 height 12
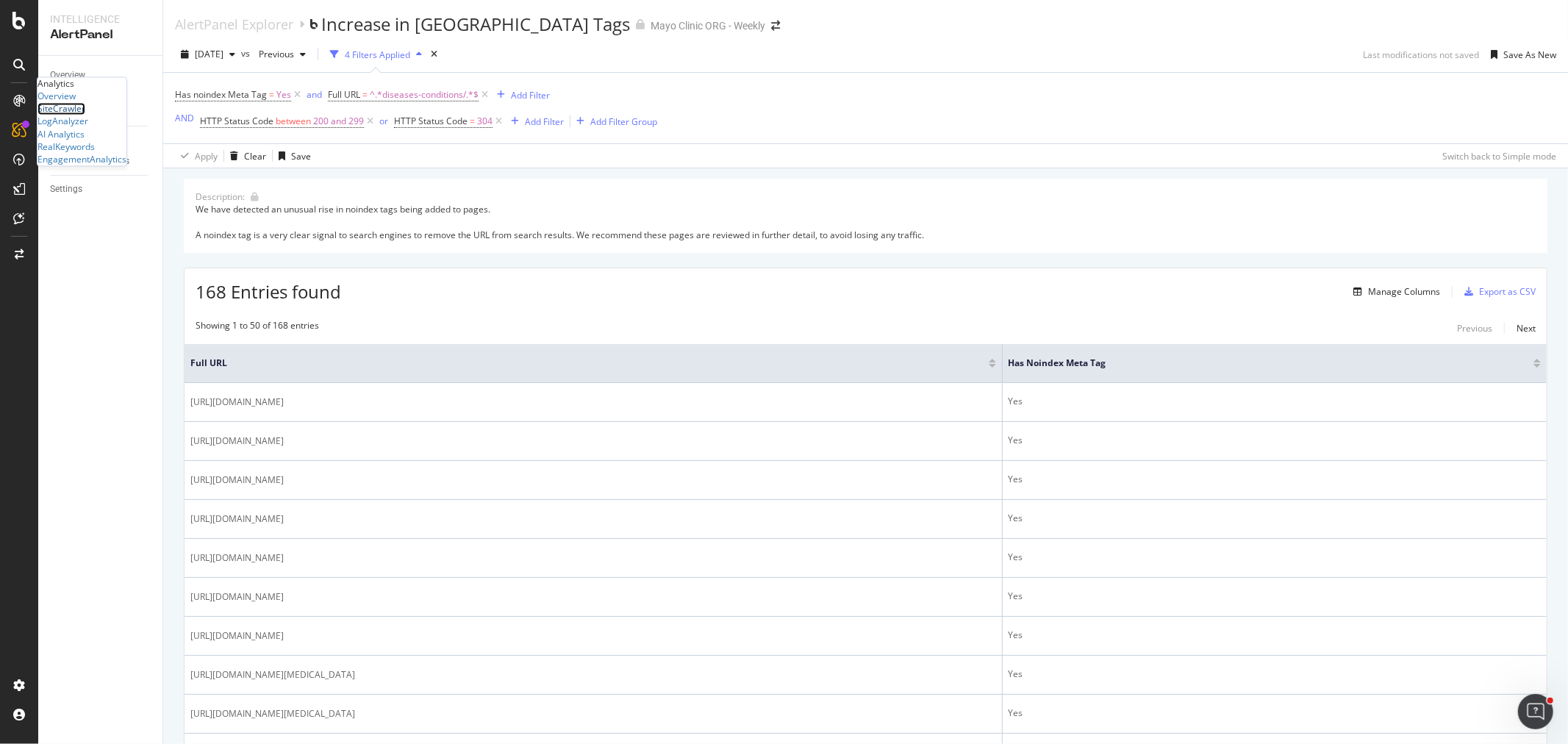
click at [68, 116] on div "SiteCrawler" at bounding box center [61, 109] width 48 height 13
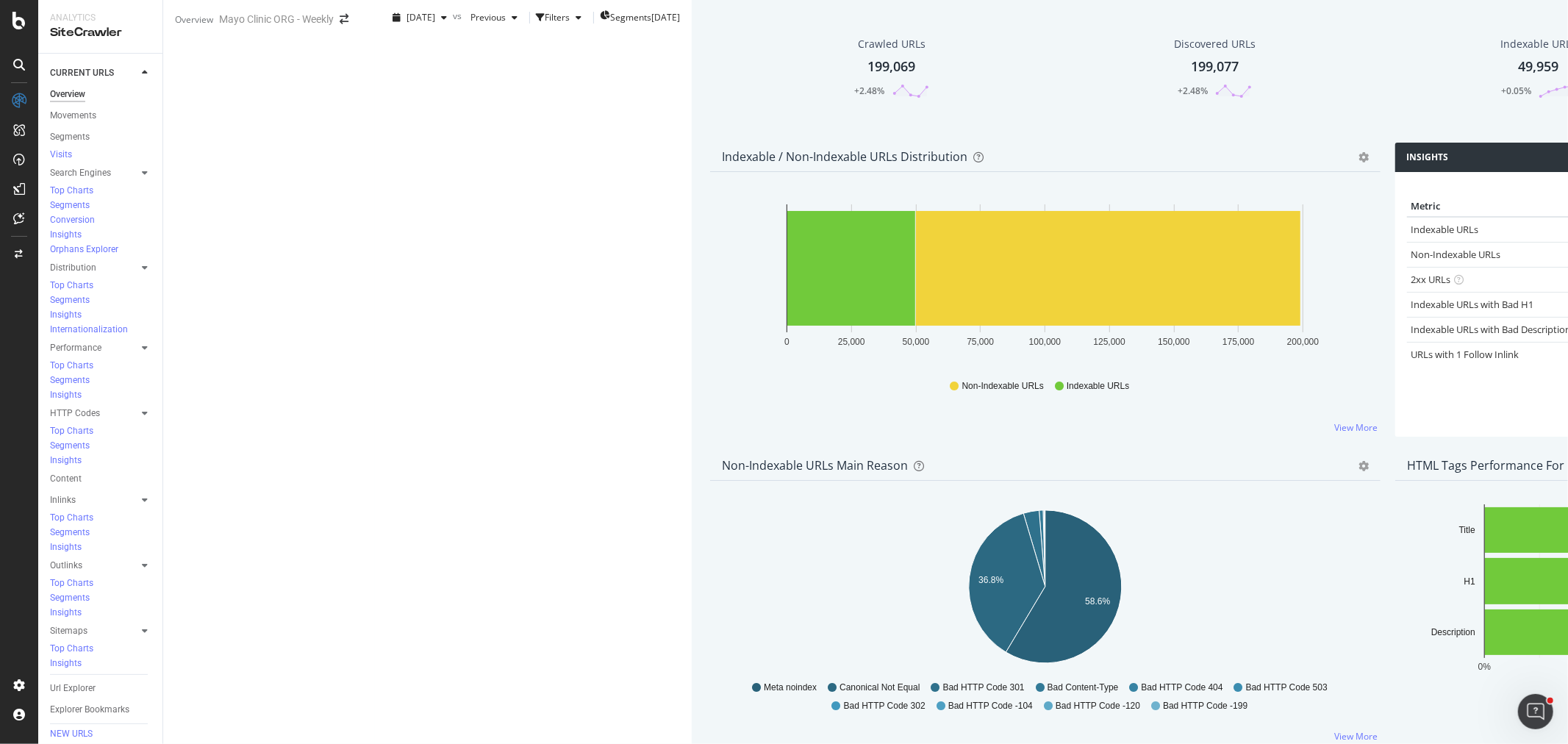
click at [868, 77] on div "199,069" at bounding box center [891, 66] width 48 height 19
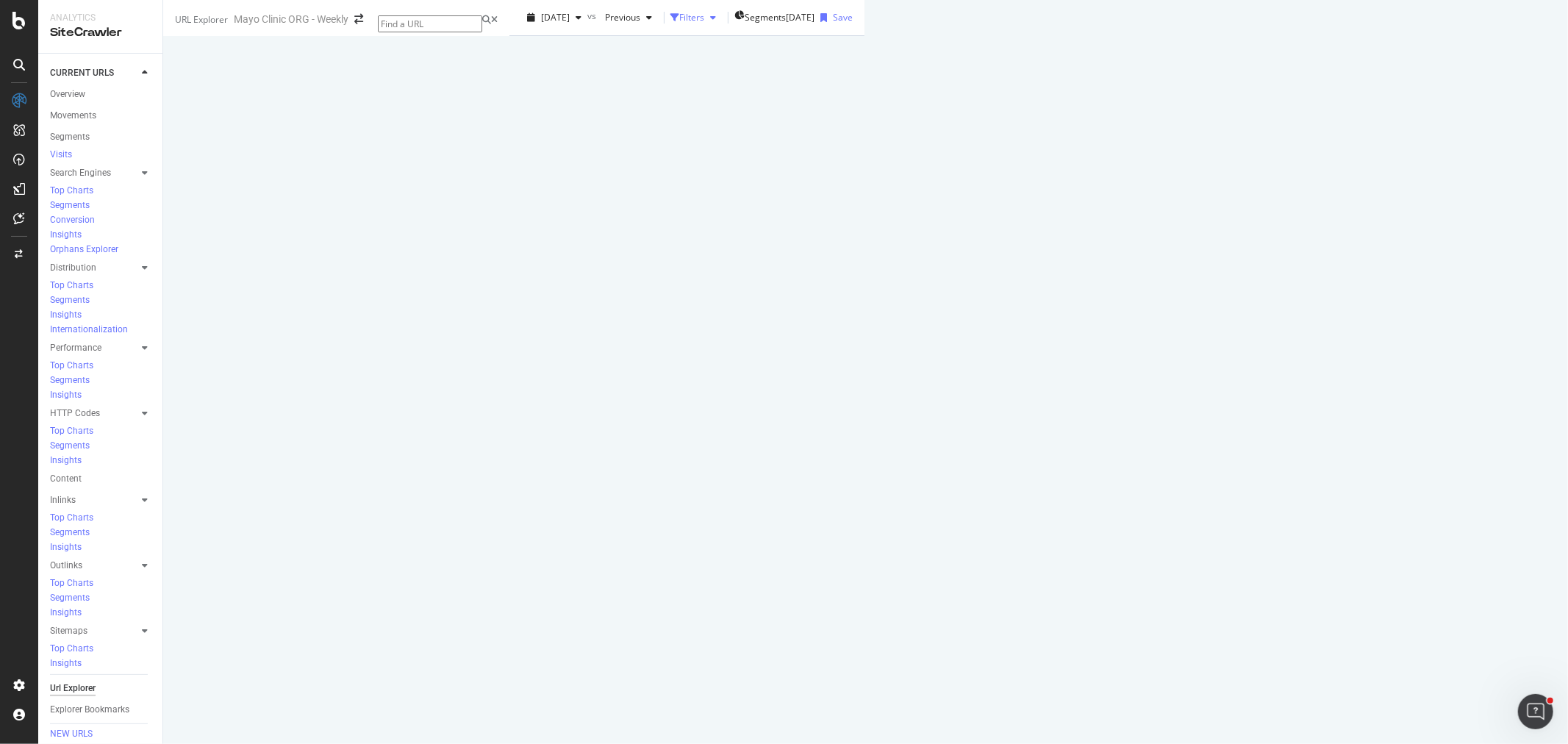
click at [679, 23] on div "Filters" at bounding box center [692, 17] width 25 height 13
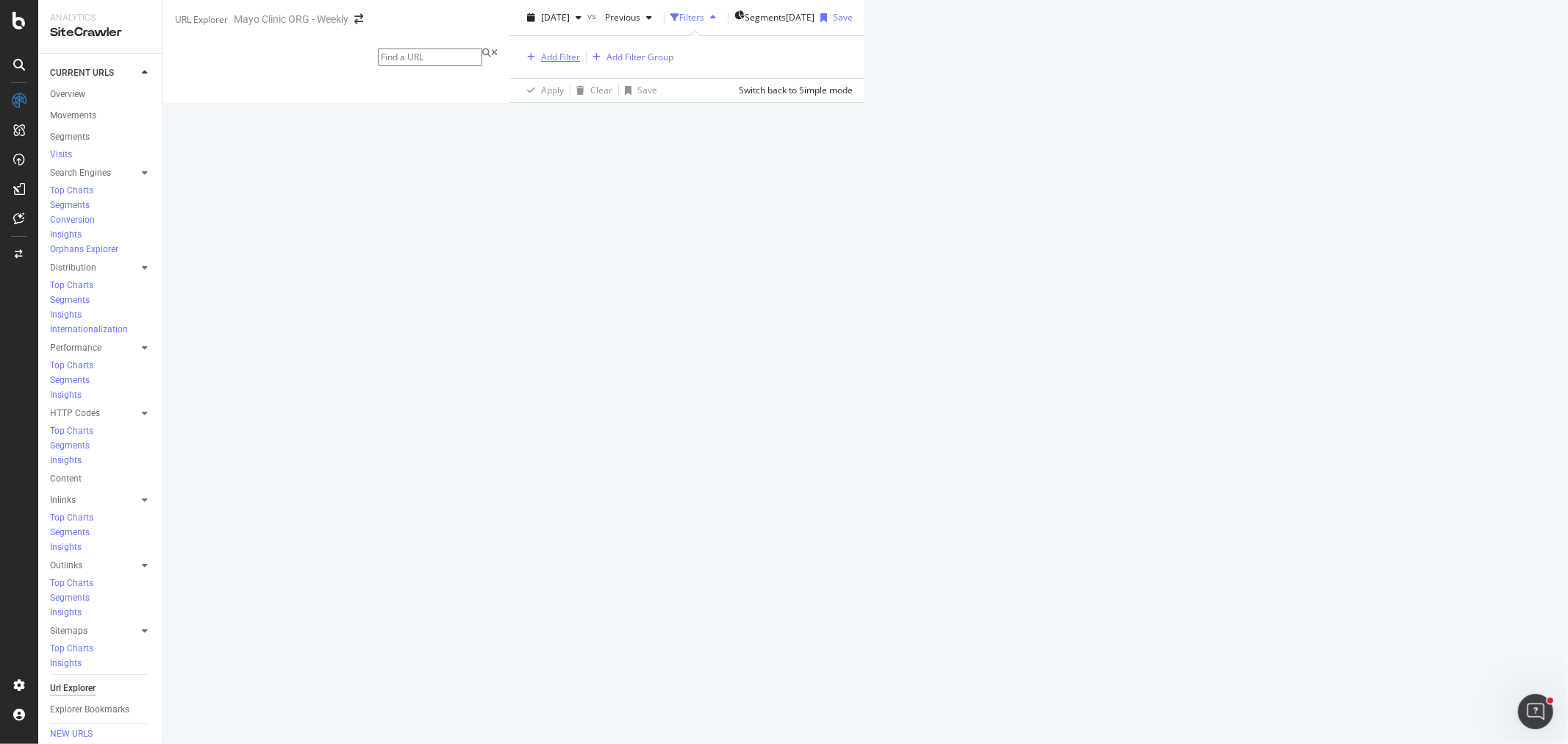
click at [541, 63] on div "Add Filter" at bounding box center [560, 57] width 39 height 13
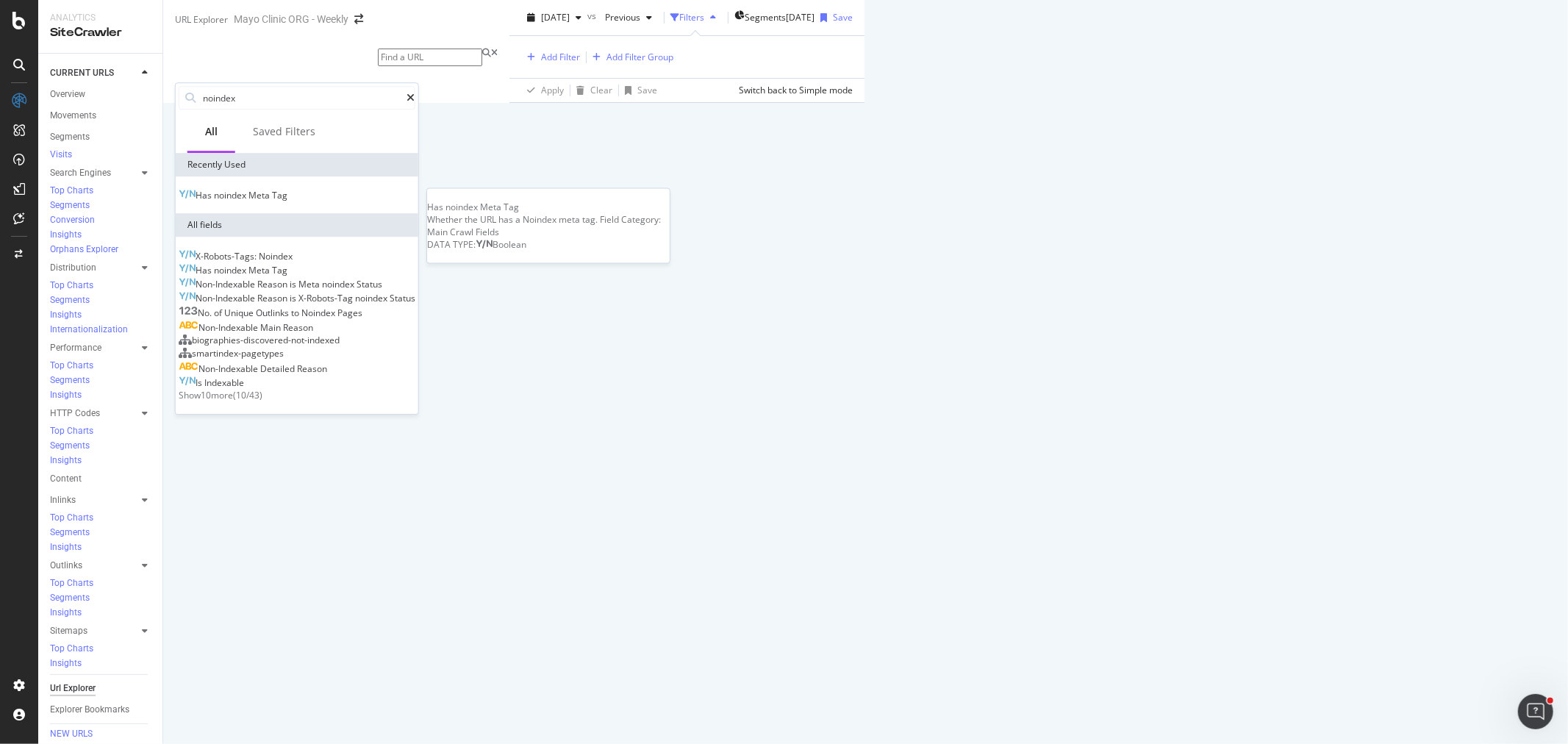
type input "noindex"
click at [248, 200] on span "noindex" at bounding box center [231, 195] width 34 height 13
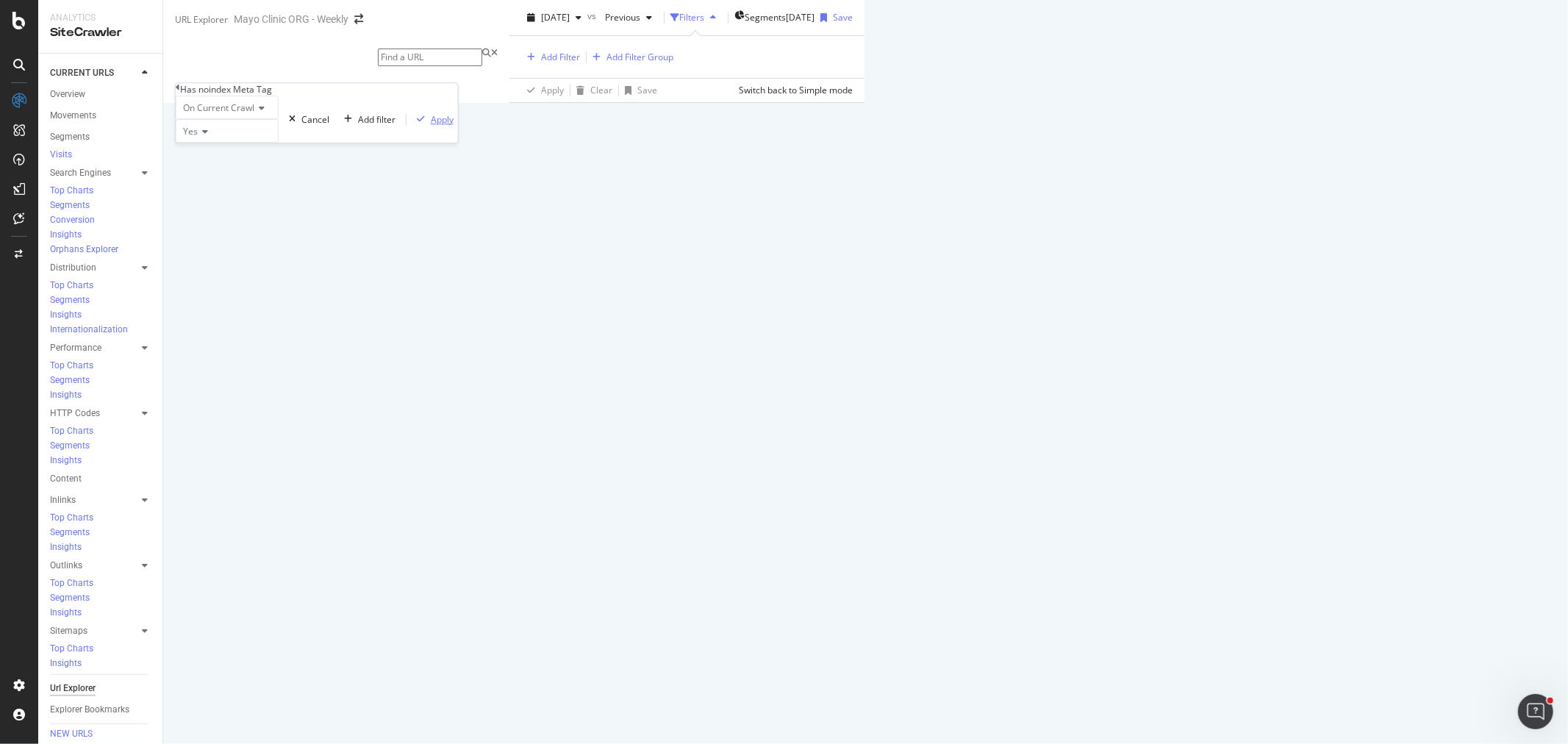
click at [431, 126] on div "Apply" at bounding box center [442, 119] width 23 height 13
click at [1200, 685] on div "Manage Columns" at bounding box center [1164, 692] width 72 height 13
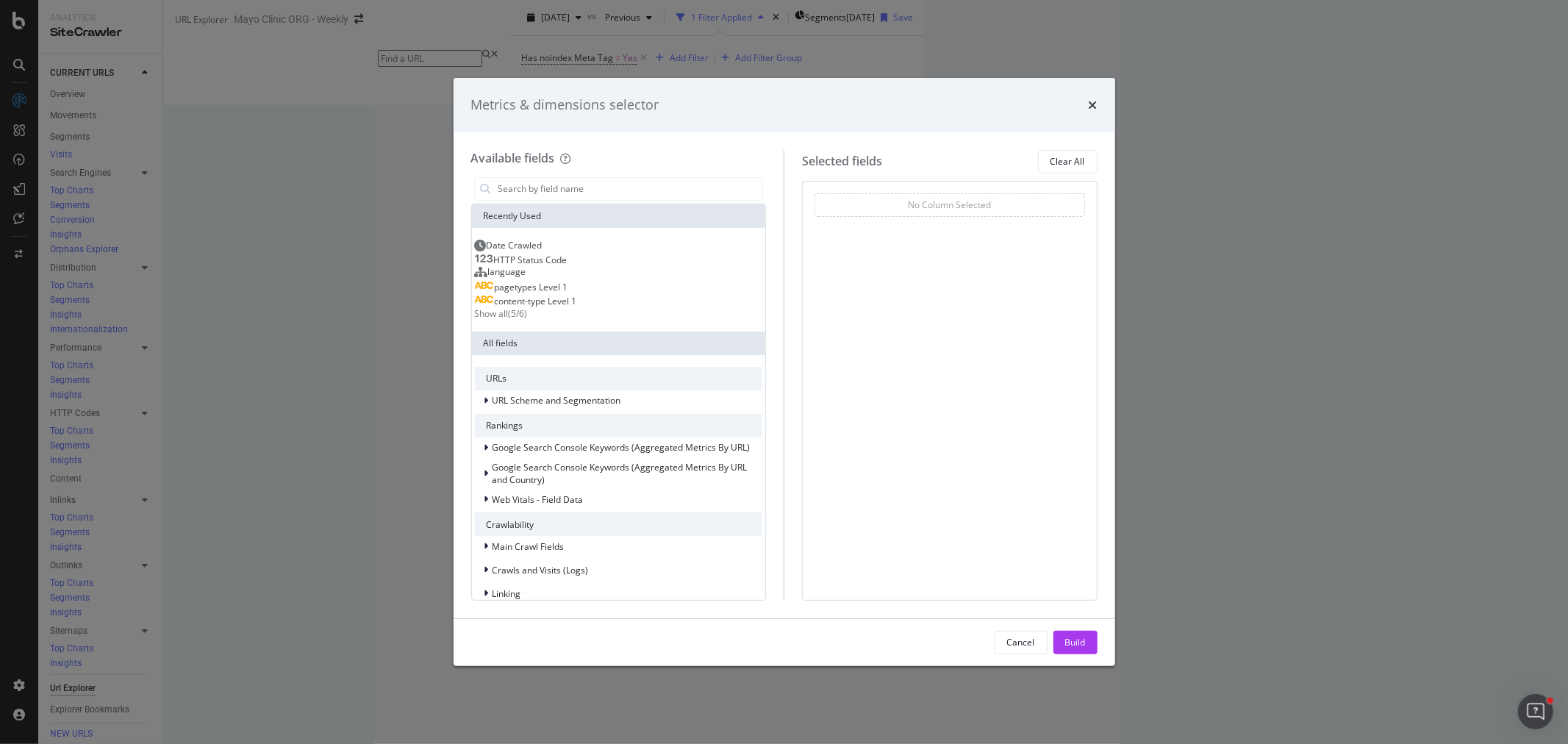
click at [559, 266] on span "HTTP Status Code" at bounding box center [530, 260] width 73 height 13
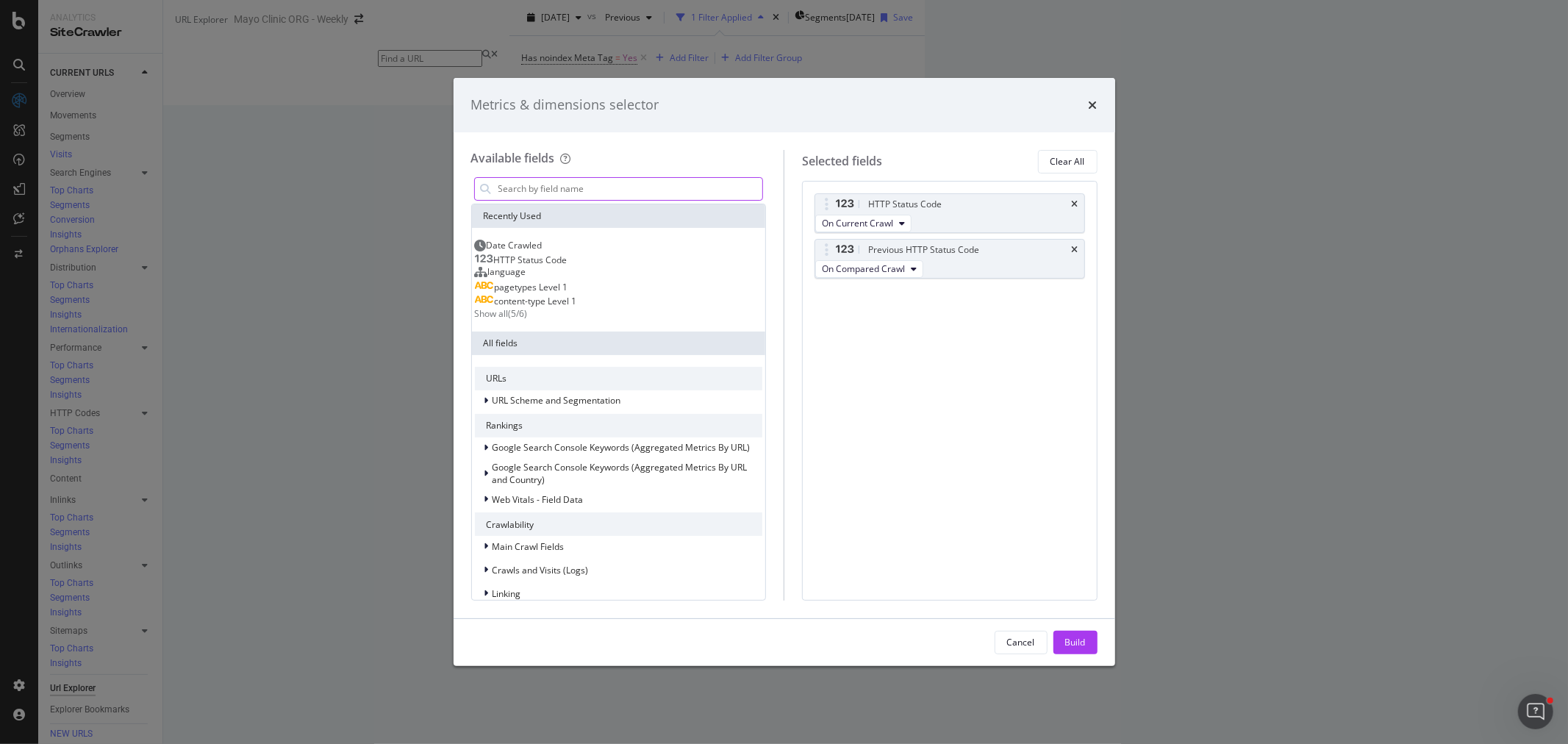
click at [563, 190] on input "modal" at bounding box center [630, 189] width 266 height 22
click at [1081, 645] on div "Build" at bounding box center [1075, 642] width 21 height 13
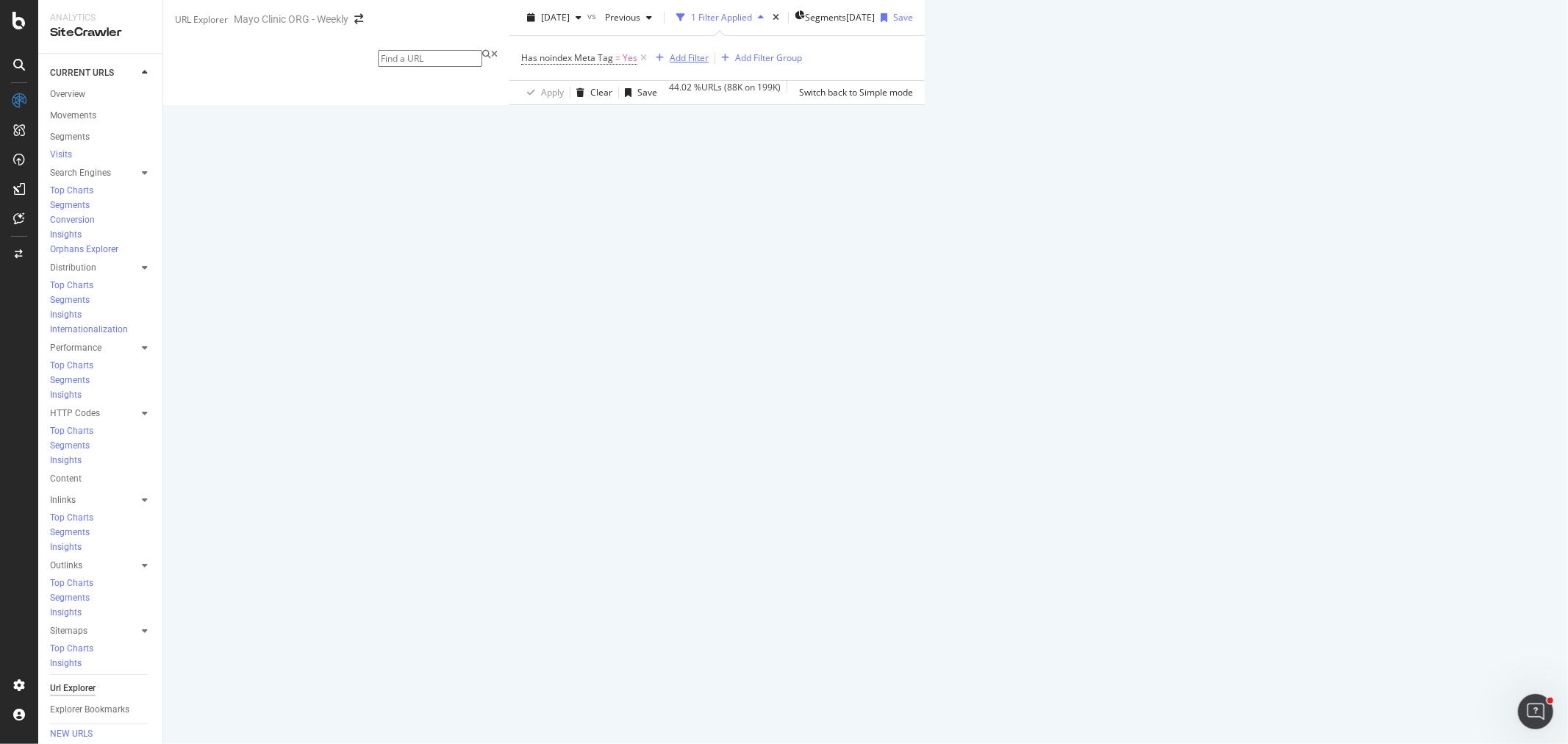
click at [669, 64] on div "Add Filter" at bounding box center [688, 58] width 39 height 13
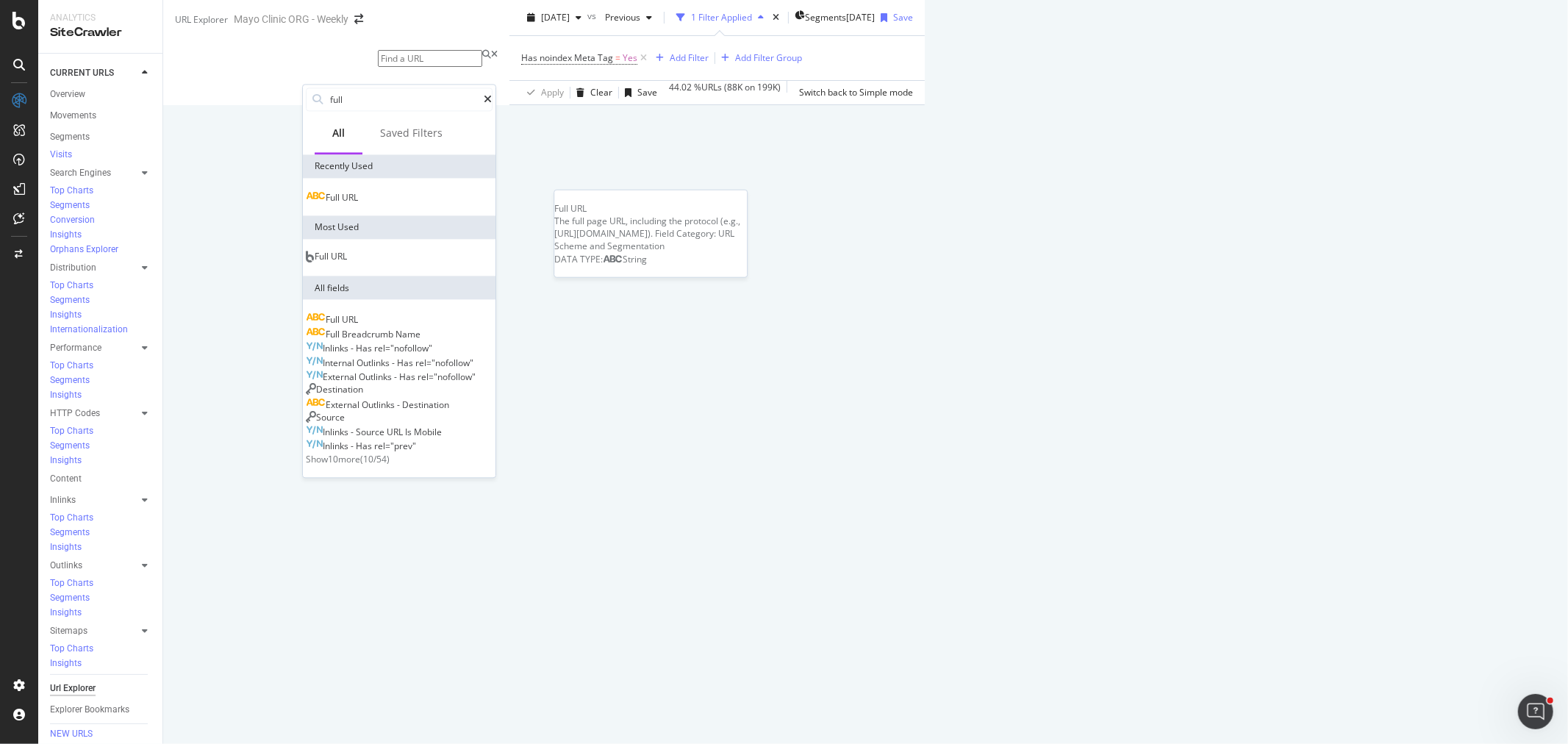
type input "full"
click at [358, 202] on div "Full URL" at bounding box center [332, 197] width 52 height 12
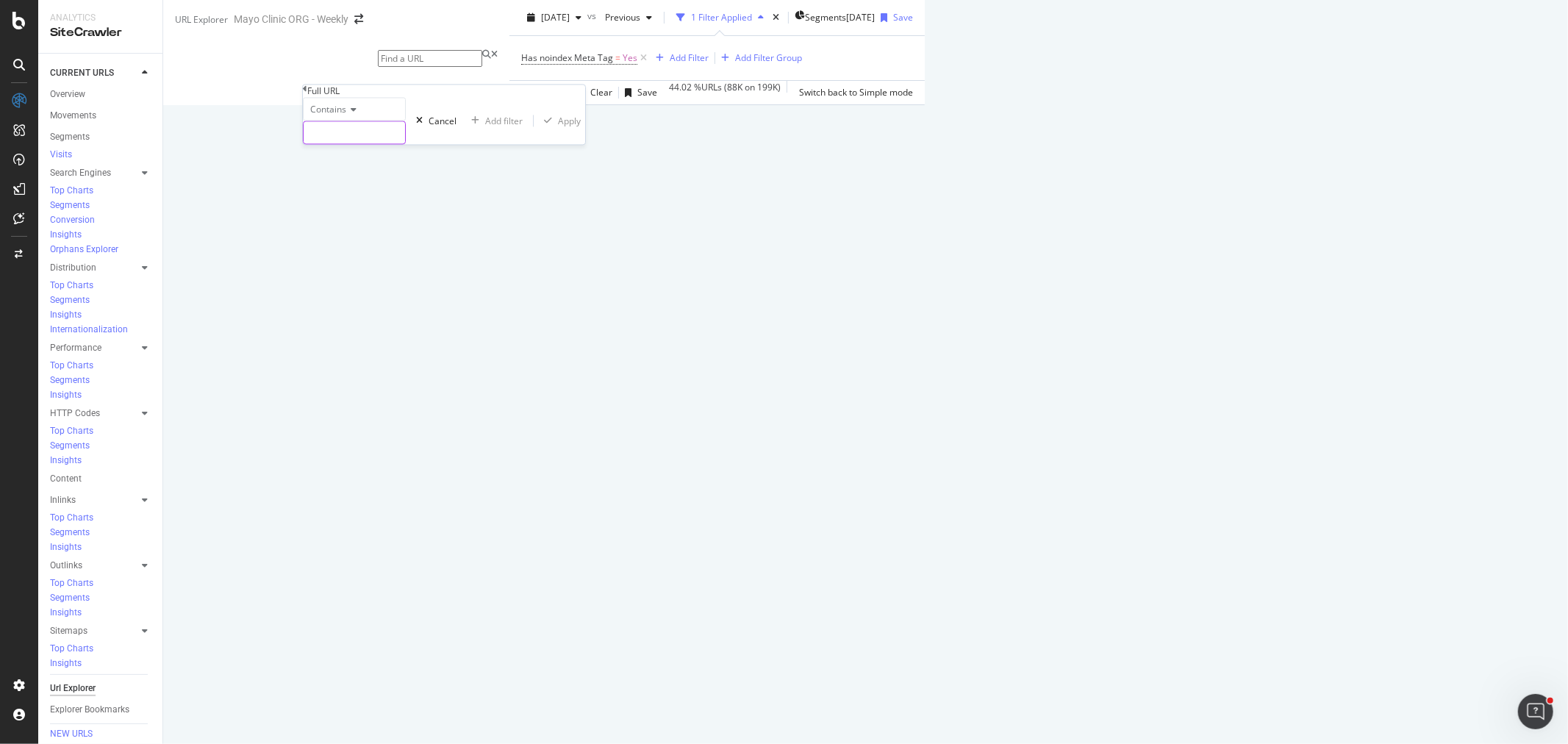
click at [373, 144] on input "text" at bounding box center [354, 133] width 101 height 22
type input "/diseases-conditions/"
click at [566, 127] on div "Apply" at bounding box center [577, 121] width 23 height 13
click at [541, 23] on span "[DATE]" at bounding box center [555, 17] width 29 height 13
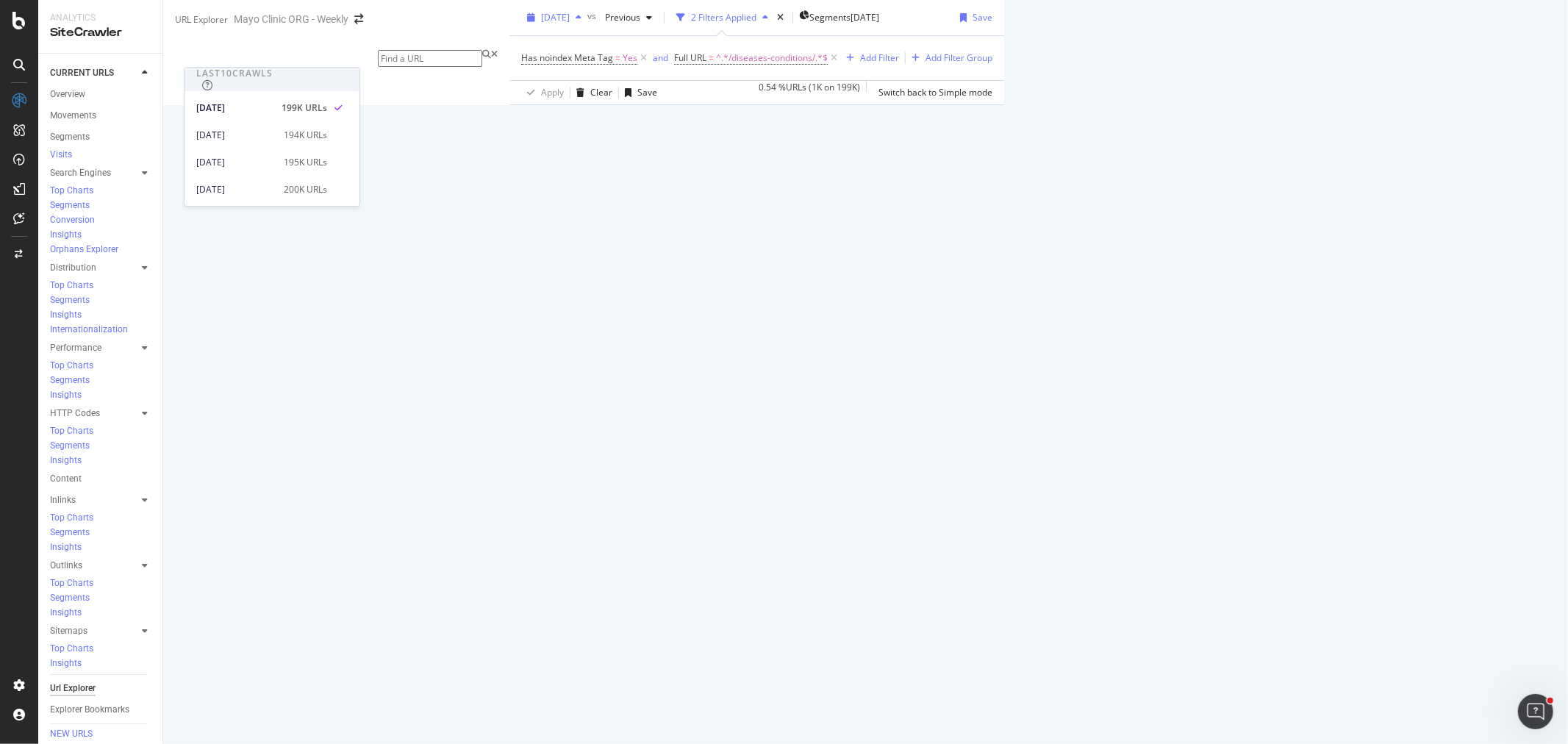
click at [541, 23] on span "[DATE]" at bounding box center [555, 17] width 29 height 13
click at [80, 144] on div "AlertPanel" at bounding box center [59, 138] width 42 height 13
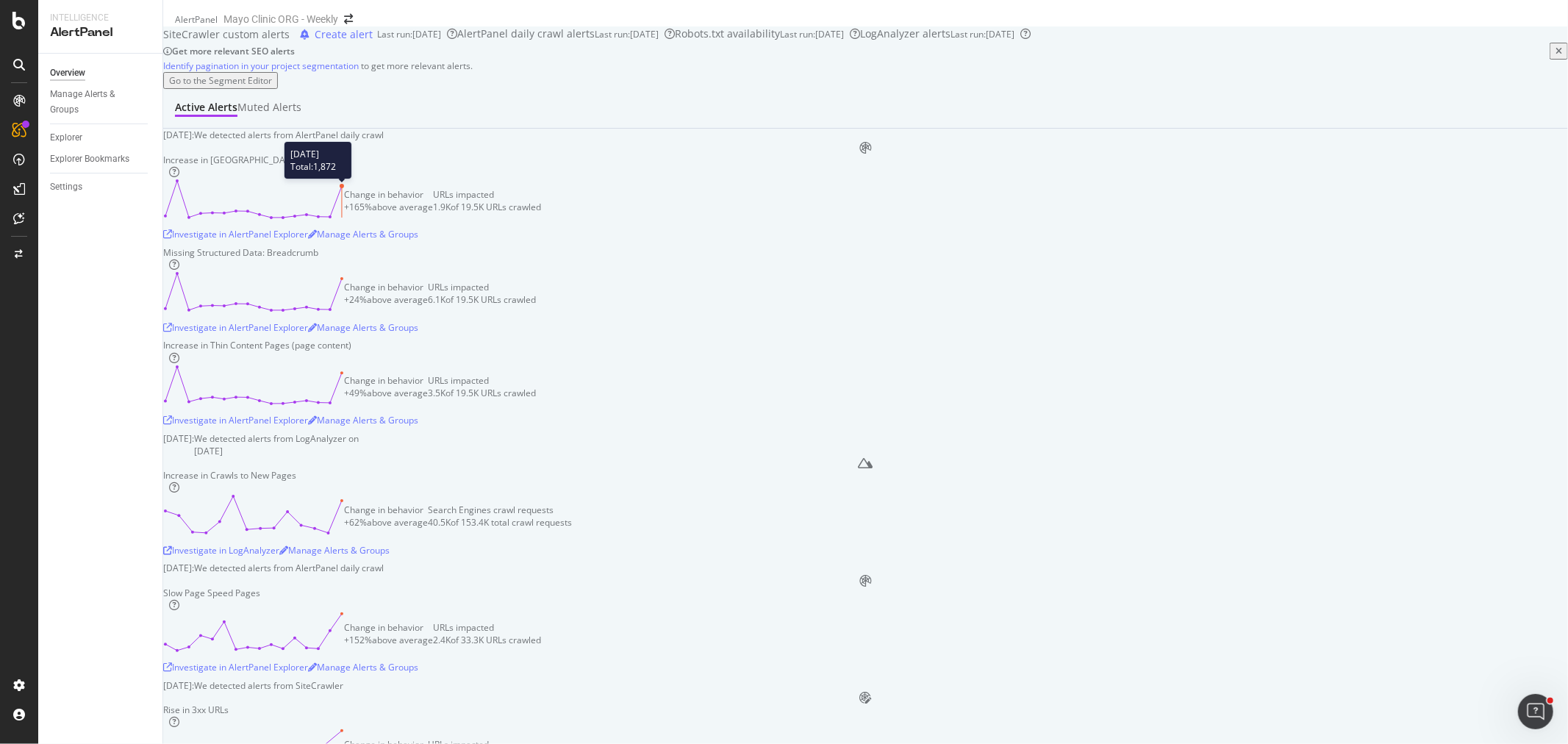
click at [341, 217] on polyline at bounding box center [335, 201] width 12 height 31
click at [308, 240] on div "Investigate in AlertPanel Explorer" at bounding box center [236, 234] width 145 height 13
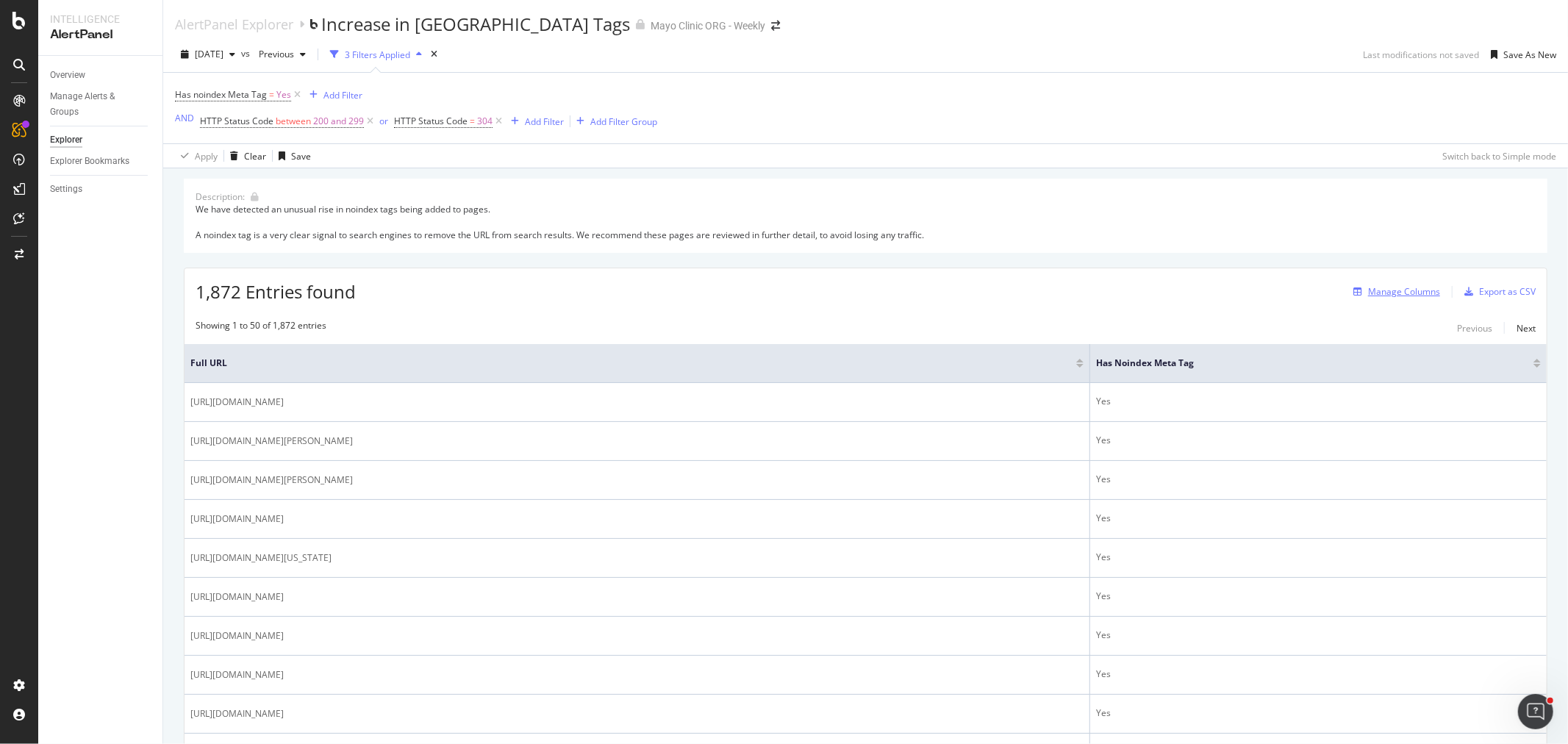
click at [1380, 288] on div "Manage Columns" at bounding box center [1405, 292] width 72 height 13
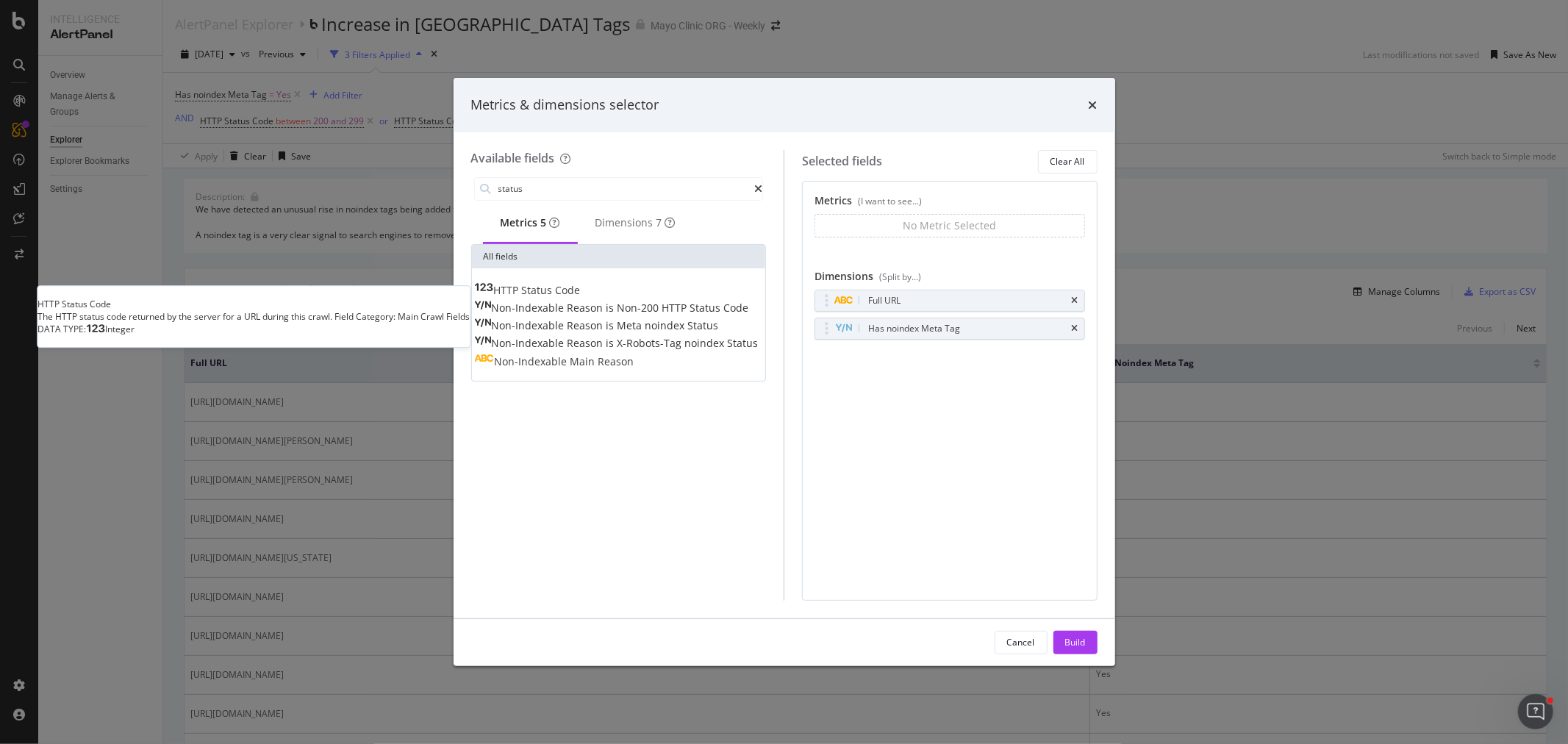
type input "status"
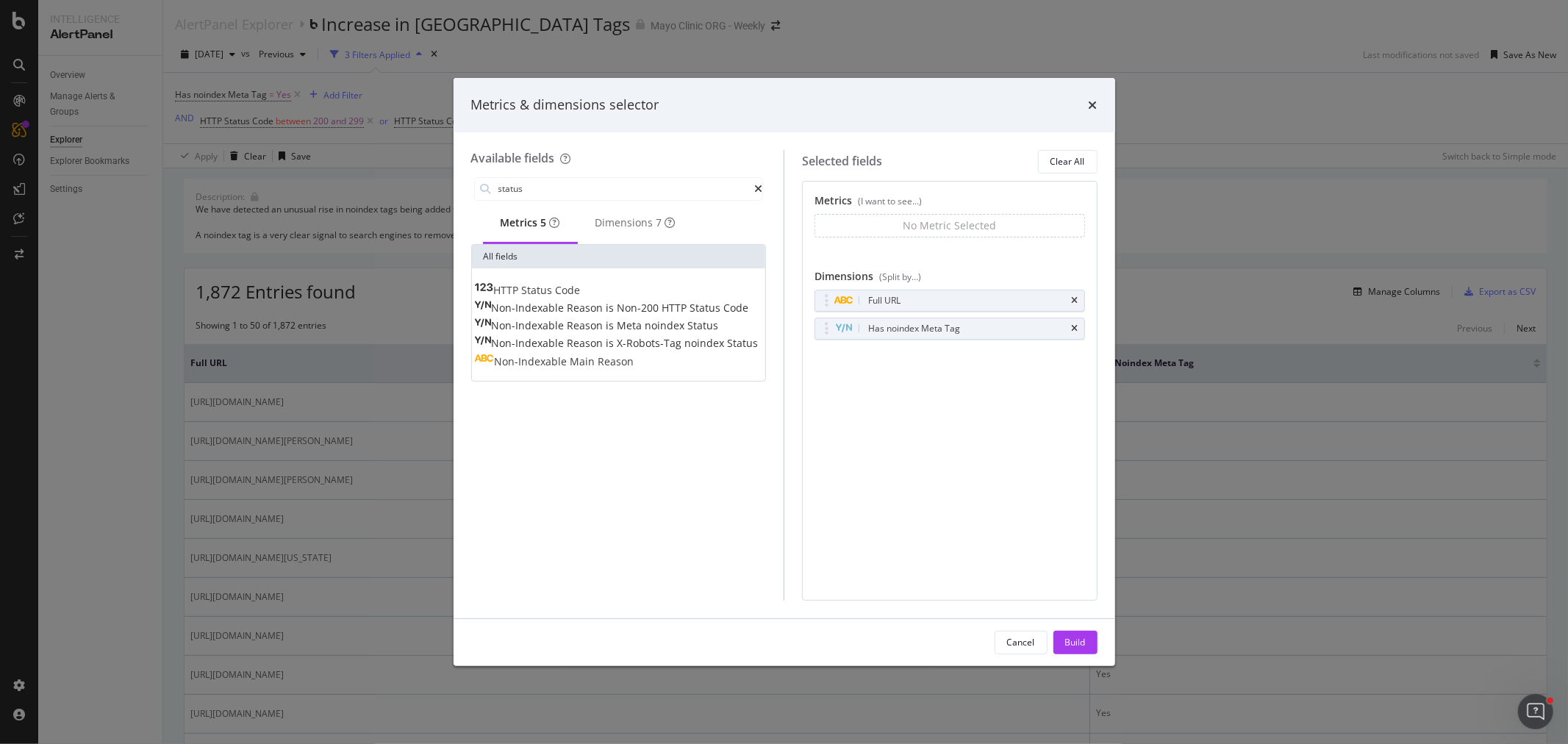
click at [555, 293] on span "Status" at bounding box center [538, 289] width 33 height 14
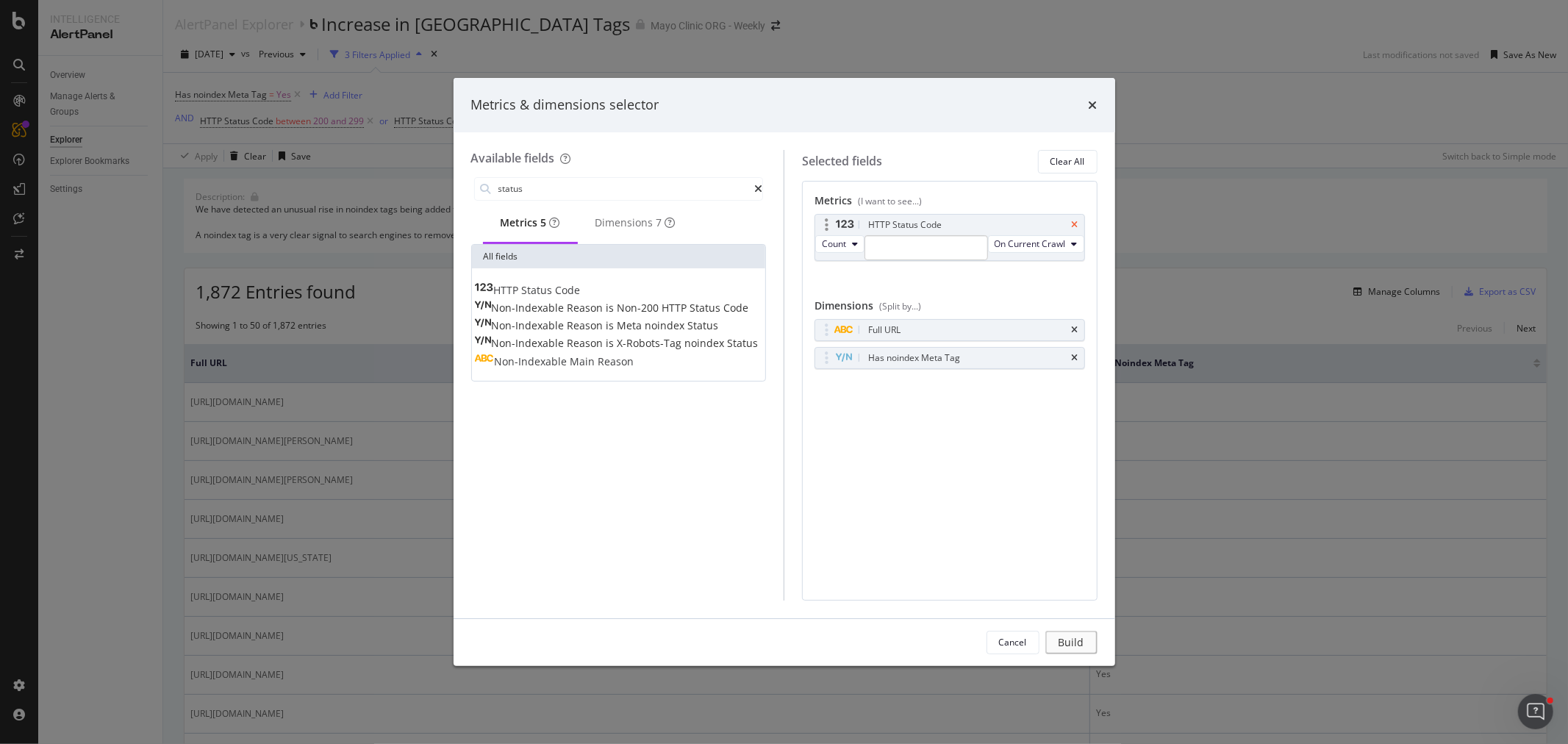
click at [1075, 223] on icon "times" at bounding box center [1075, 225] width 6 height 9
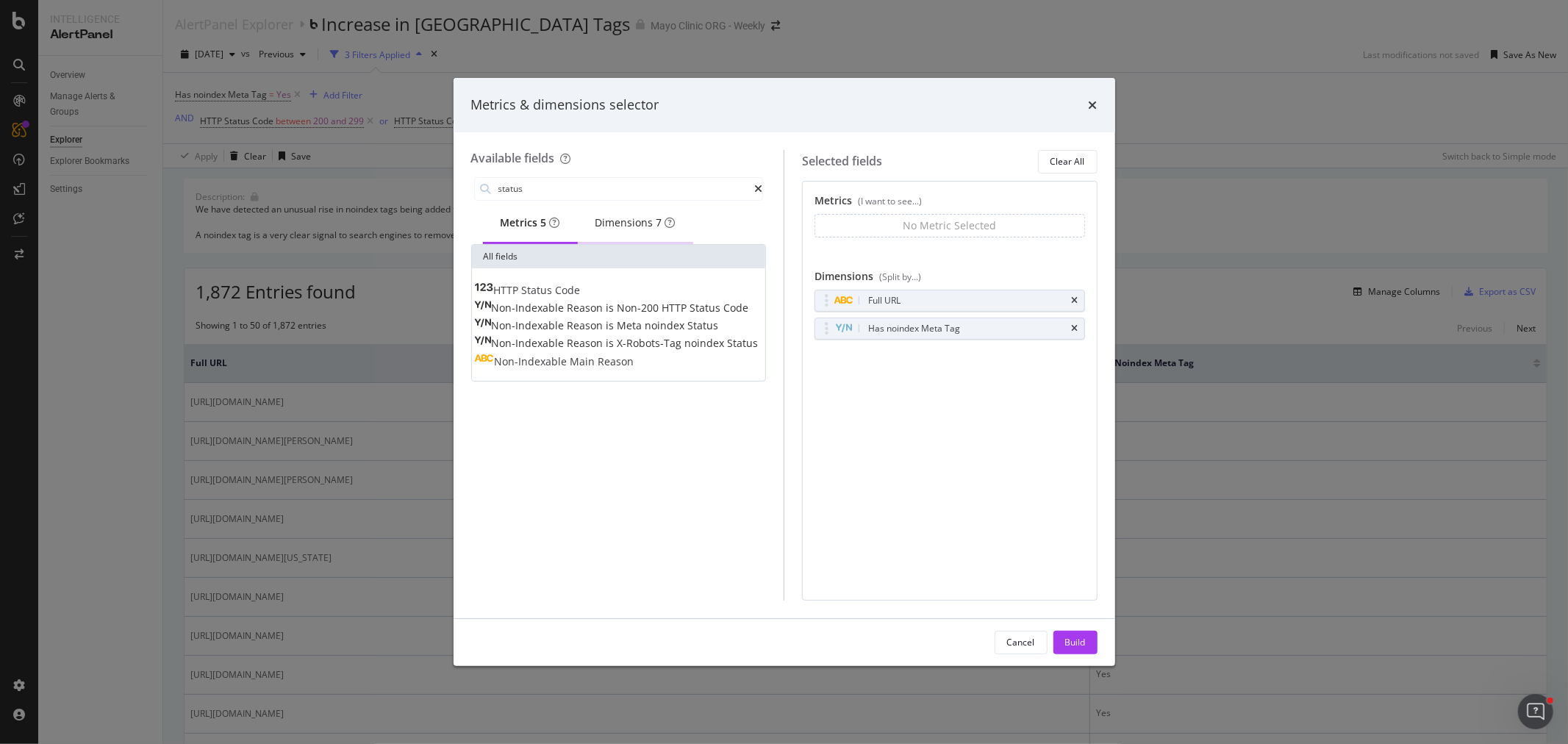
click at [639, 222] on div "Dimensions 7" at bounding box center [635, 222] width 80 height 14
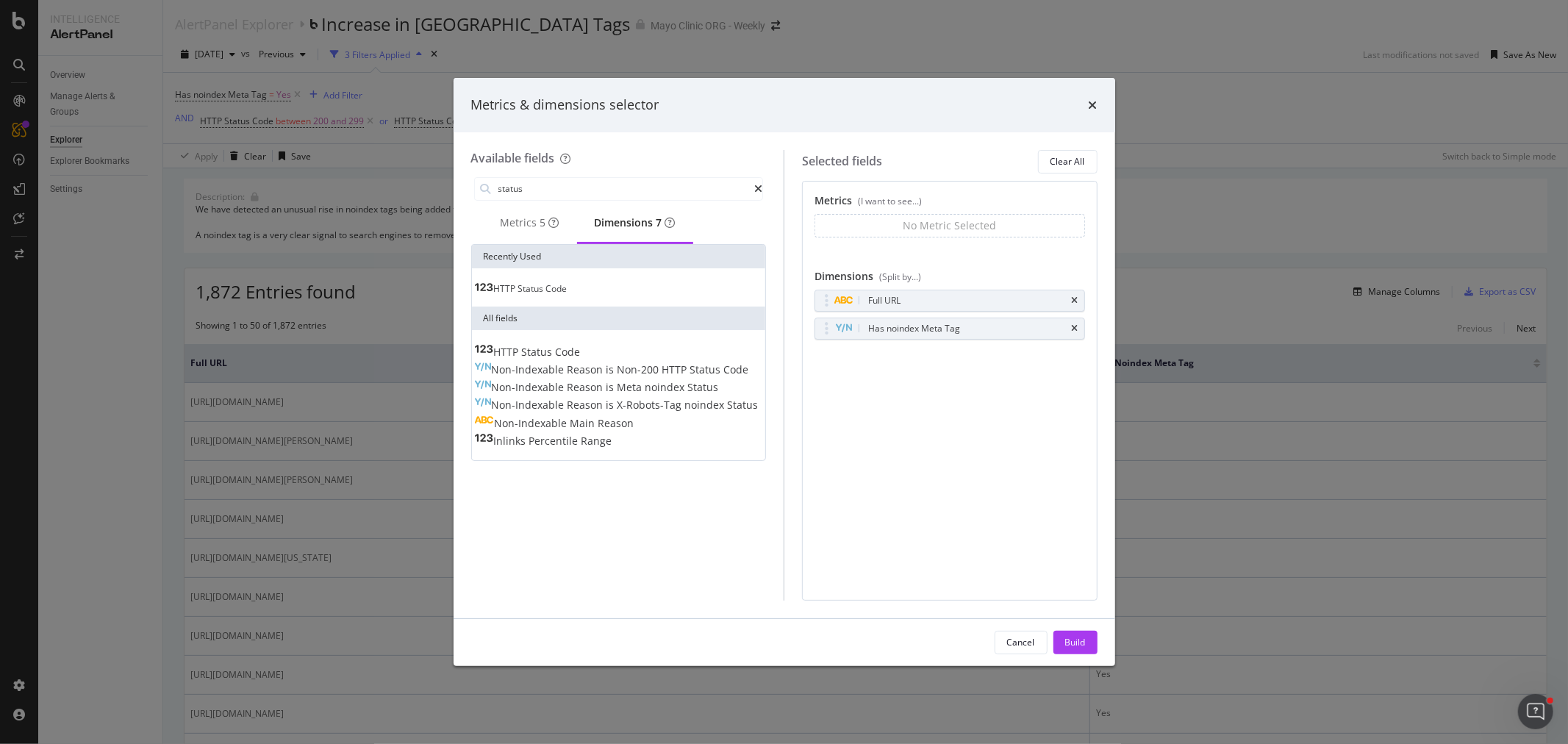
click at [518, 294] on span "HTTP" at bounding box center [506, 289] width 24 height 13
click at [894, 457] on div "Metrics (I want to see...) No Metric Selected You can use this field as a metri…" at bounding box center [949, 390] width 295 height 420
click at [1083, 641] on div "Build" at bounding box center [1075, 642] width 21 height 13
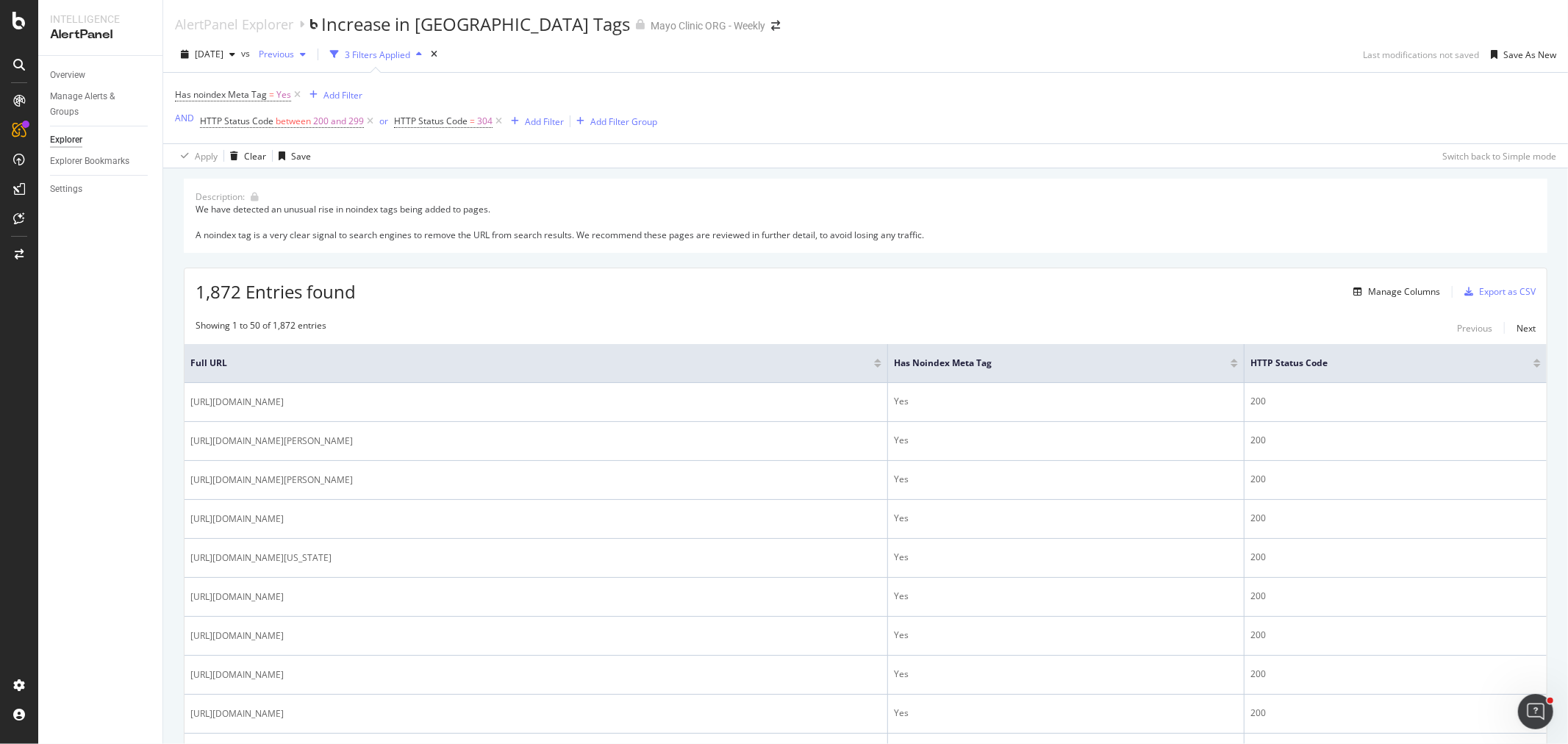
click at [294, 57] on span "Previous" at bounding box center [274, 54] width 42 height 13
click at [312, 88] on div "2025 Oct. 10th" at bounding box center [322, 83] width 74 height 14
click at [294, 51] on span "Previous" at bounding box center [274, 54] width 42 height 13
click at [316, 107] on div "2025 Oct. 9th" at bounding box center [323, 111] width 77 height 14
click at [1384, 294] on div "Manage Columns" at bounding box center [1405, 292] width 72 height 13
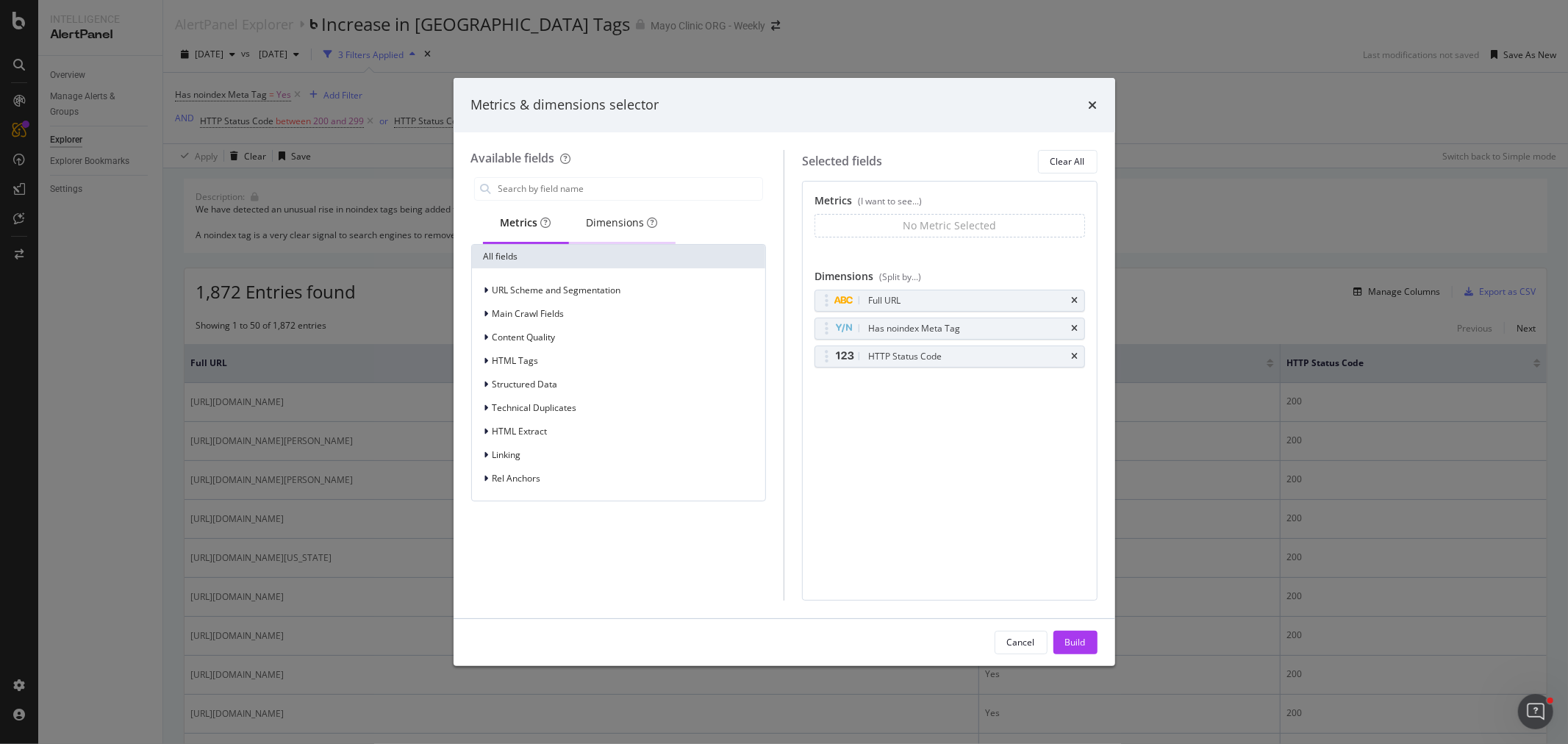
click at [611, 223] on div "Dimensions" at bounding box center [621, 222] width 71 height 14
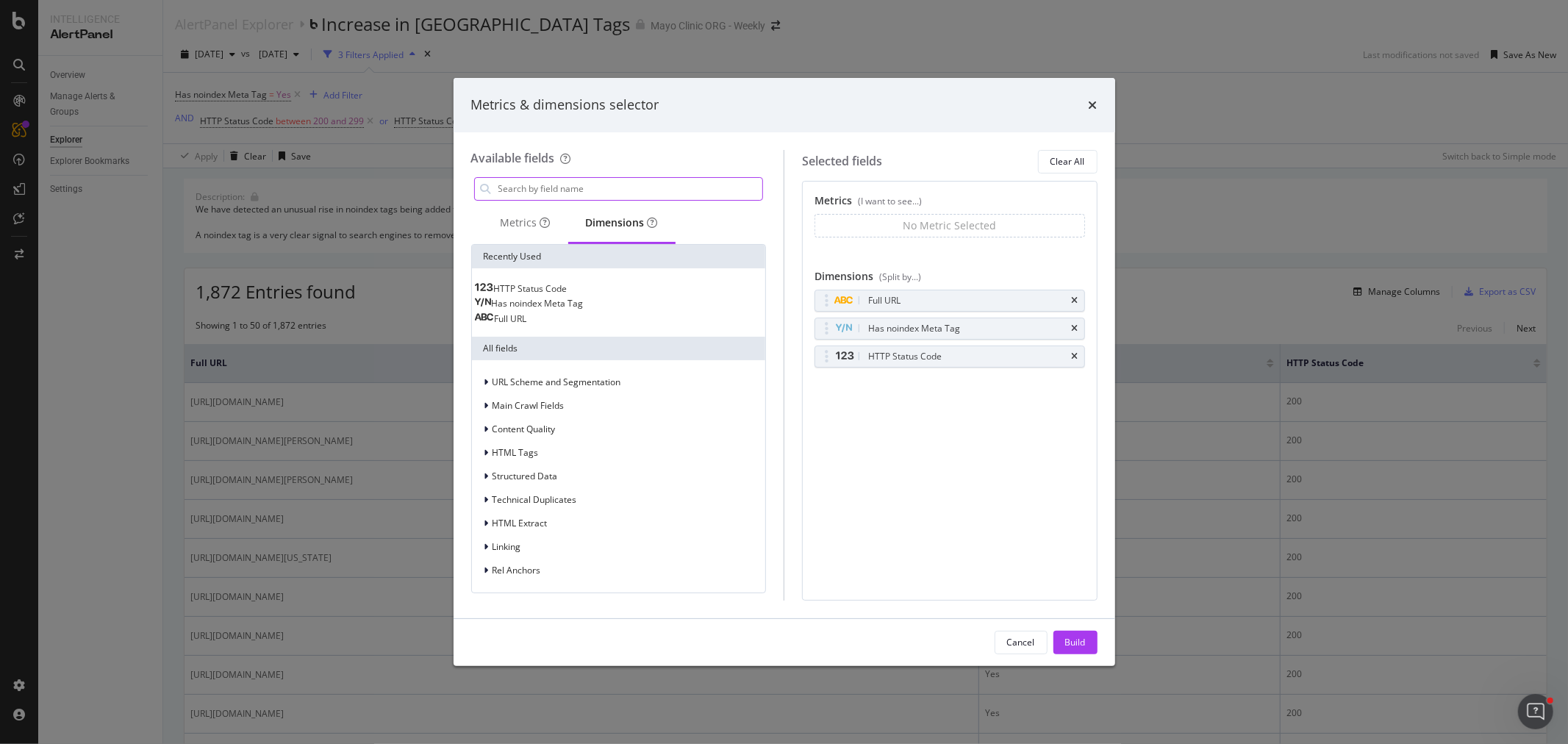
click at [540, 189] on input "modal" at bounding box center [630, 189] width 266 height 22
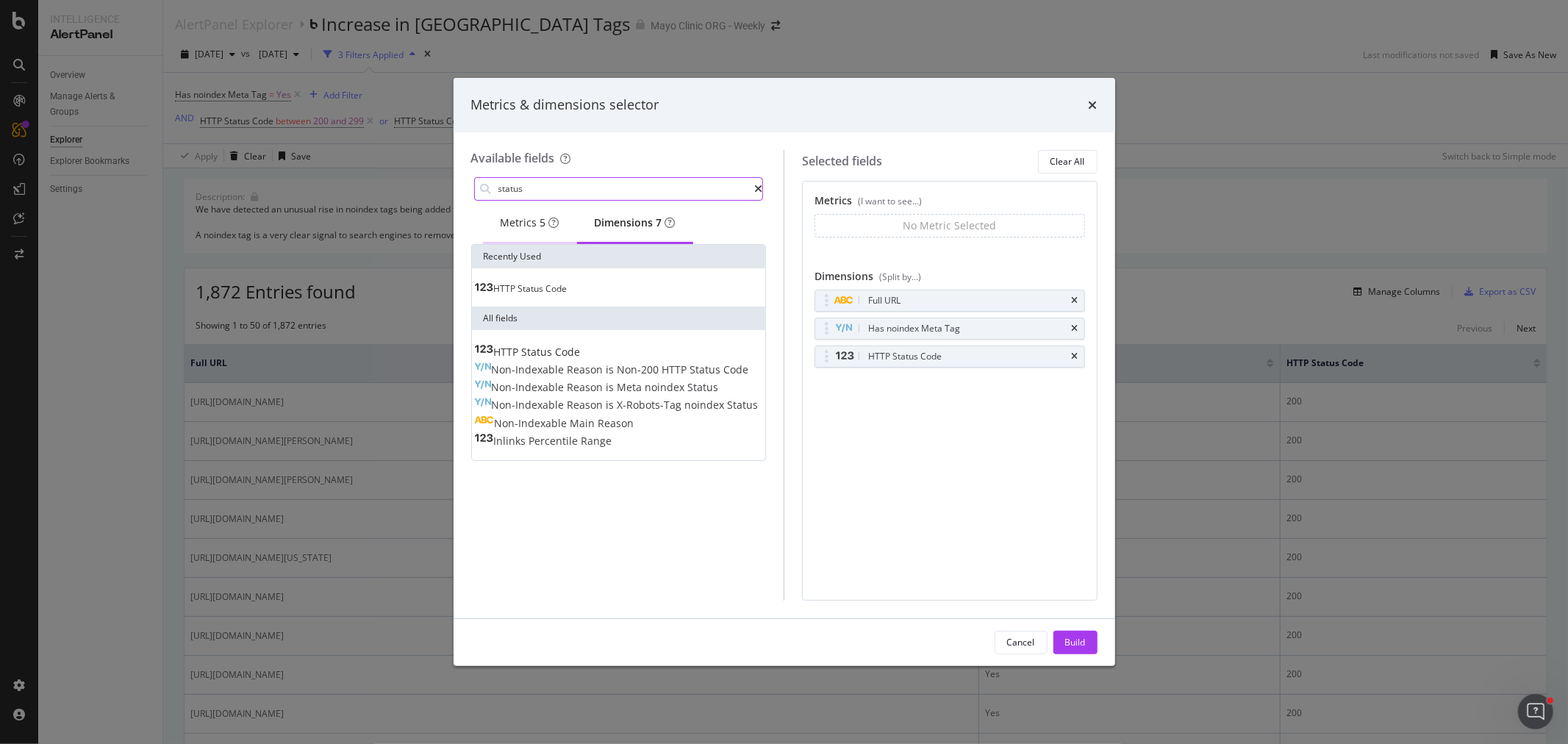
type input "status"
click at [531, 222] on div "Metrics 5" at bounding box center [529, 222] width 59 height 14
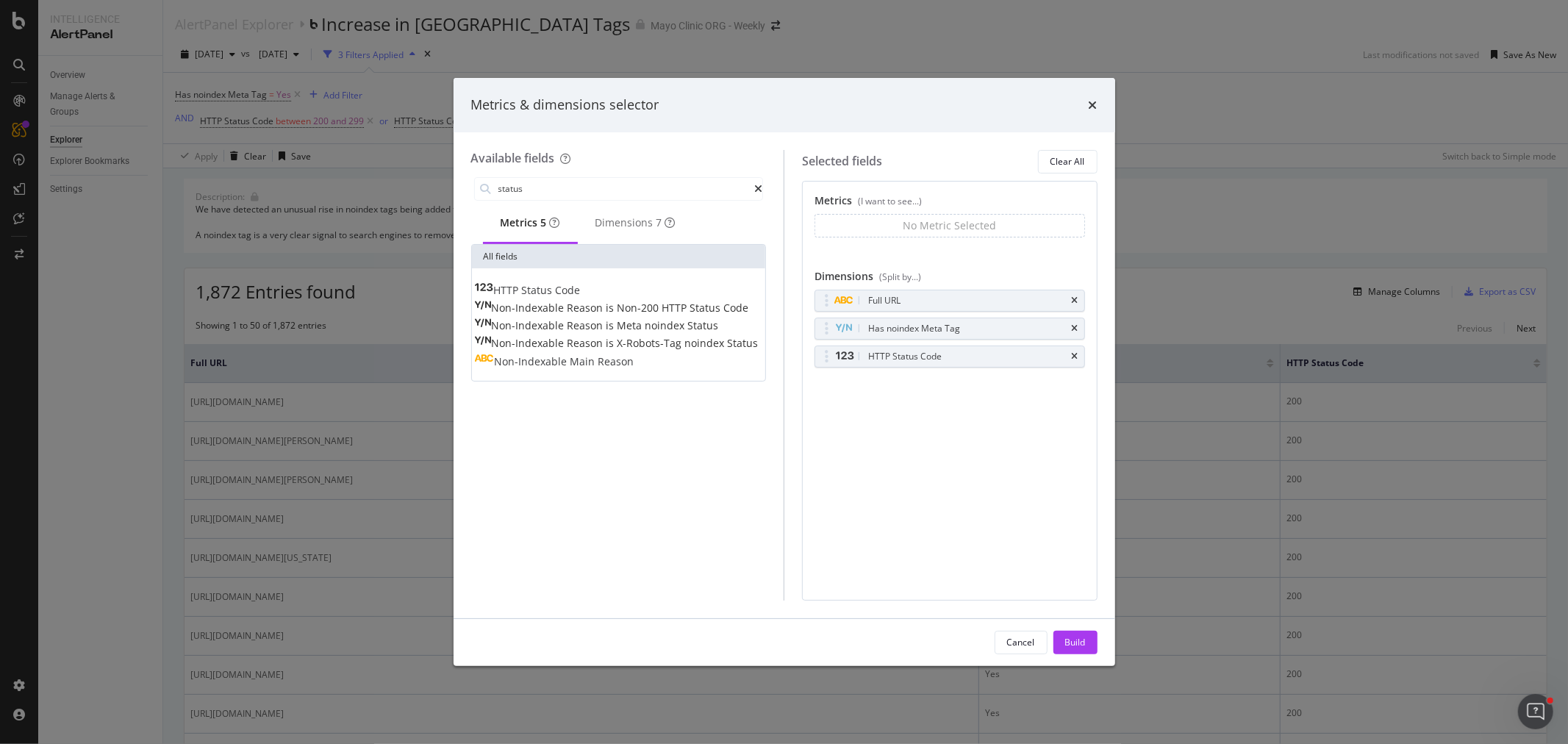
click at [522, 293] on span "HTTP" at bounding box center [508, 289] width 28 height 14
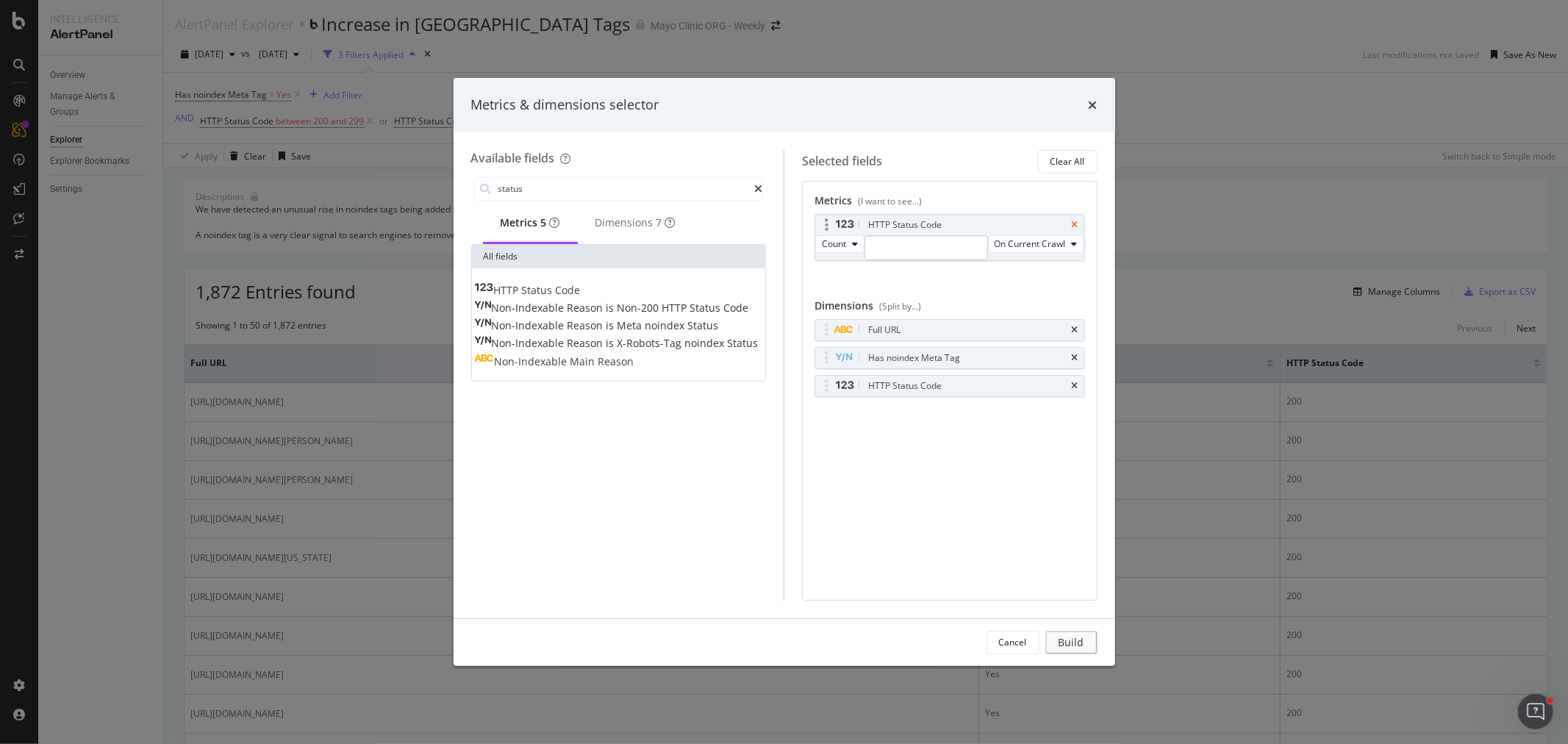
click at [1076, 220] on icon "times" at bounding box center [1075, 225] width 6 height 9
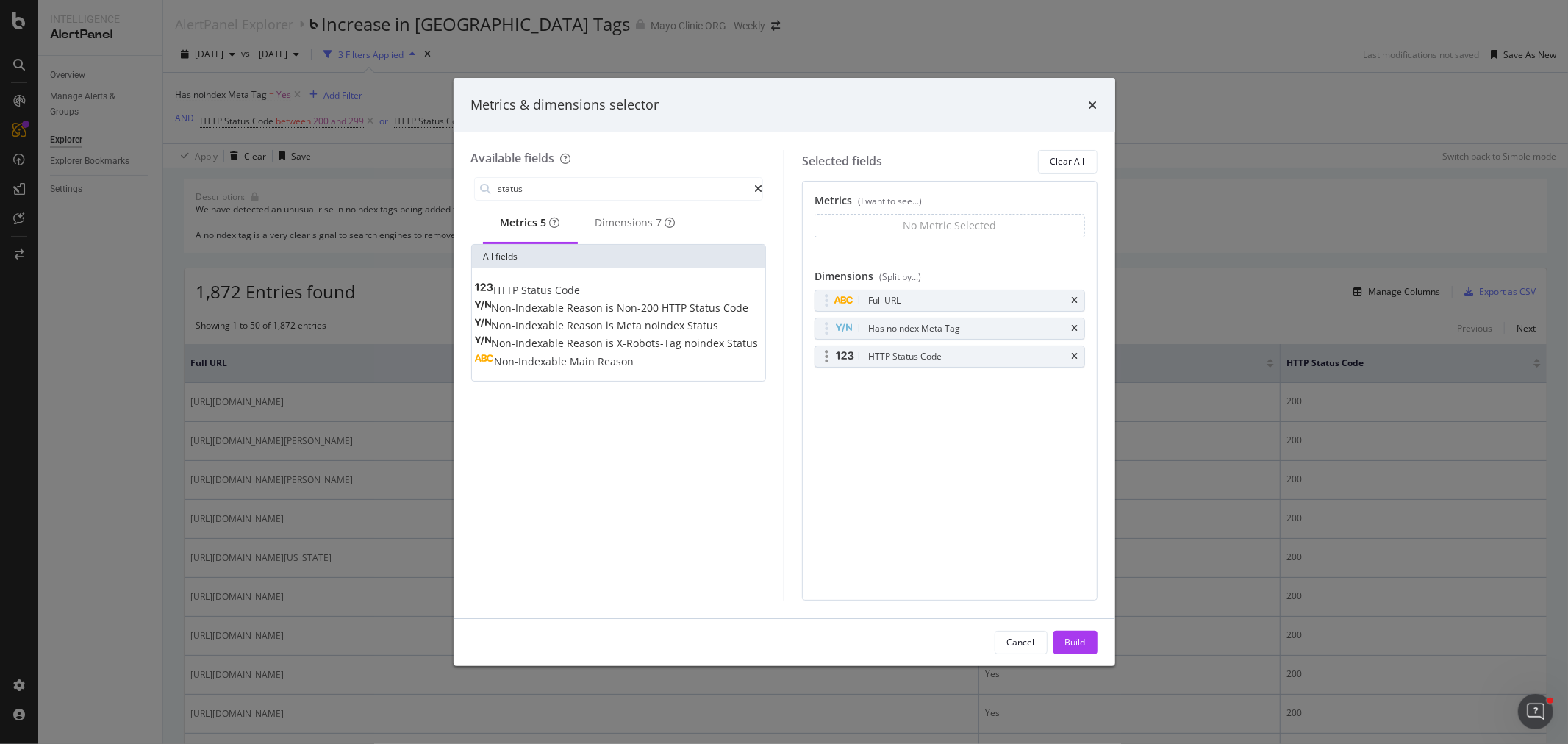
click at [827, 358] on icon "modal" at bounding box center [826, 357] width 4 height 14
click at [829, 361] on div "modal" at bounding box center [826, 357] width 17 height 14
click at [922, 458] on div "Metrics (I want to see...) No Metric Selected You can use this field as a metri…" at bounding box center [949, 390] width 295 height 420
click at [1017, 637] on div "Cancel" at bounding box center [1021, 642] width 28 height 13
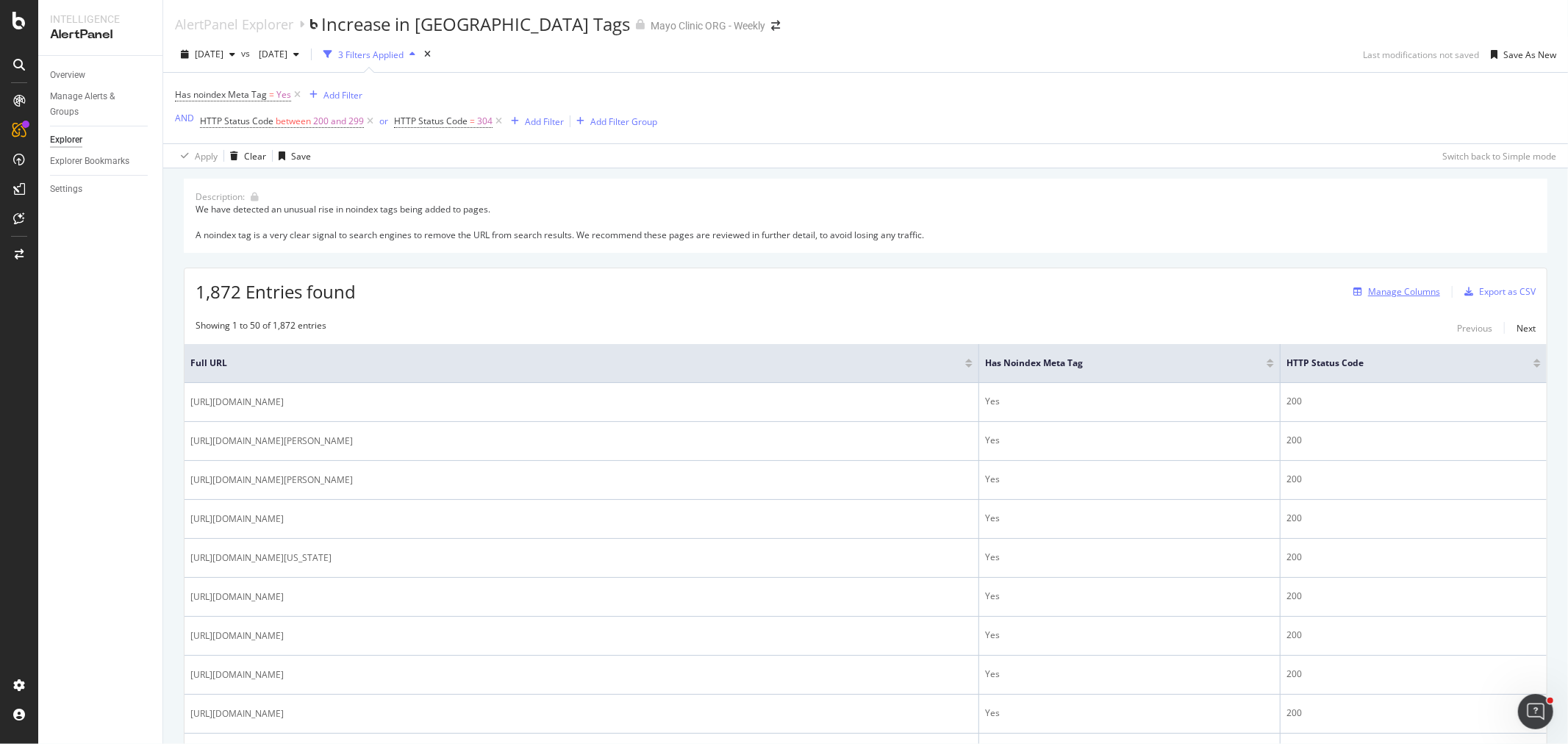
click at [1392, 290] on div "Manage Columns" at bounding box center [1405, 292] width 72 height 13
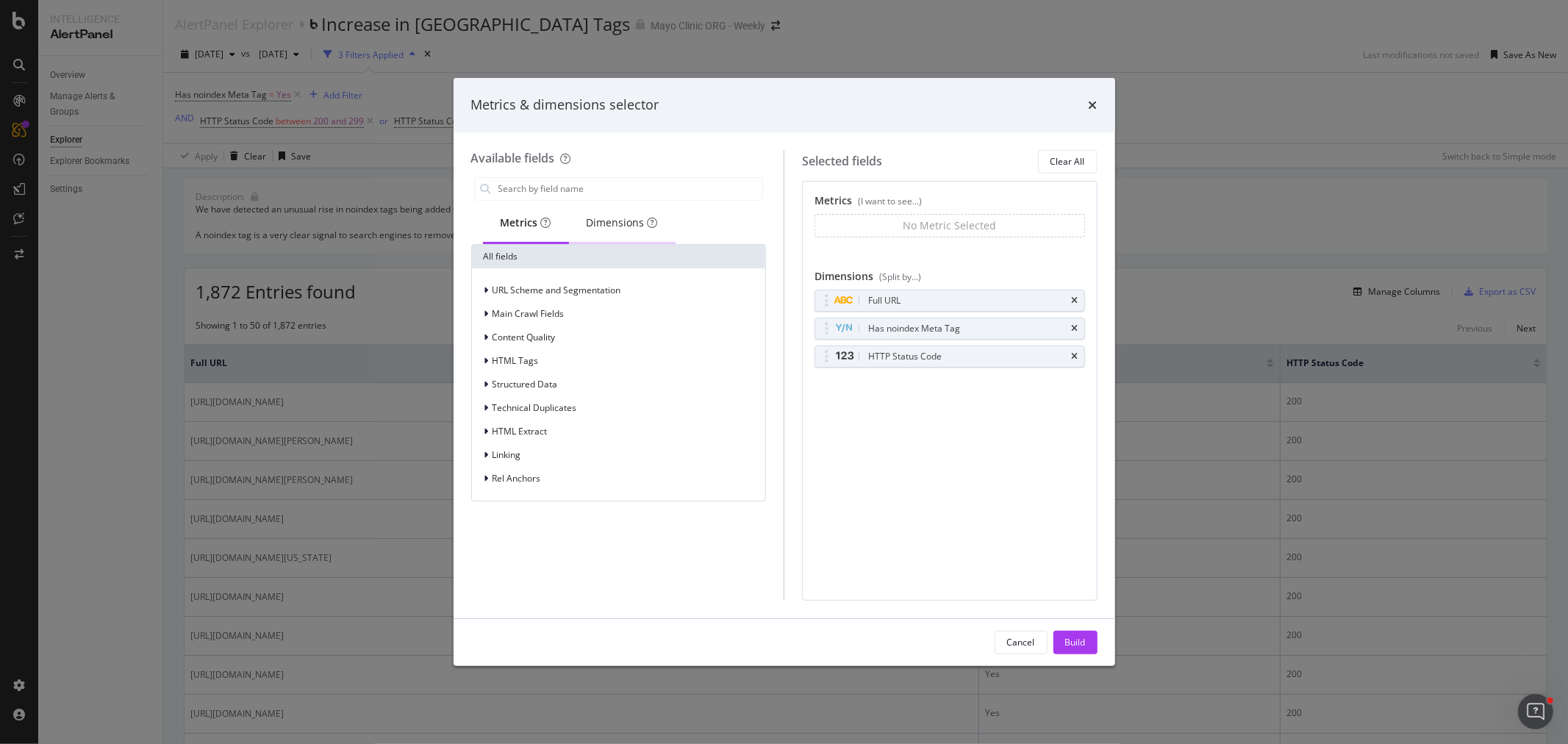
click at [606, 221] on div "Dimensions" at bounding box center [621, 222] width 71 height 14
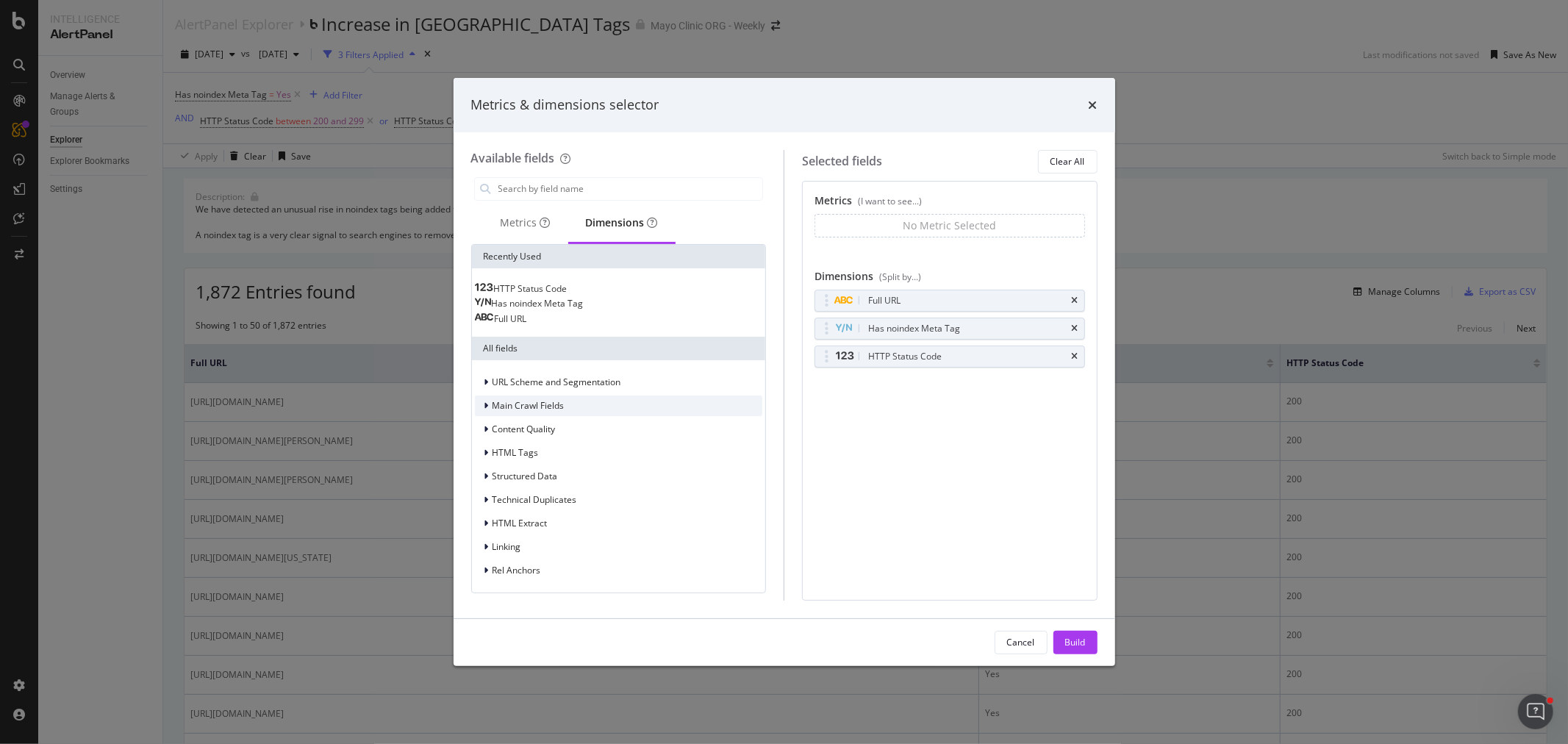
click at [489, 413] on div "modal" at bounding box center [489, 405] width 9 height 14
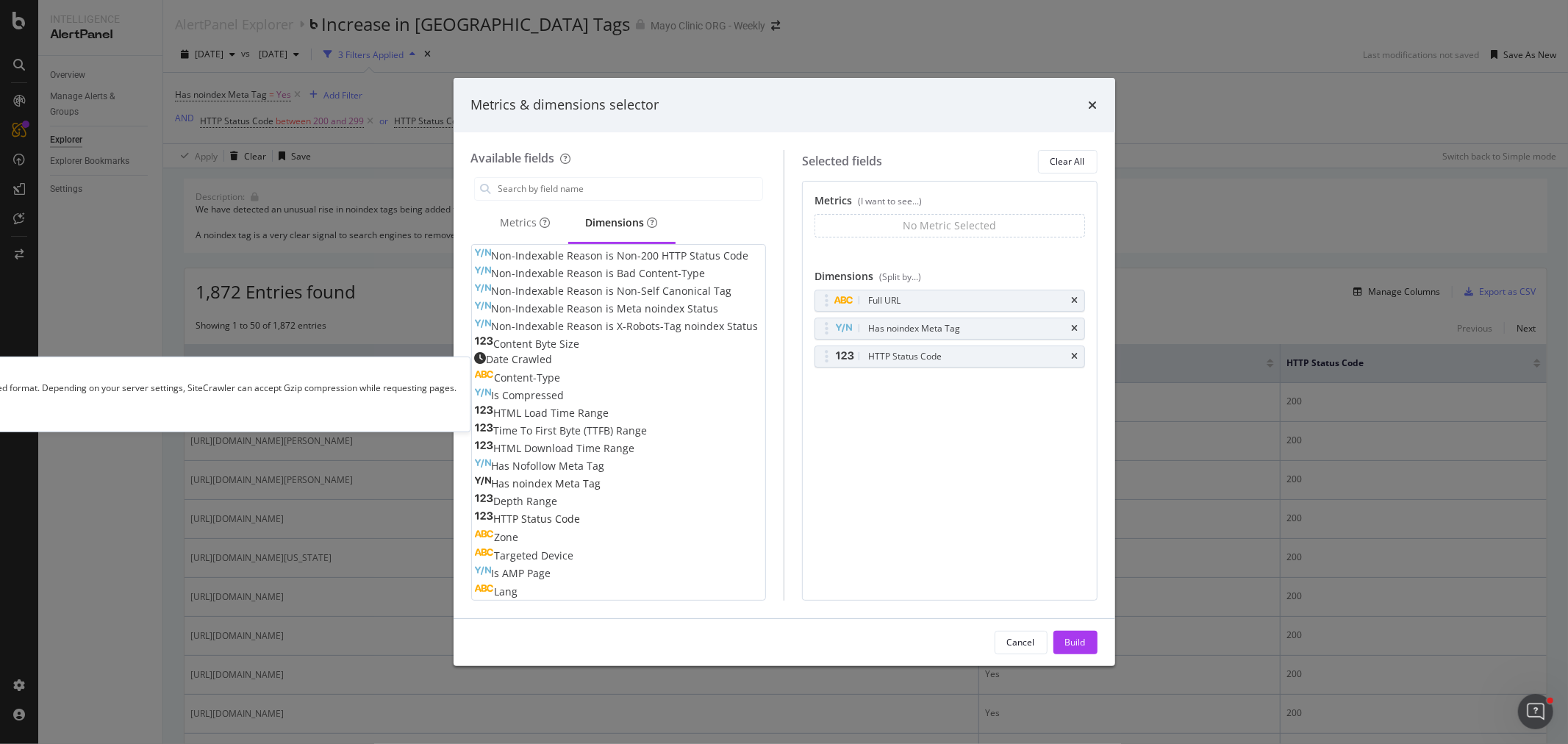
scroll to position [245, 0]
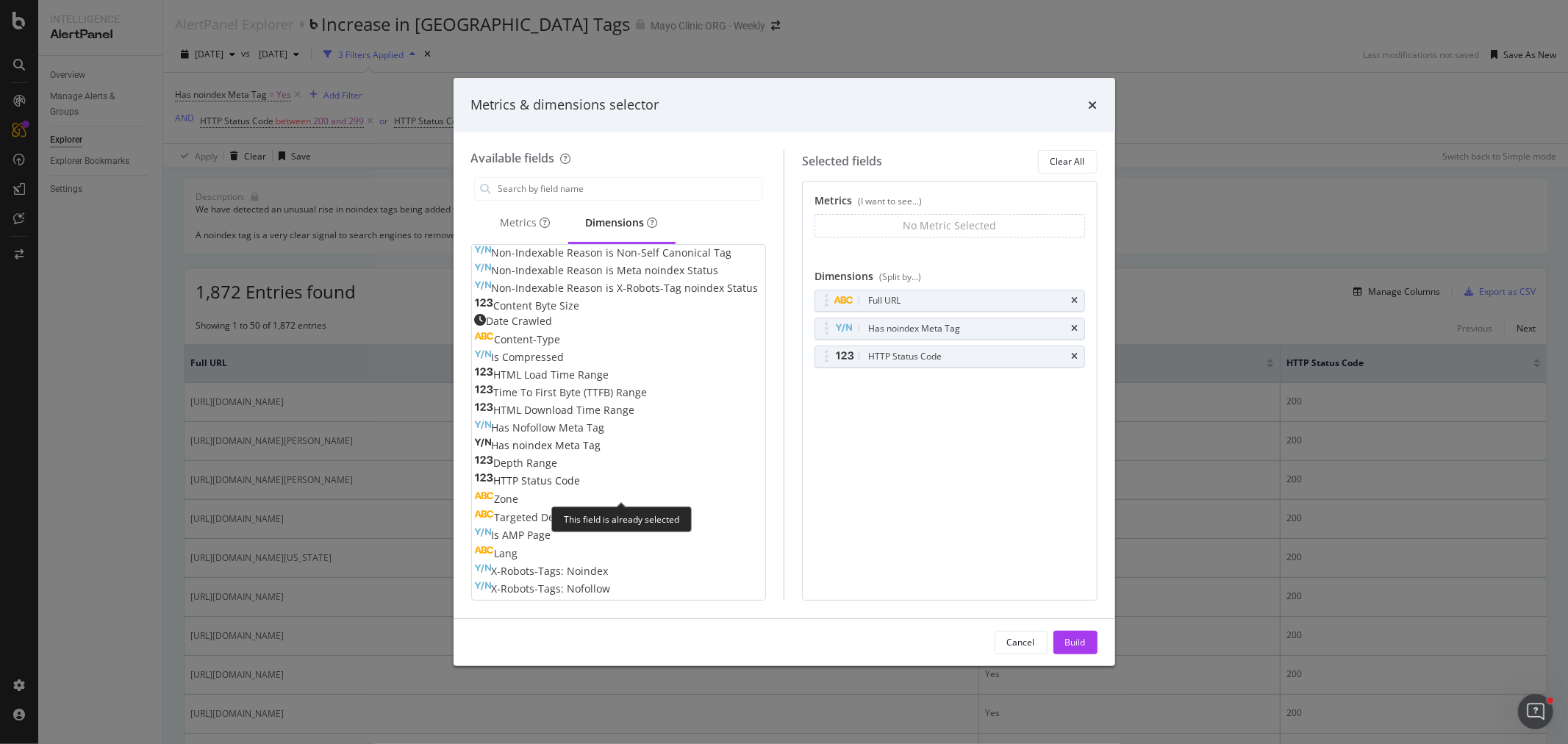
click at [537, 488] on span "HTTP Status Code" at bounding box center [537, 479] width 87 height 14
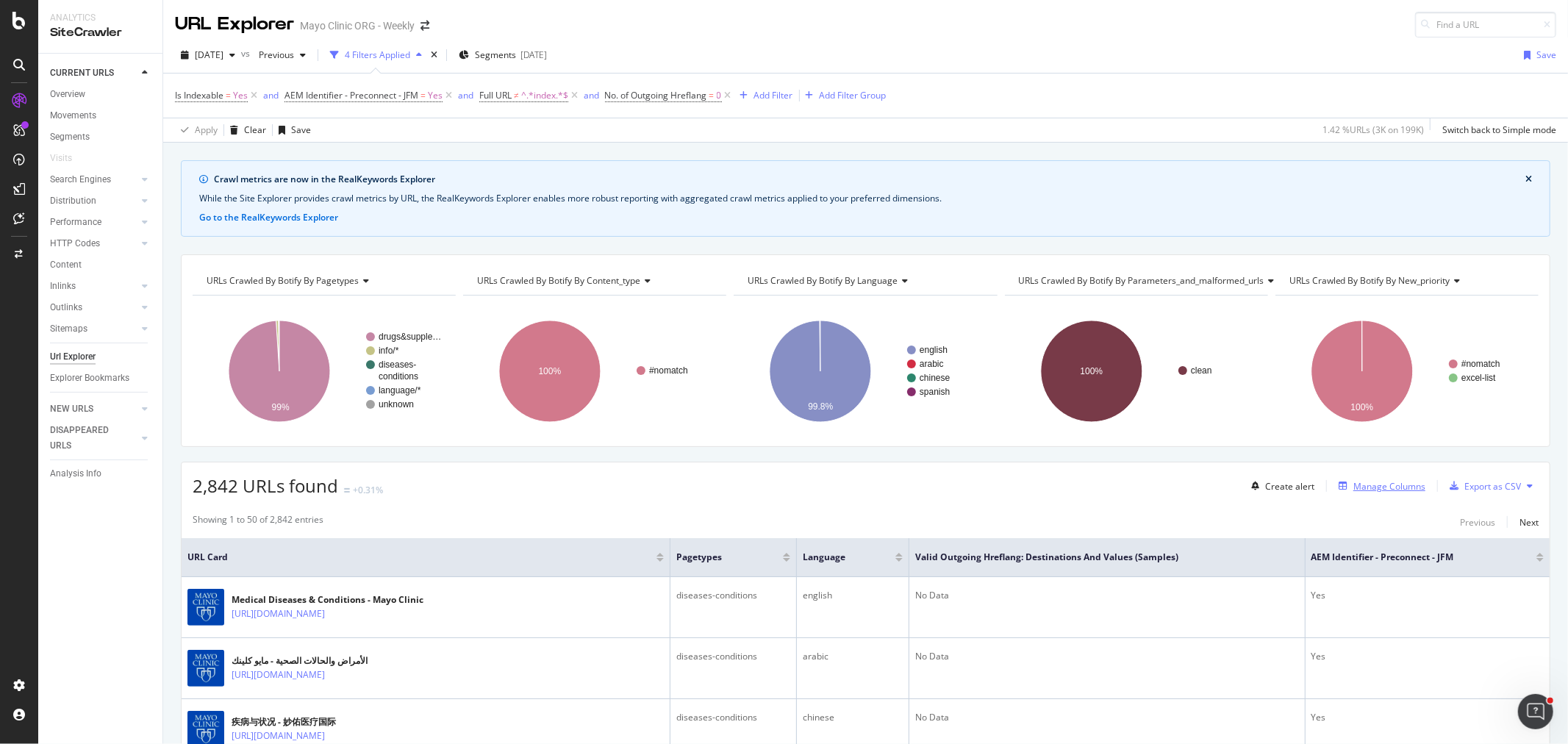
click at [1375, 484] on div "Manage Columns" at bounding box center [1389, 486] width 72 height 13
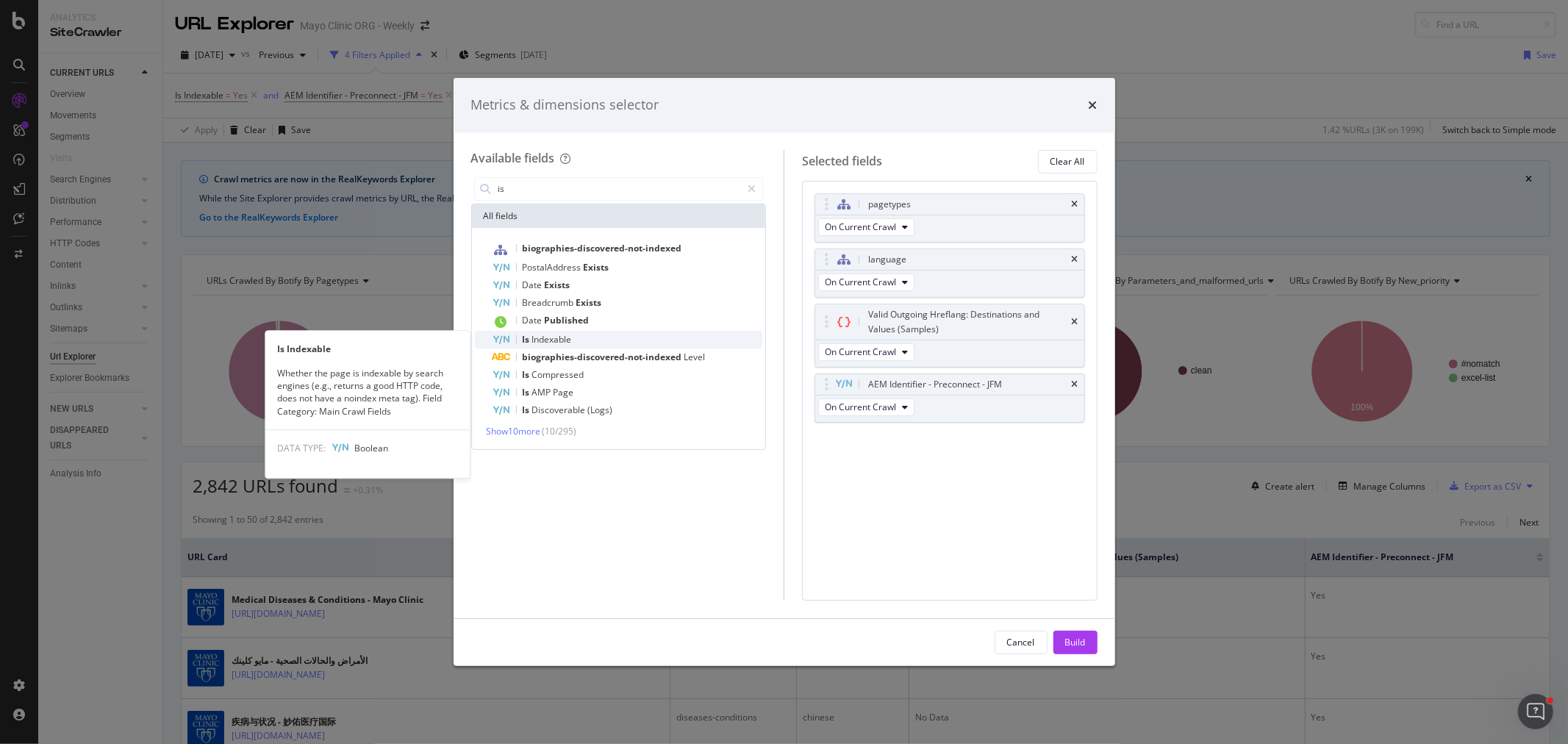
type input "is"
click at [532, 336] on span "Indexable" at bounding box center [552, 339] width 40 height 13
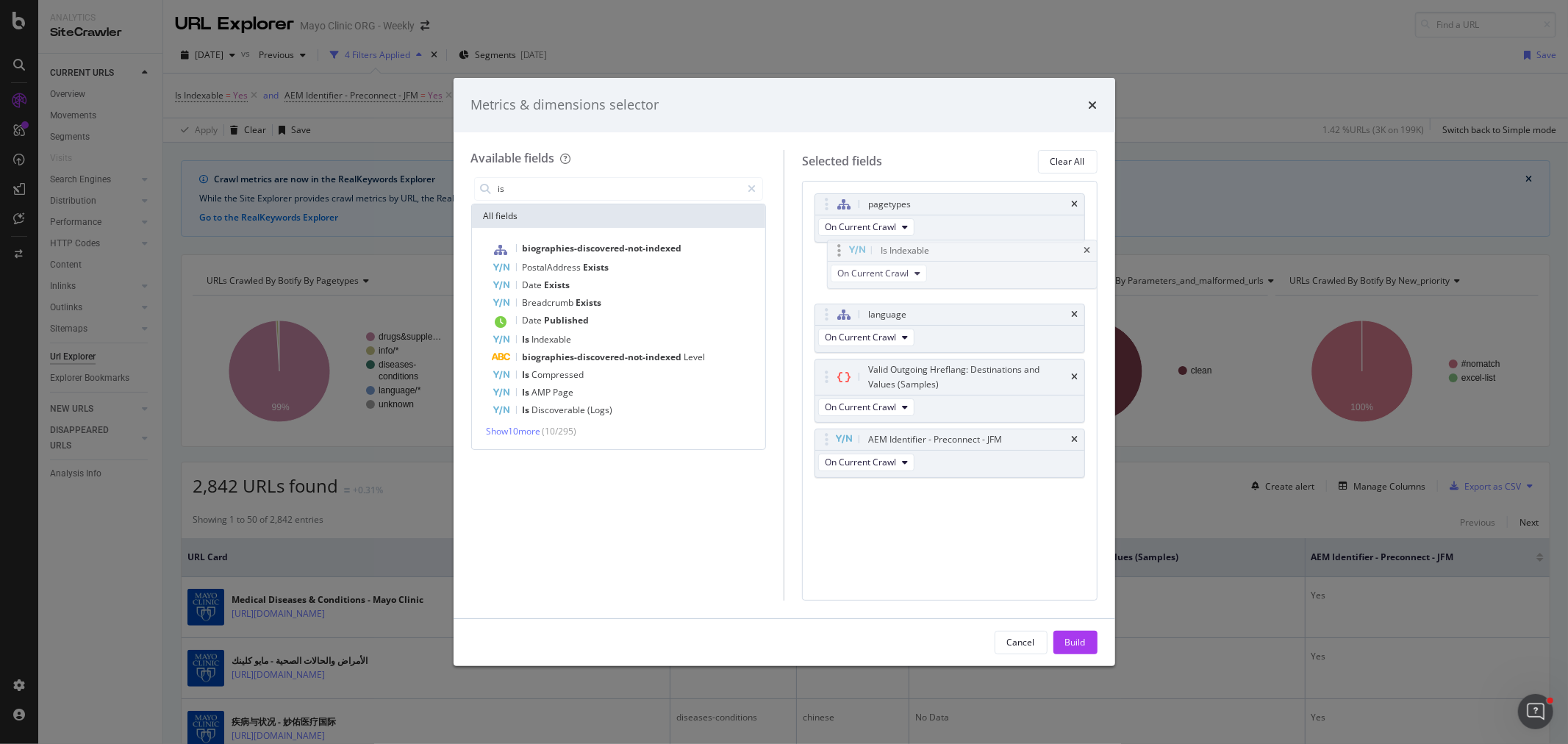
drag, startPoint x: 826, startPoint y: 442, endPoint x: 838, endPoint y: 255, distance: 187.4
click at [838, 255] on body "Analytics SiteCrawler CURRENT URLS Overview Movements Segments Visits Search En…" at bounding box center [784, 372] width 1568 height 744
click at [1071, 636] on div "Build" at bounding box center [1075, 642] width 21 height 13
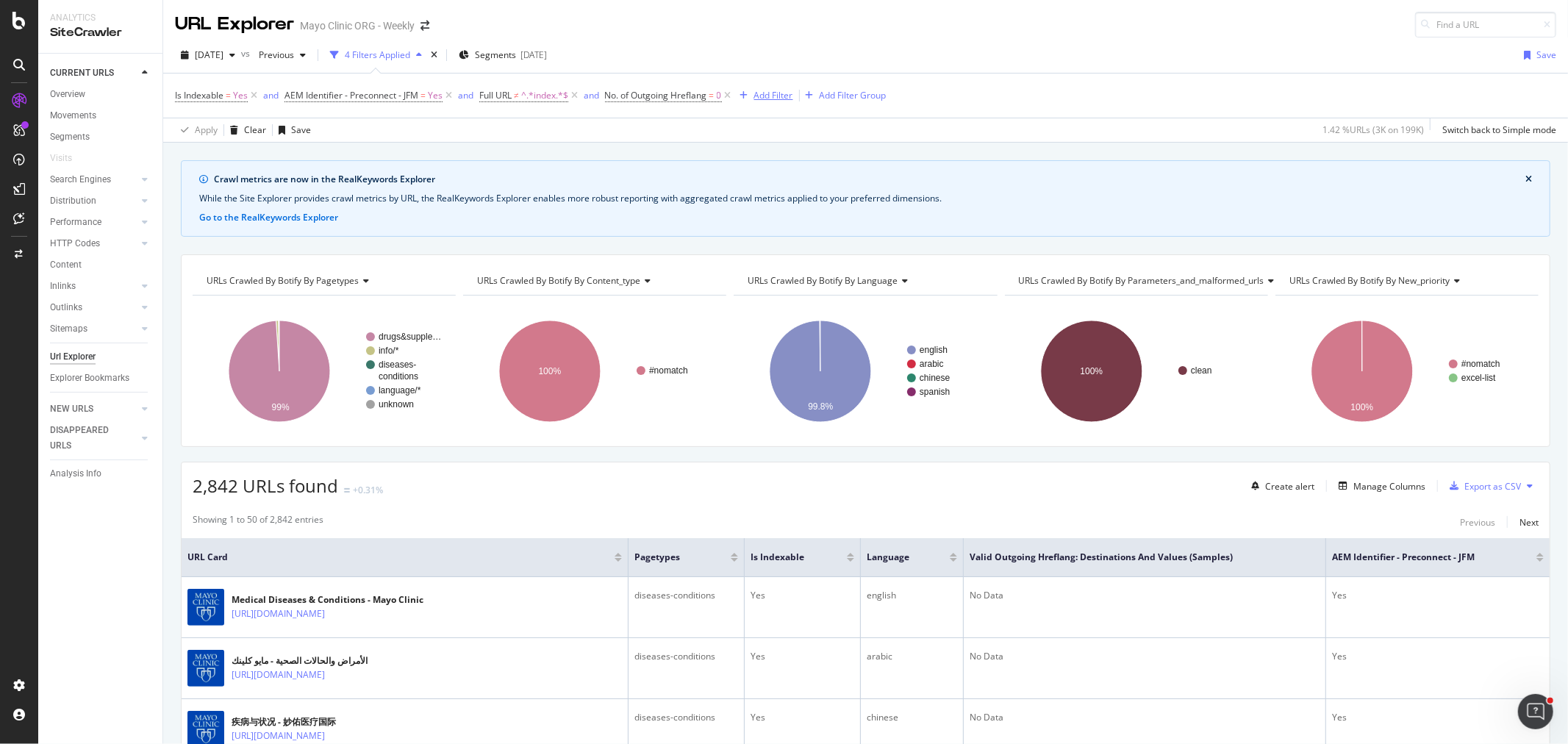
click at [778, 97] on div "Add Filter" at bounding box center [773, 95] width 39 height 13
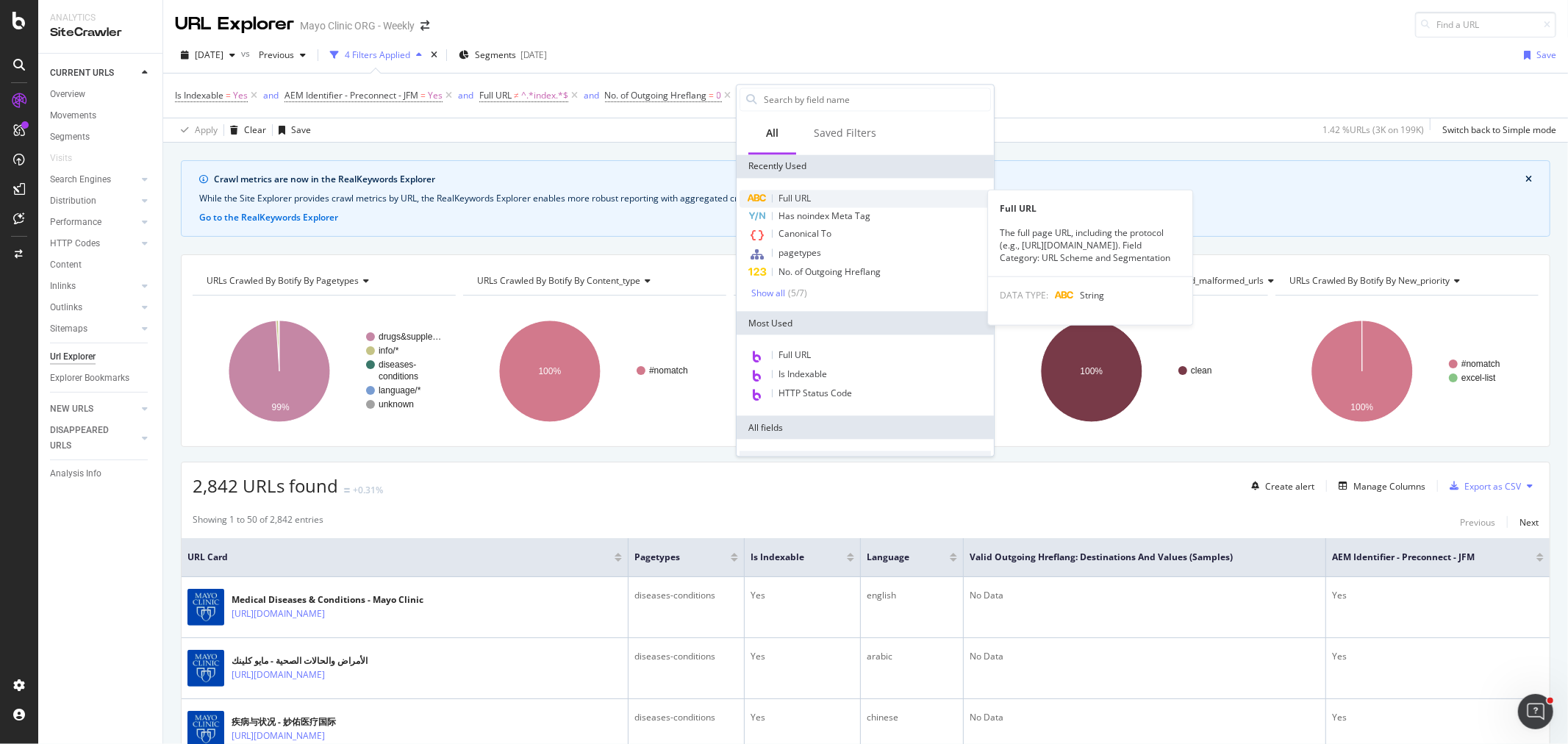
click at [811, 203] on div "Full URL" at bounding box center [865, 199] width 251 height 18
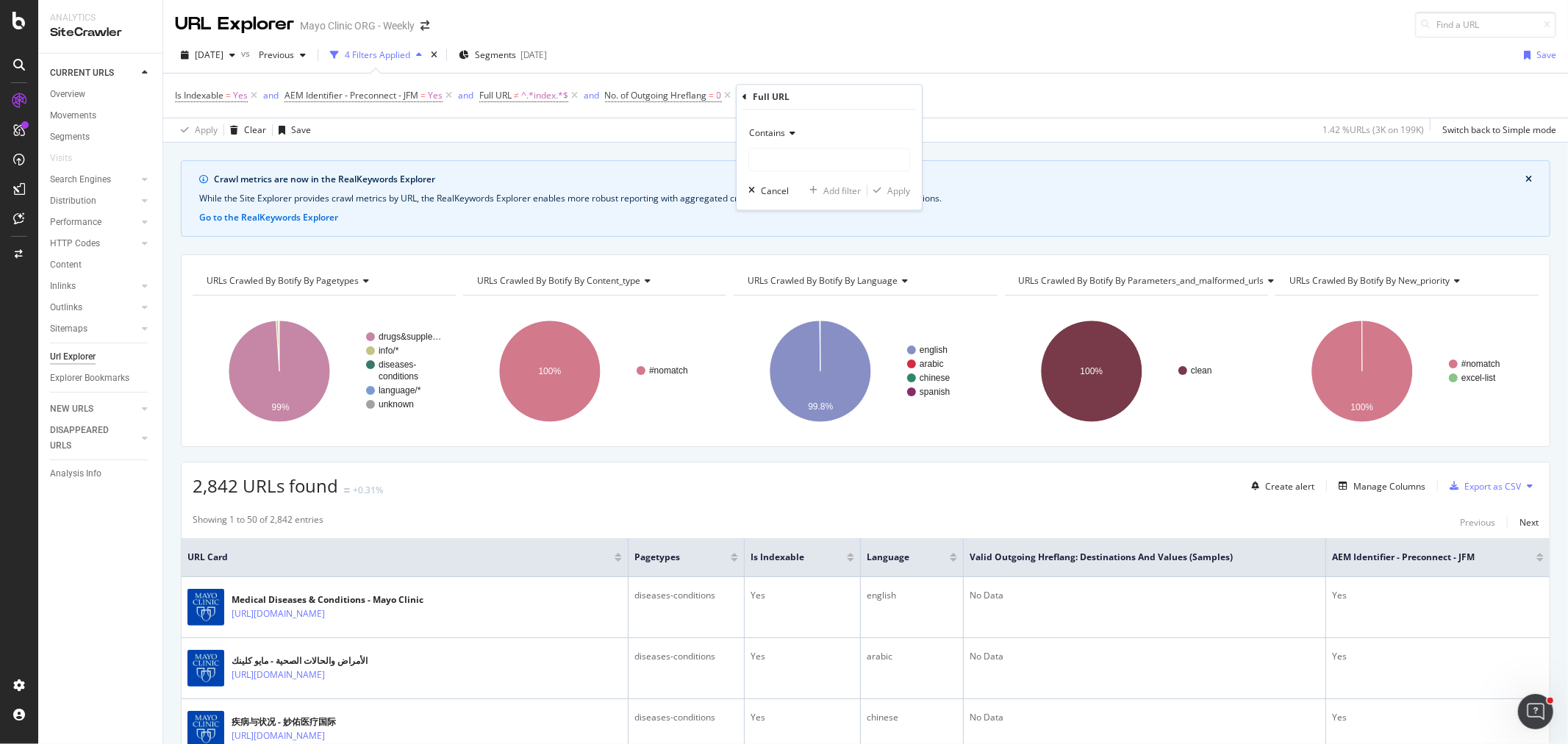
click at [784, 134] on span "Contains" at bounding box center [767, 134] width 36 height 13
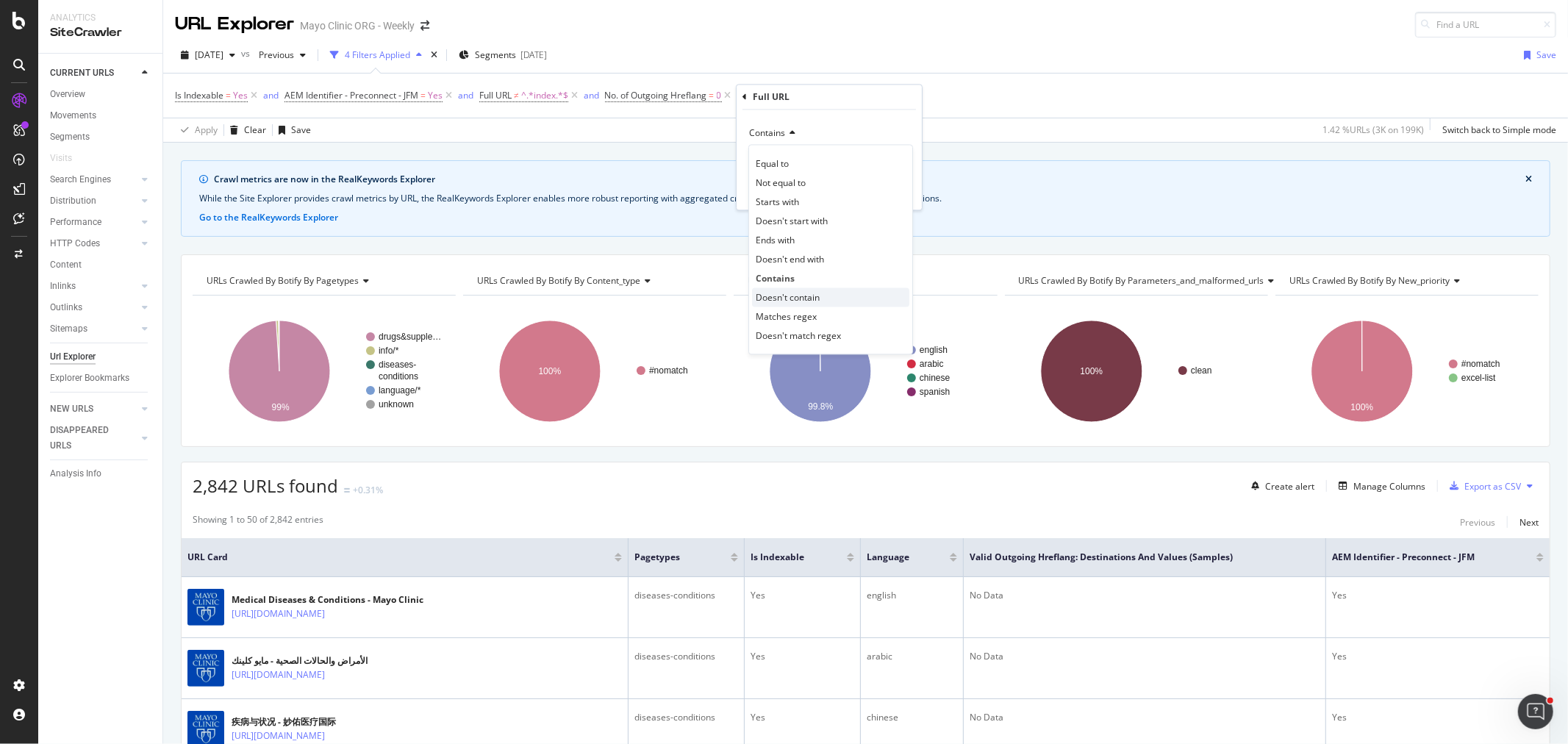
click at [782, 296] on span "Doesn't contain" at bounding box center [788, 297] width 64 height 13
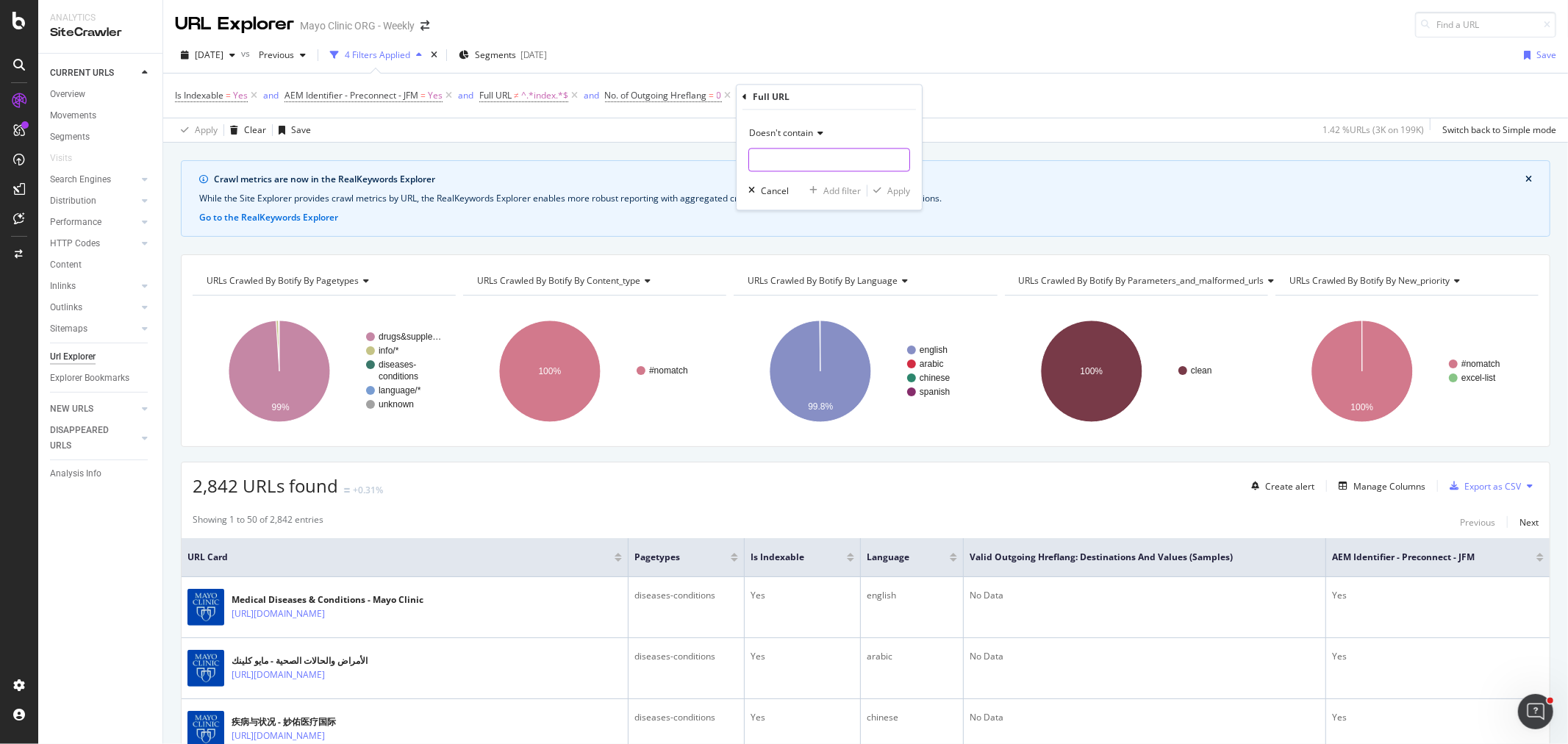
click at [768, 160] on input "text" at bounding box center [828, 160] width 160 height 23
type input "/drugs-supplements/"
click at [894, 192] on div "Apply" at bounding box center [898, 191] width 23 height 13
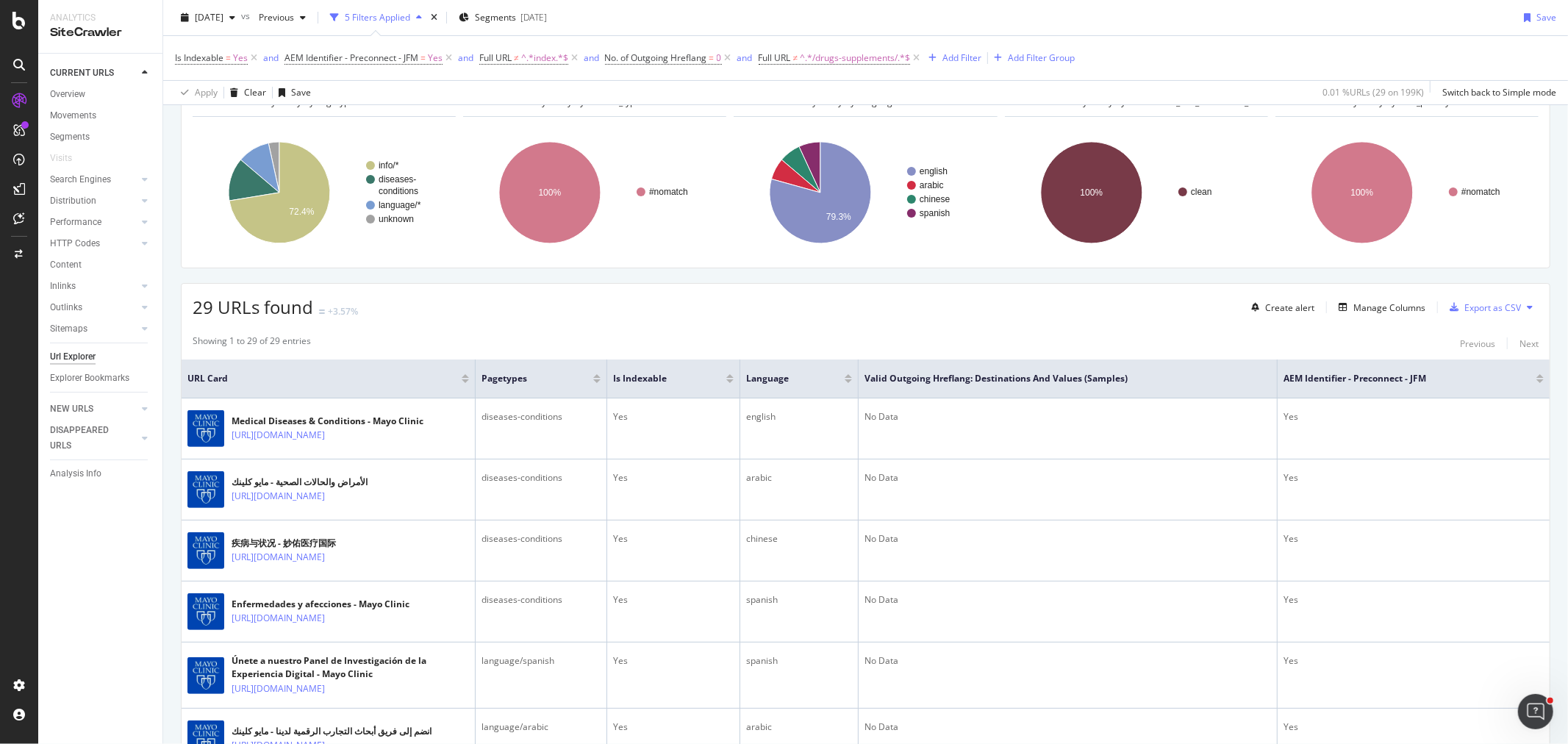
scroll to position [326, 0]
